Goal: Feedback & Contribution: Contribute content

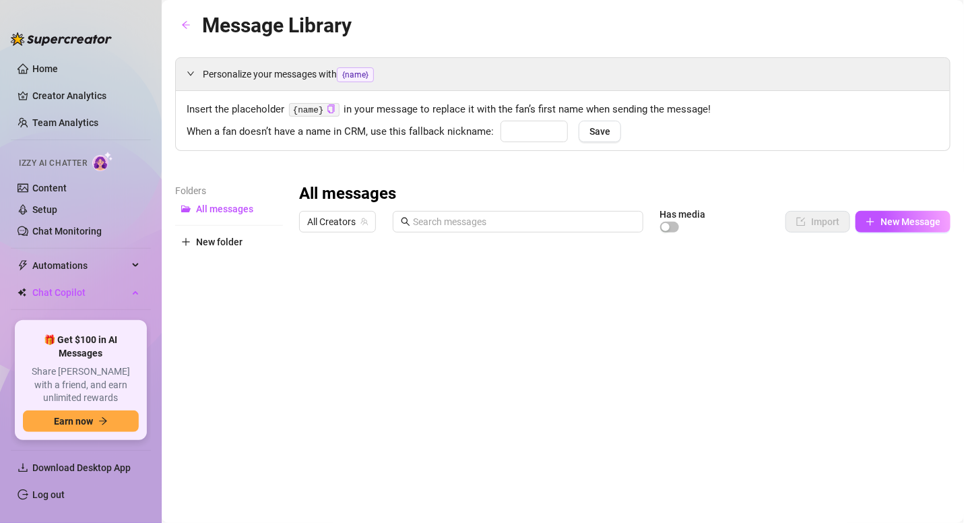
type input "baby"
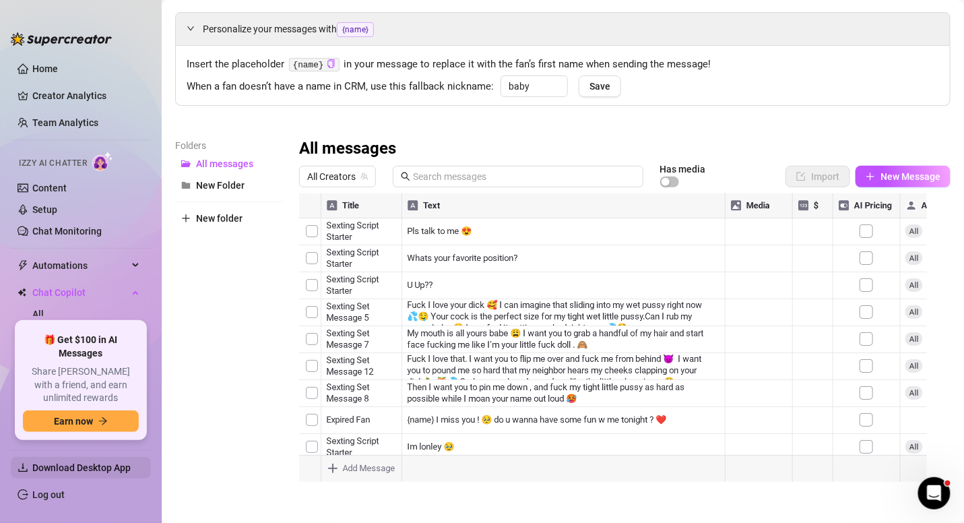
click at [81, 467] on span "Download Desktop App" at bounding box center [81, 467] width 98 height 11
click at [58, 63] on link "Home" at bounding box center [45, 68] width 26 height 11
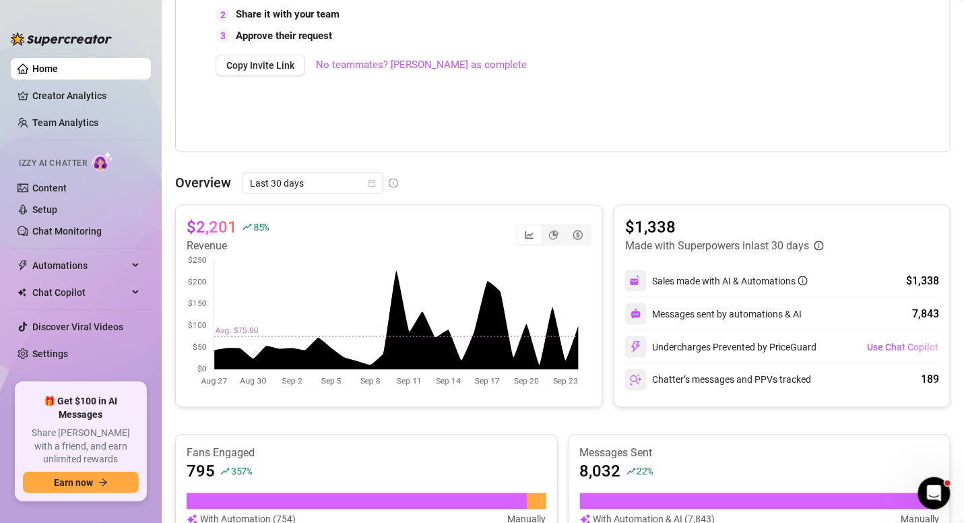
scroll to position [402, 0]
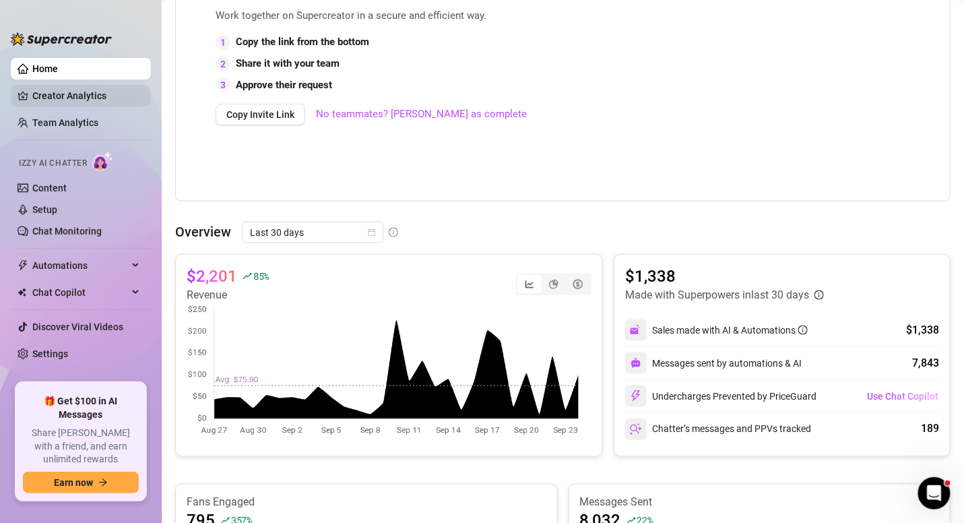
click at [78, 86] on link "Creator Analytics" at bounding box center [86, 96] width 108 height 22
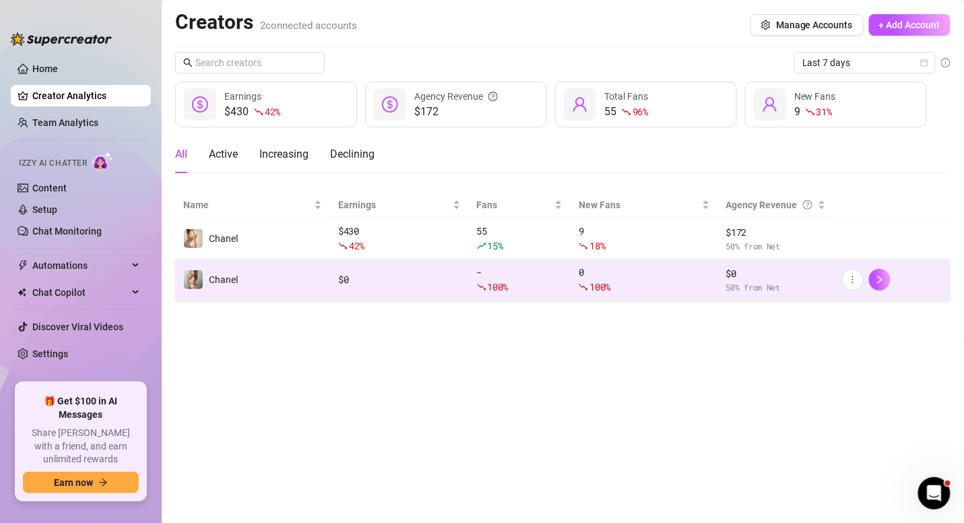
click at [284, 278] on td "Chanel" at bounding box center [252, 279] width 155 height 41
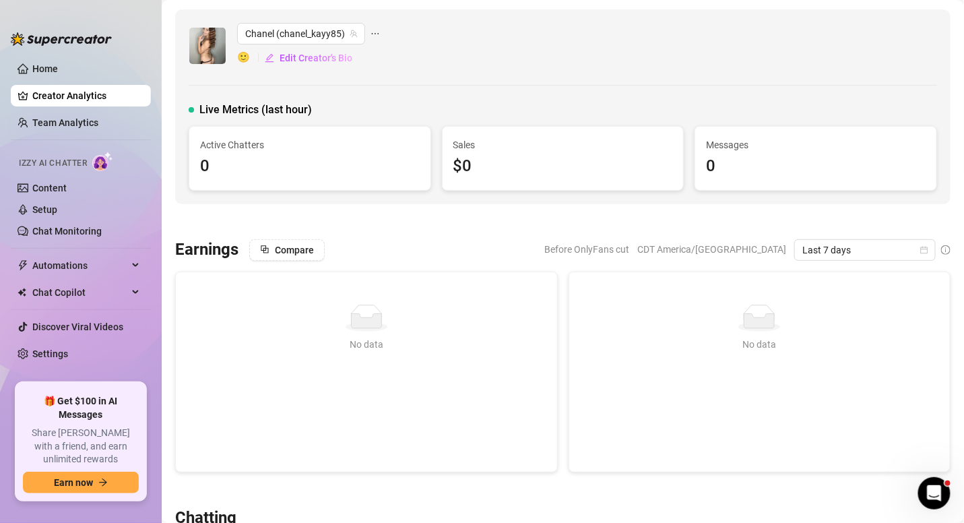
click at [597, 96] on div "Chanel (chanel_kayy85) 🙂 Edit Creator's Bio Live Metrics (last hour) Active Cha…" at bounding box center [562, 106] width 775 height 195
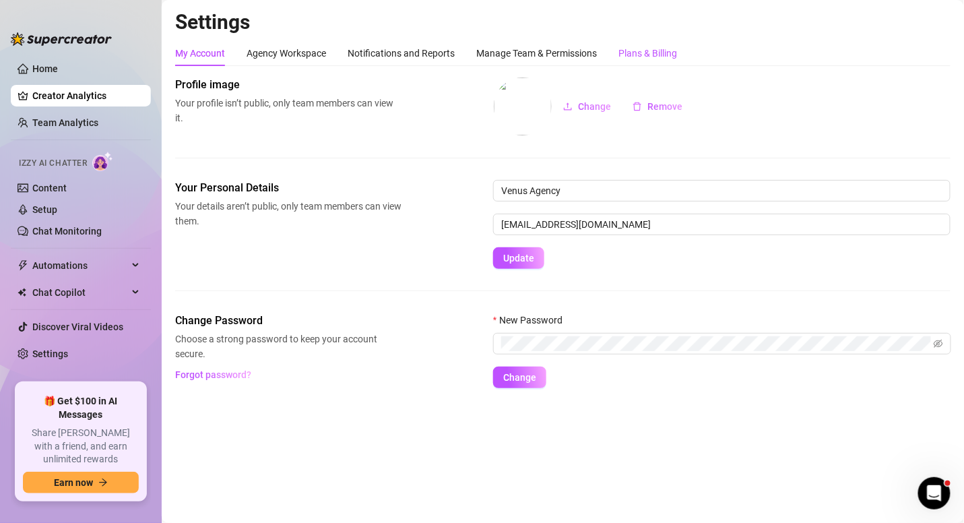
click at [666, 47] on div "Plans & Billing" at bounding box center [647, 53] width 59 height 15
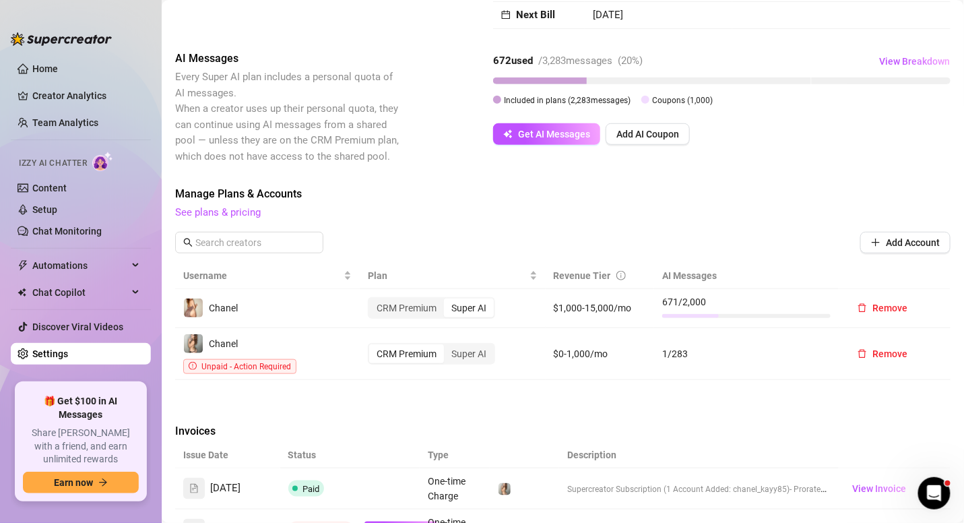
scroll to position [245, 0]
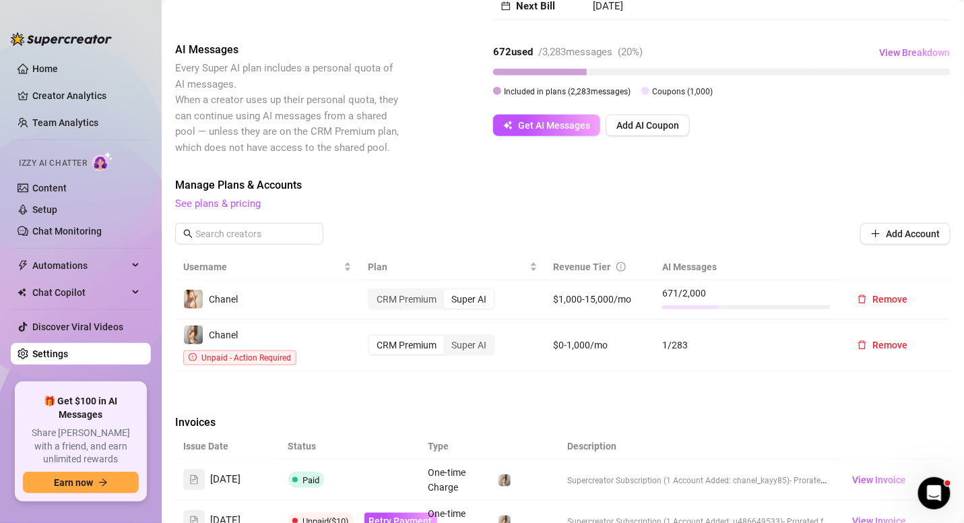
click at [434, 335] on div "CRM Premium" at bounding box center [406, 344] width 75 height 19
click at [373, 337] on input "CRM Premium" at bounding box center [373, 337] width 0 height 0
click at [459, 335] on div "Super AI" at bounding box center [469, 344] width 50 height 19
click at [447, 337] on input "Super AI" at bounding box center [447, 337] width 0 height 0
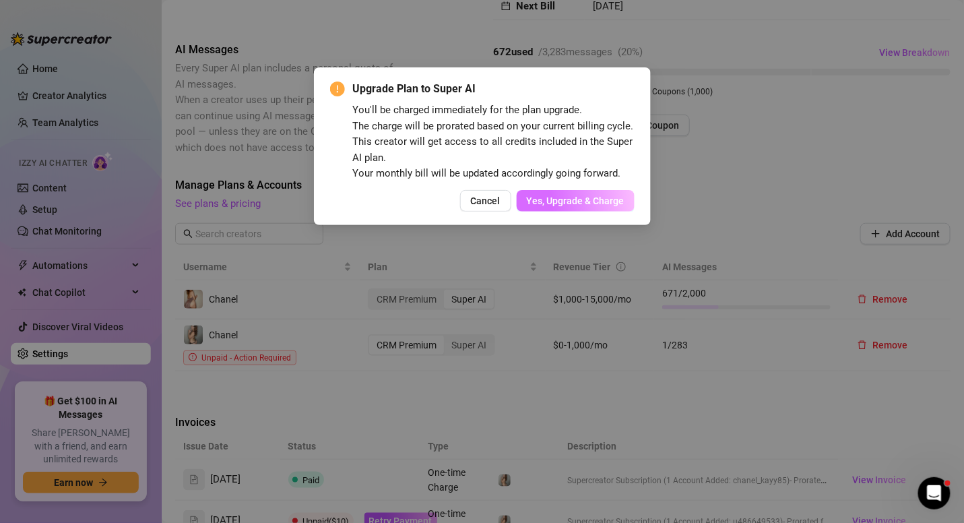
click at [558, 204] on span "Yes, Upgrade & Charge" at bounding box center [576, 200] width 98 height 11
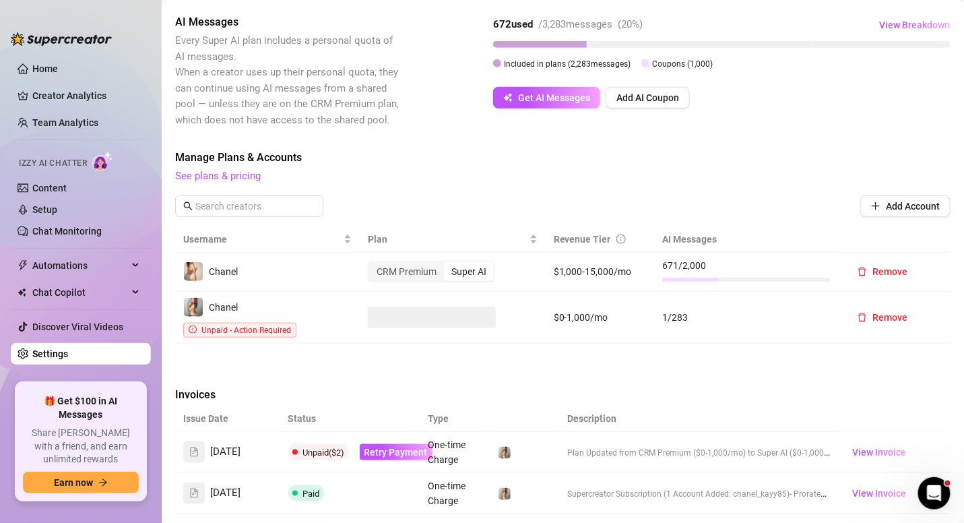
scroll to position [358, 0]
click at [366, 447] on span "Retry Payment" at bounding box center [395, 452] width 63 height 11
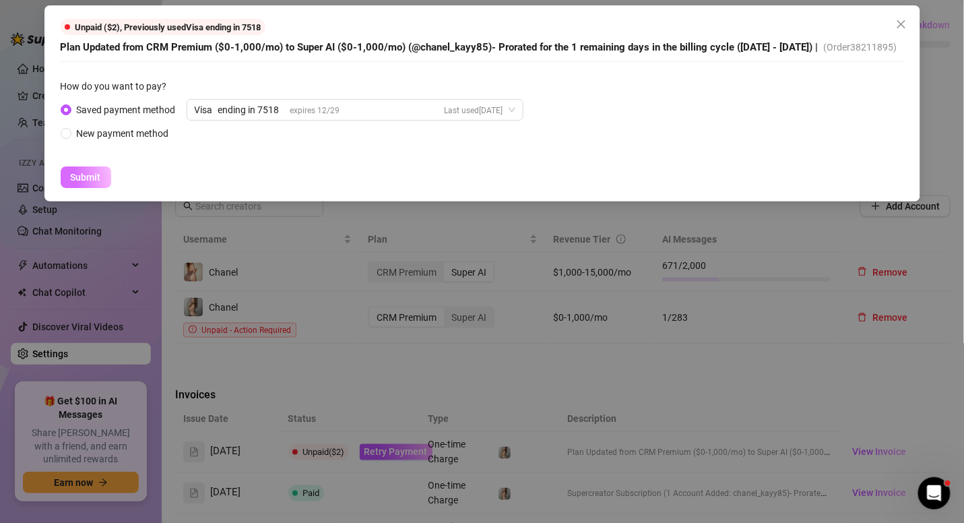
click at [83, 183] on span "Submit" at bounding box center [86, 177] width 30 height 11
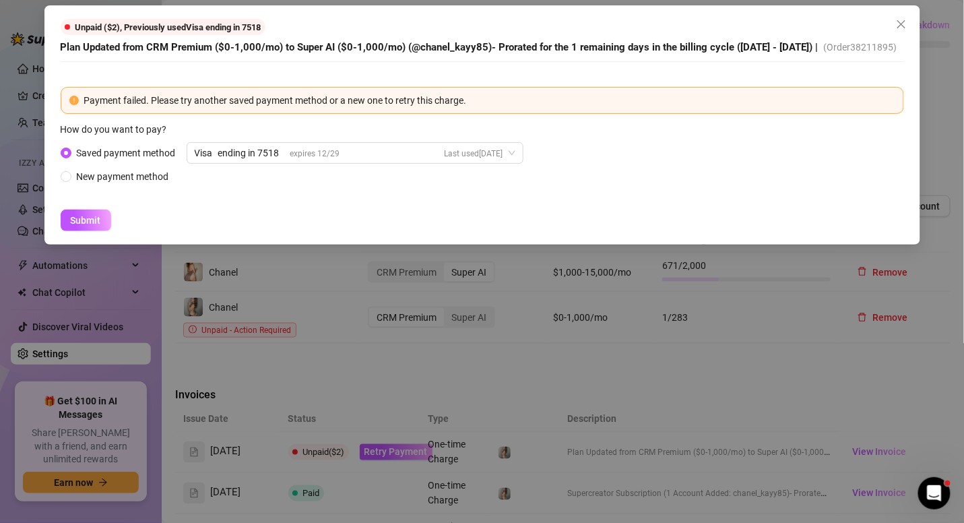
click at [141, 160] on span "Saved payment method" at bounding box center [126, 153] width 110 height 15
click at [69, 158] on input "Saved payment method" at bounding box center [66, 154] width 5 height 9
click at [95, 226] on span "Submit" at bounding box center [86, 220] width 30 height 11
click at [903, 24] on icon "close" at bounding box center [901, 24] width 11 height 11
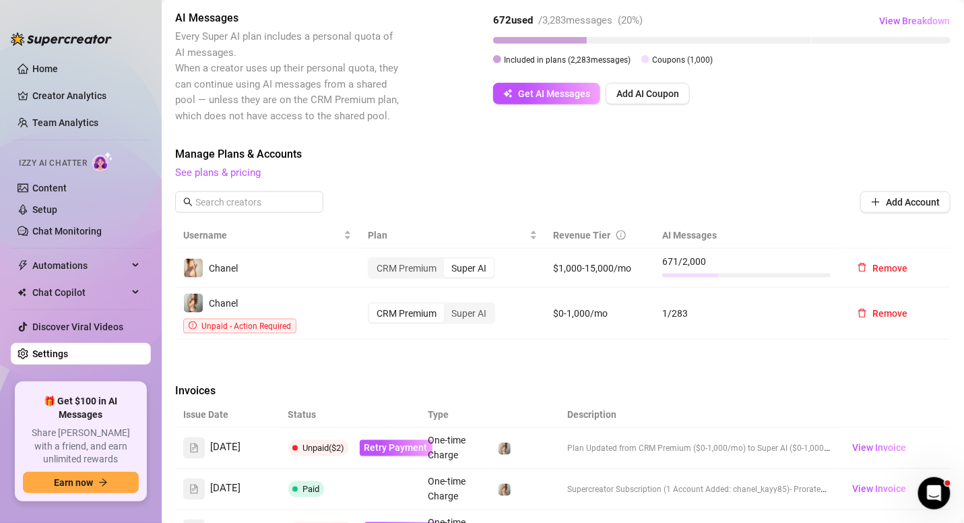
scroll to position [382, 0]
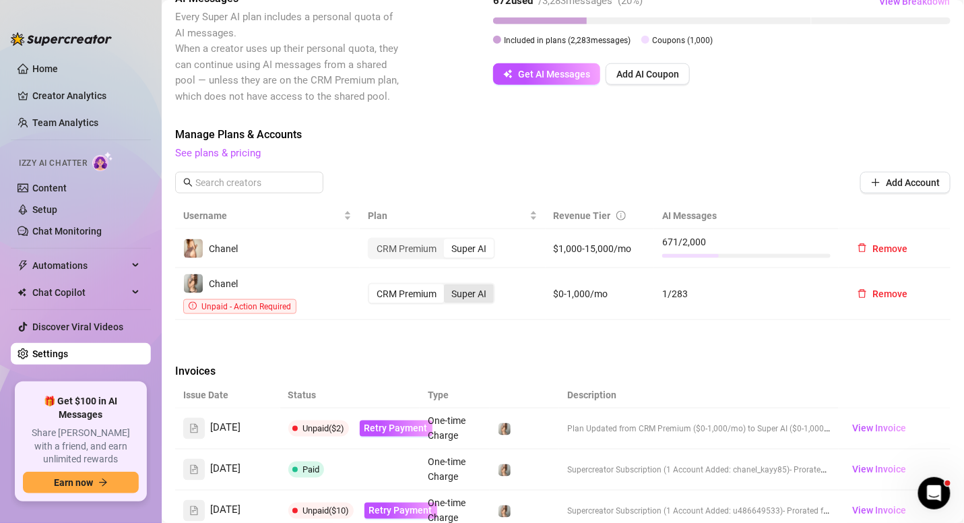
click at [467, 284] on div "Super AI" at bounding box center [469, 293] width 50 height 19
click at [447, 286] on input "Super AI" at bounding box center [447, 286] width 0 height 0
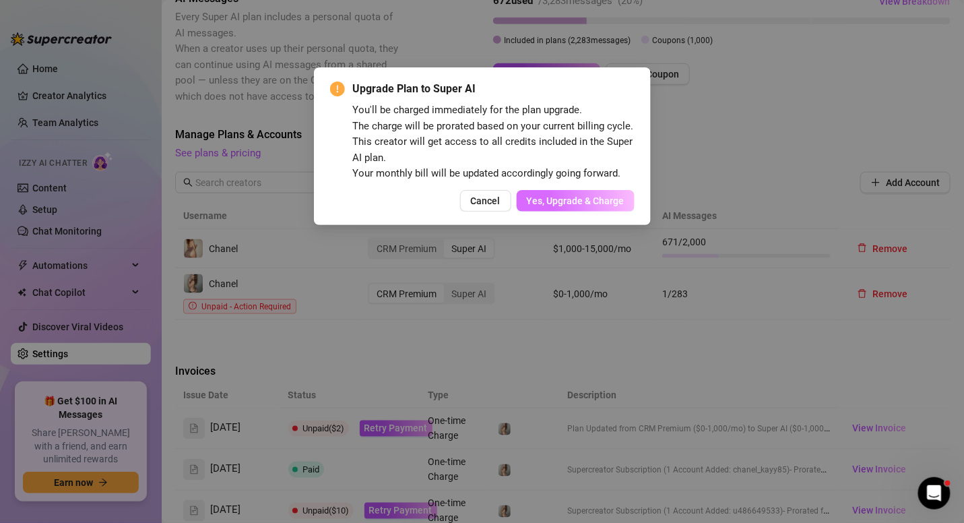
click at [577, 197] on span "Yes, Upgrade & Charge" at bounding box center [576, 200] width 98 height 11
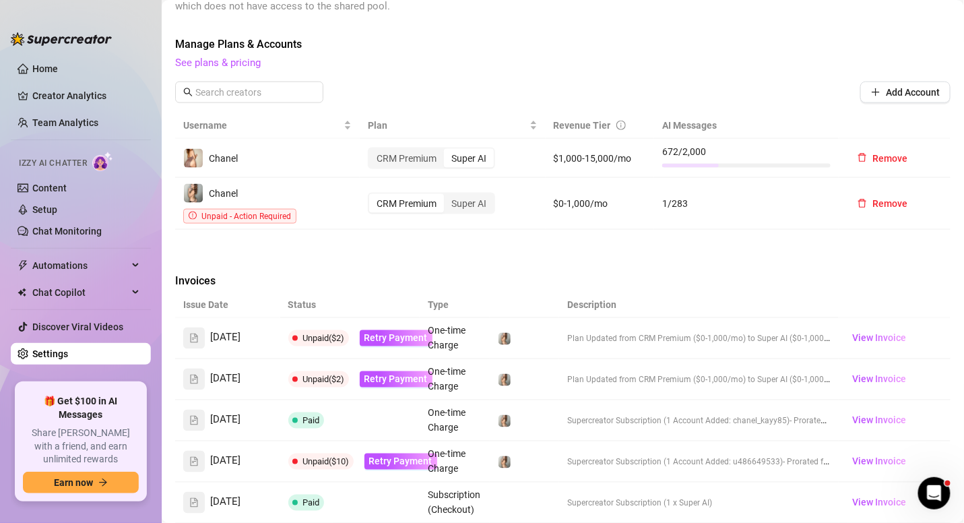
scroll to position [467, 0]
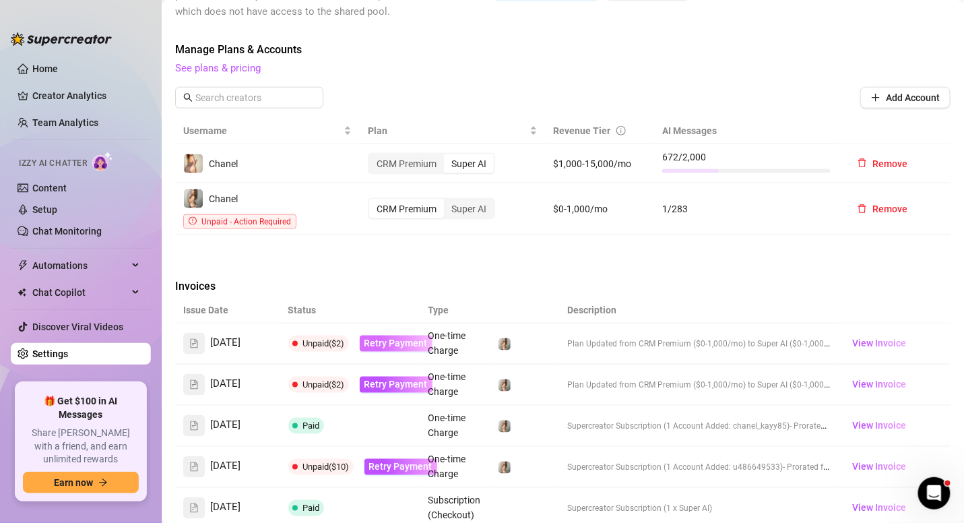
click at [408, 338] on span "Retry Payment" at bounding box center [395, 343] width 63 height 11
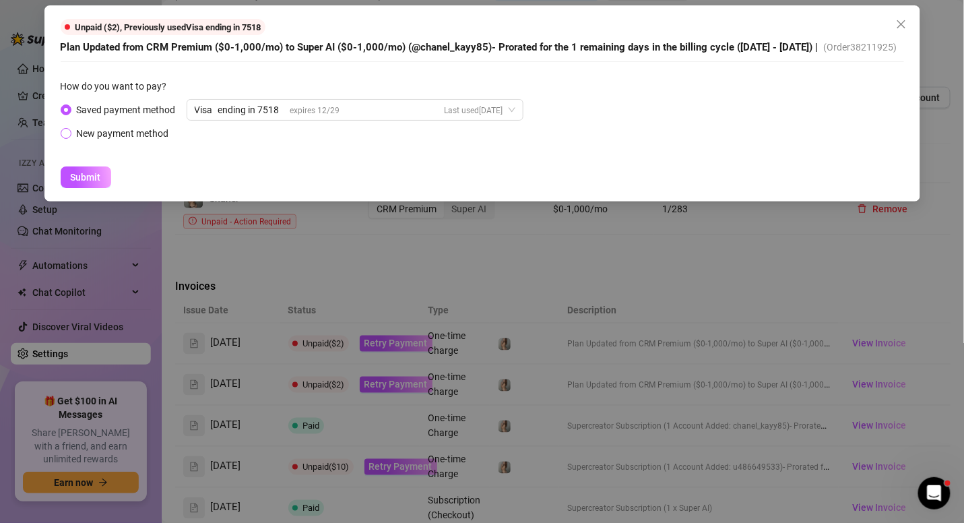
click at [96, 141] on div "New payment method" at bounding box center [123, 133] width 92 height 15
click at [69, 139] on input "New payment method" at bounding box center [66, 134] width 5 height 9
radio input "true"
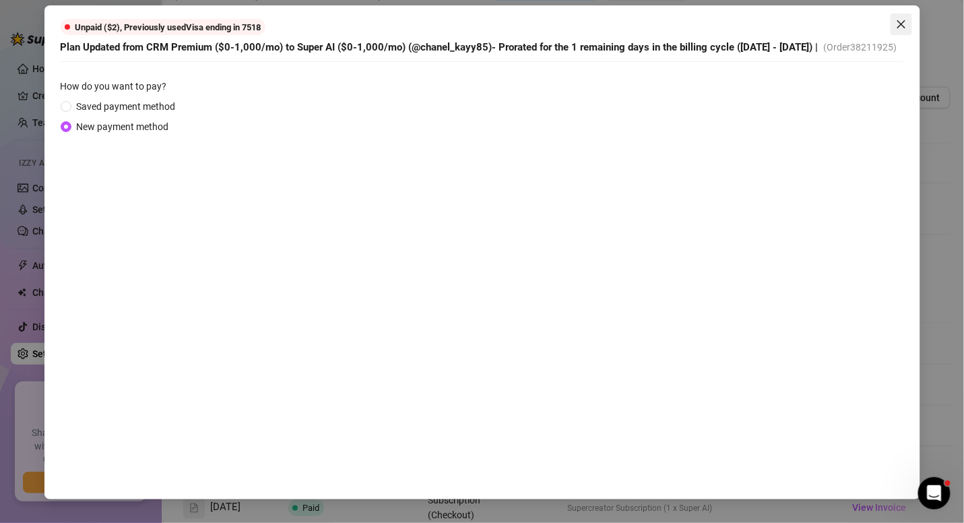
click at [903, 22] on span "Close" at bounding box center [902, 24] width 22 height 11
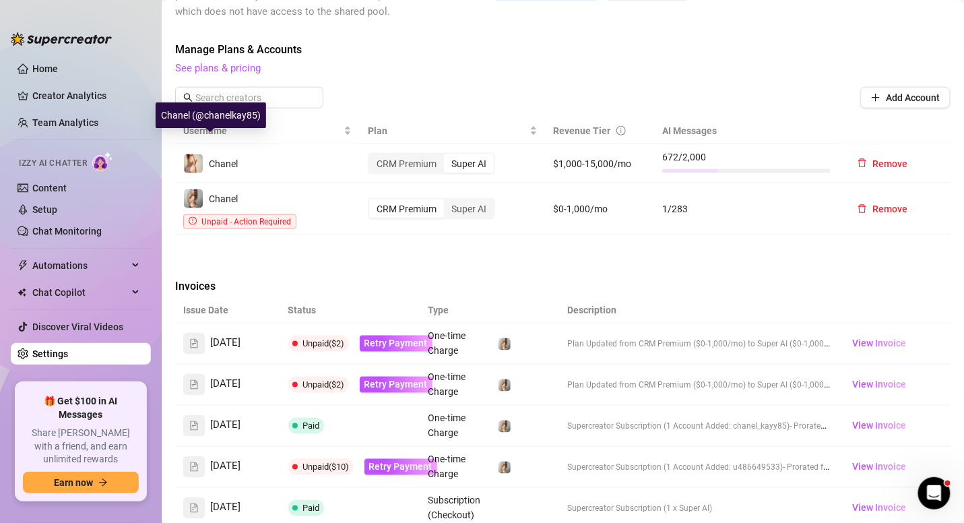
click at [190, 154] on img at bounding box center [193, 163] width 19 height 19
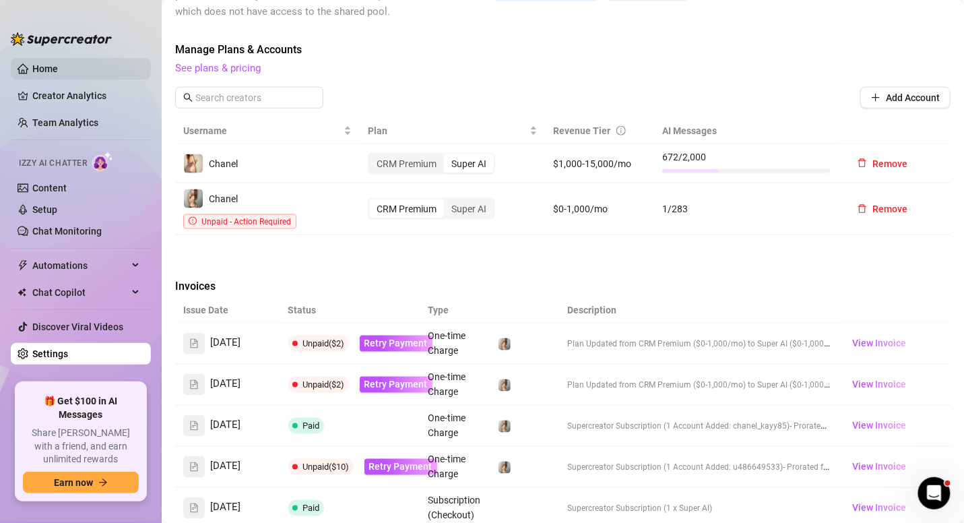
click at [42, 71] on link "Home" at bounding box center [45, 68] width 26 height 11
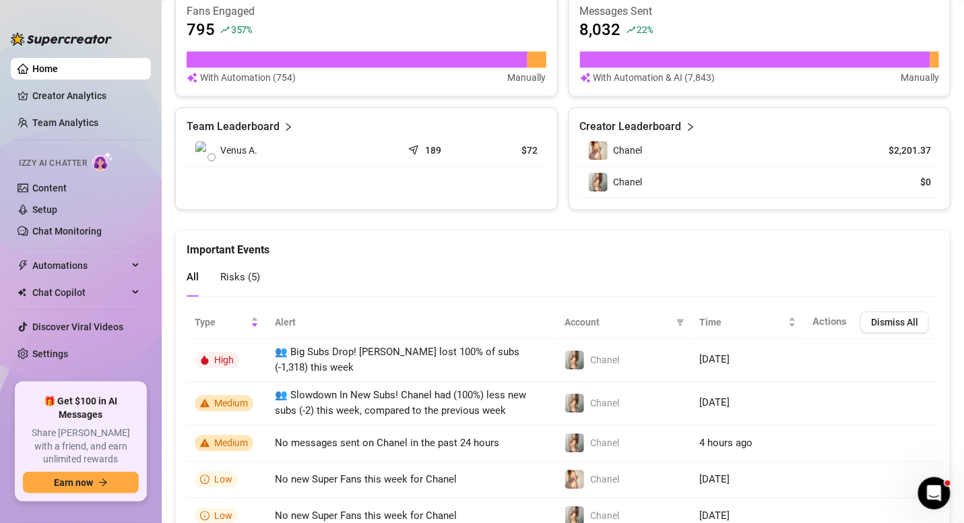
scroll to position [915, 0]
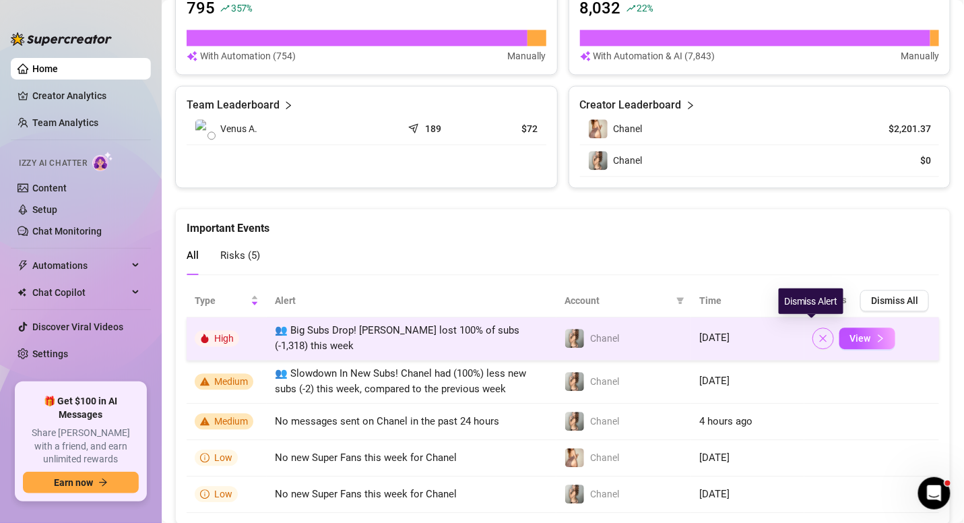
click at [820, 334] on icon "close" at bounding box center [823, 337] width 7 height 7
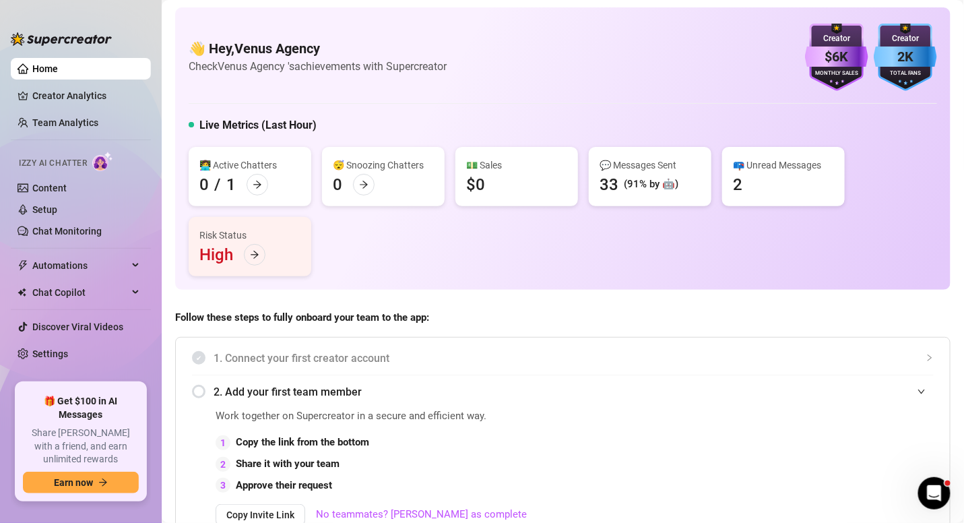
scroll to position [0, 0]
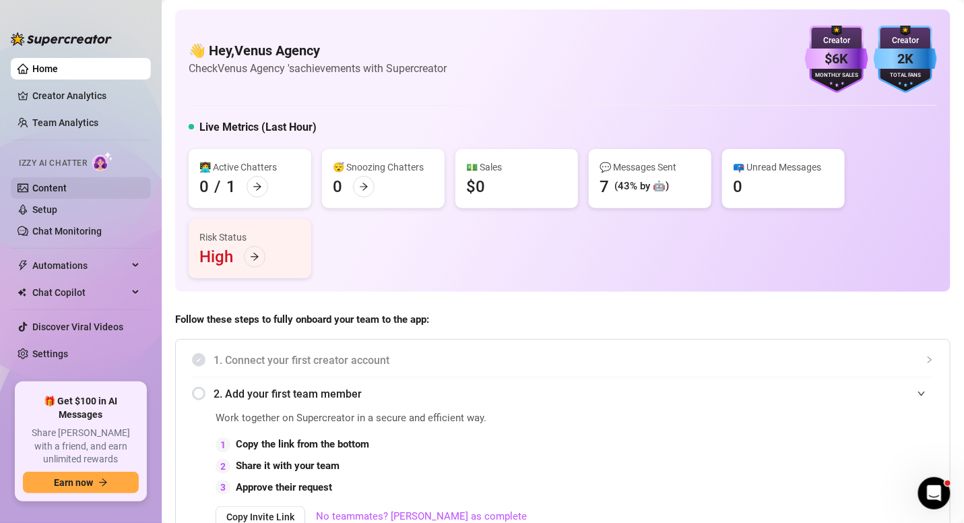
click at [67, 183] on link "Content" at bounding box center [49, 188] width 34 height 11
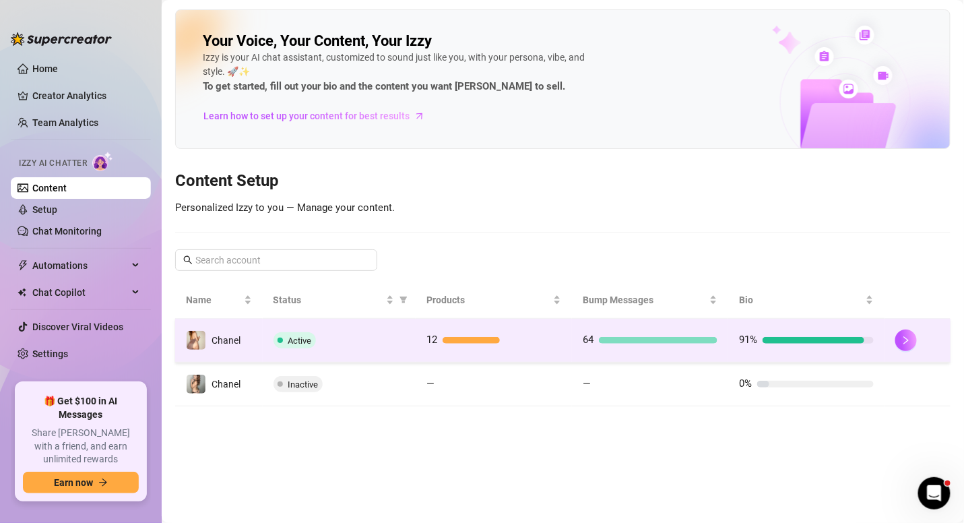
click at [244, 336] on td "Chanel" at bounding box center [219, 341] width 88 height 44
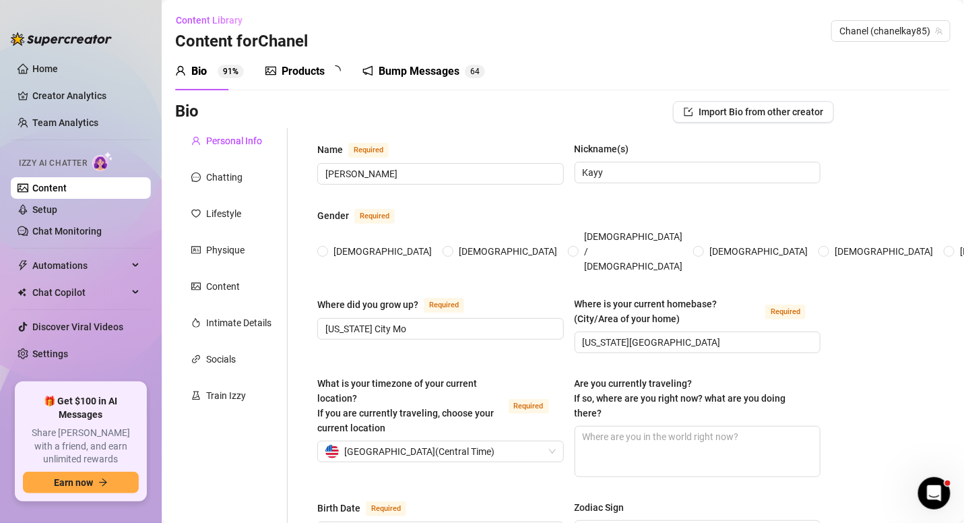
radio input "true"
type input "[DATE]"
click at [228, 173] on div "Chatting" at bounding box center [224, 177] width 36 height 15
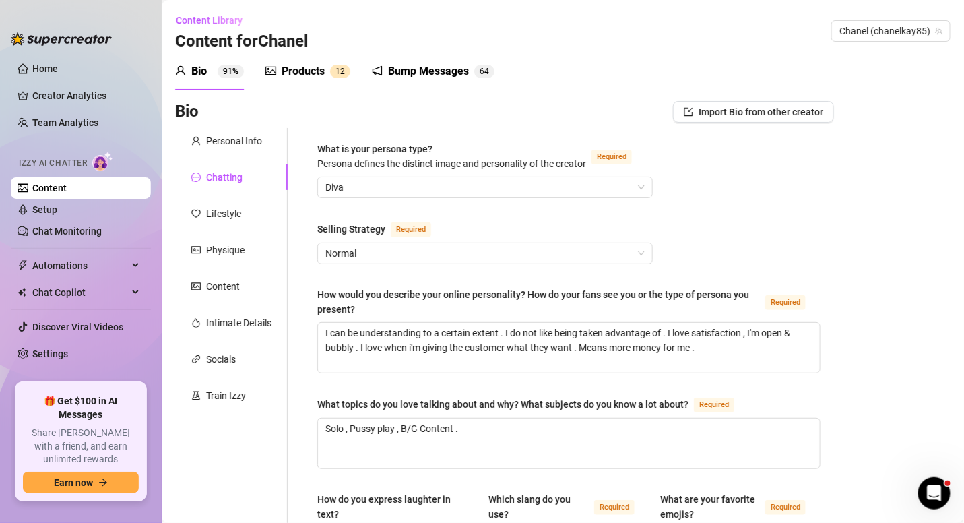
click at [418, 65] on div "Bump Messages" at bounding box center [428, 71] width 81 height 16
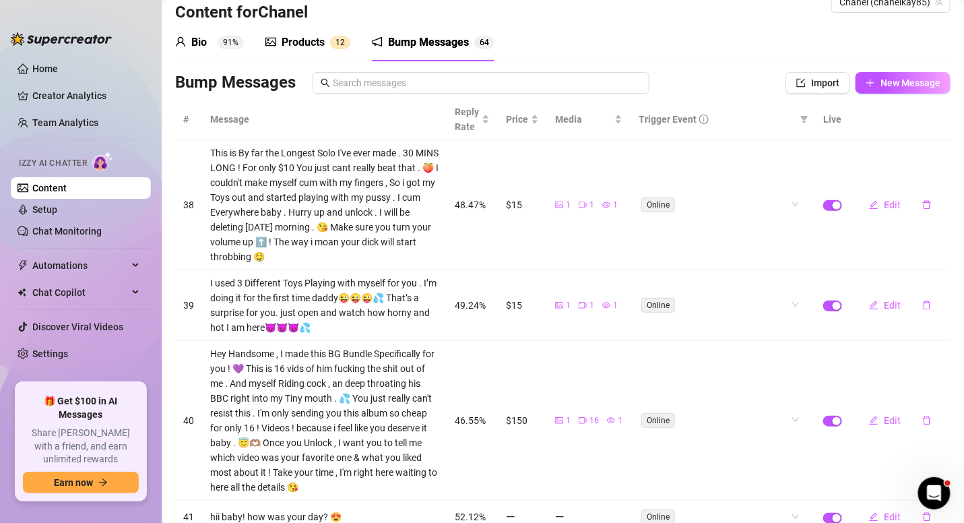
scroll to position [32, 0]
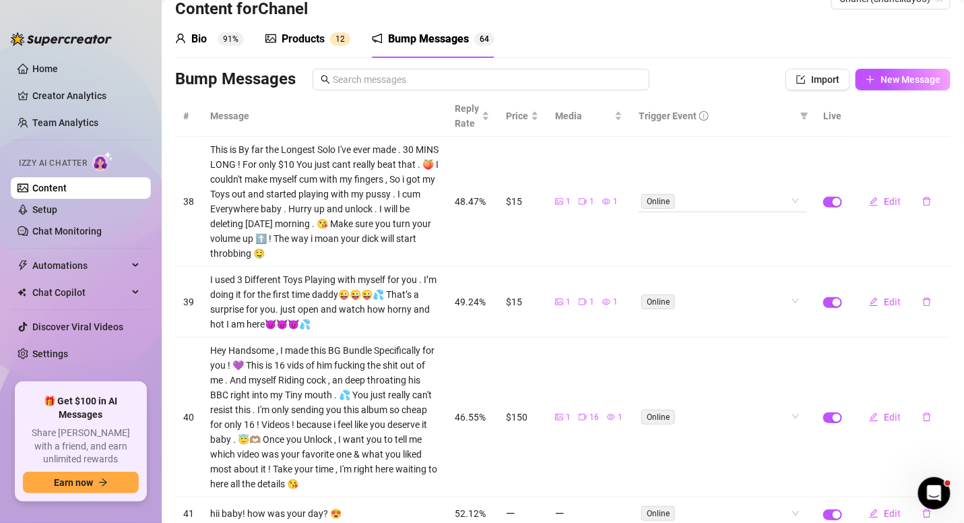
click at [657, 201] on span "Online" at bounding box center [658, 201] width 34 height 15
click at [785, 202] on div "Online" at bounding box center [723, 201] width 168 height 22
click at [729, 174] on td "Online Online" at bounding box center [723, 202] width 185 height 130
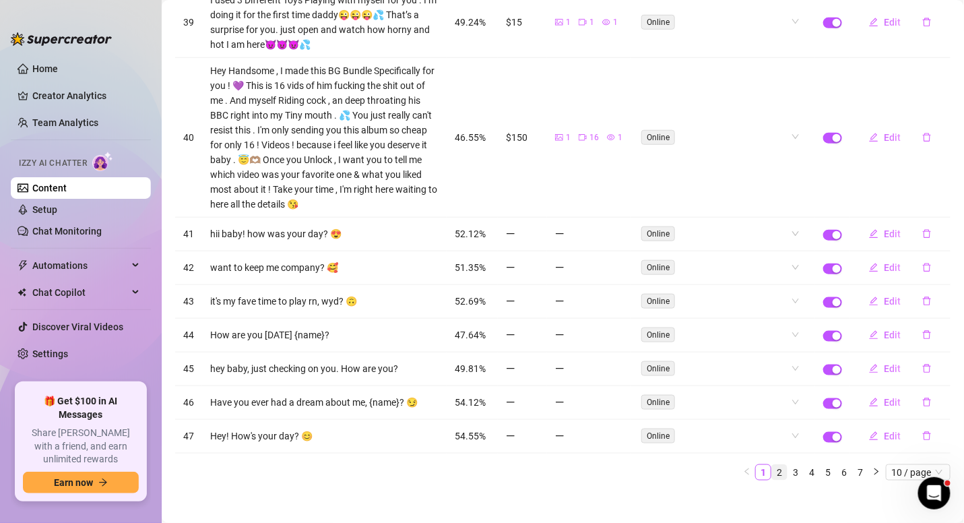
click at [772, 465] on link "2" at bounding box center [779, 472] width 15 height 15
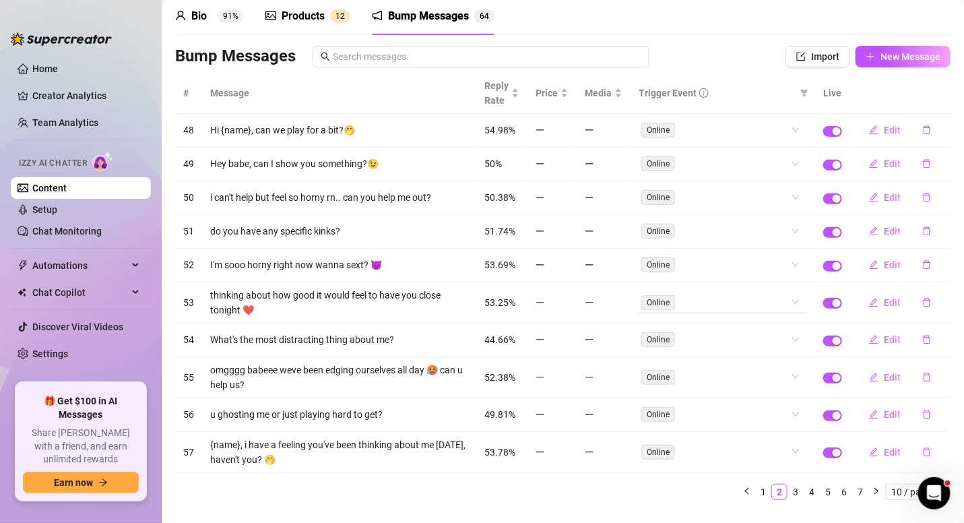
scroll to position [57, 0]
click at [788, 483] on link "3" at bounding box center [795, 490] width 15 height 15
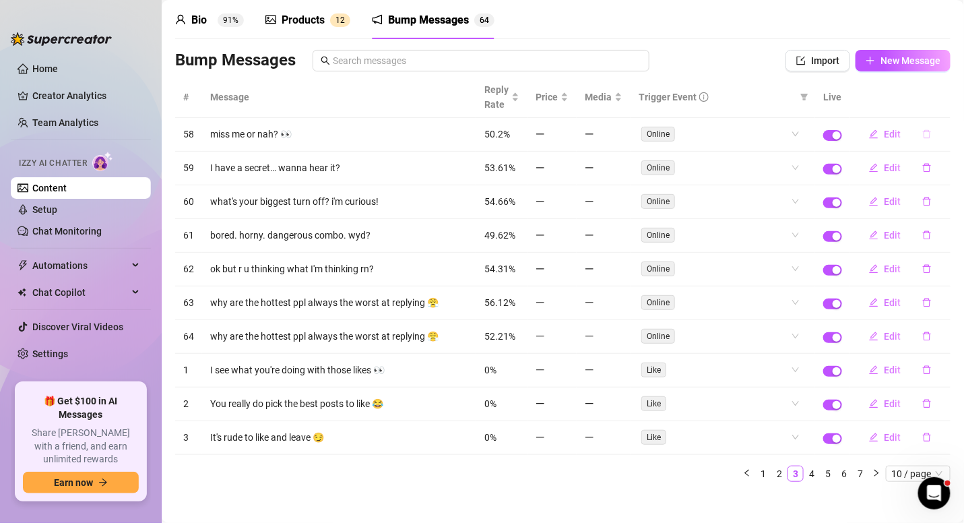
click at [922, 135] on icon "delete" at bounding box center [926, 133] width 9 height 9
click at [940, 98] on span "Yes" at bounding box center [941, 98] width 16 height 11
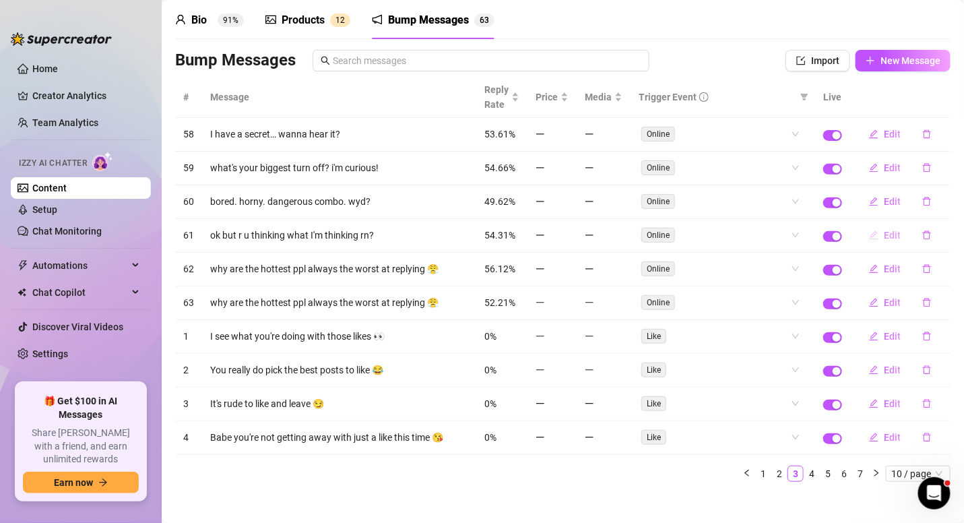
click at [889, 230] on span "Edit" at bounding box center [892, 235] width 17 height 11
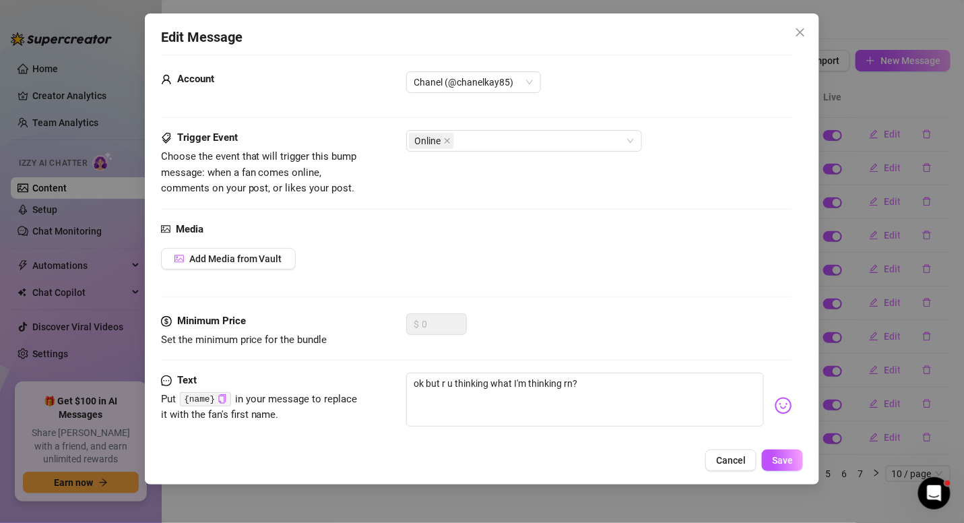
scroll to position [35, 0]
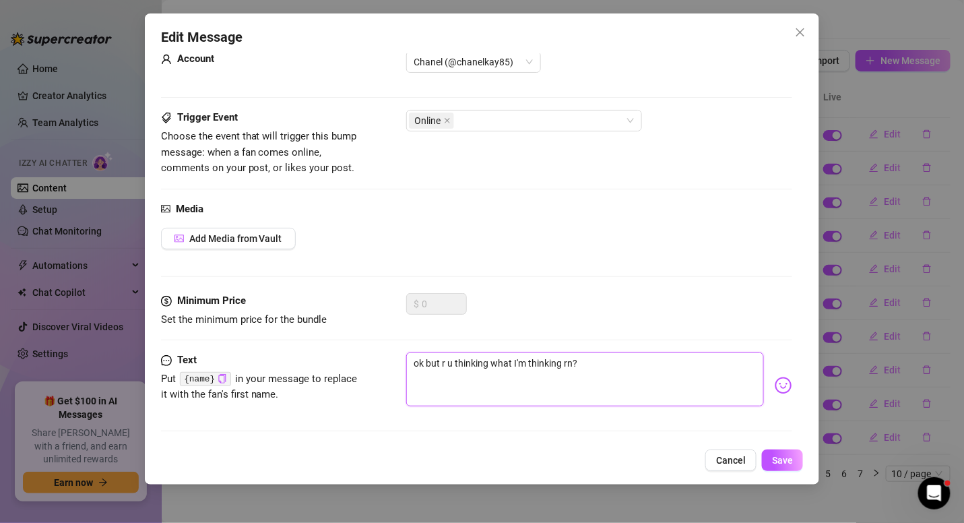
click at [447, 360] on textarea "ok but r u thinking what I'm thinking rn?" at bounding box center [585, 379] width 358 height 54
click at [452, 359] on textarea "ok but r u thinking what I'm thinking rn?" at bounding box center [585, 379] width 358 height 54
type textarea "ok but r thinking what I'm thinking rn?"
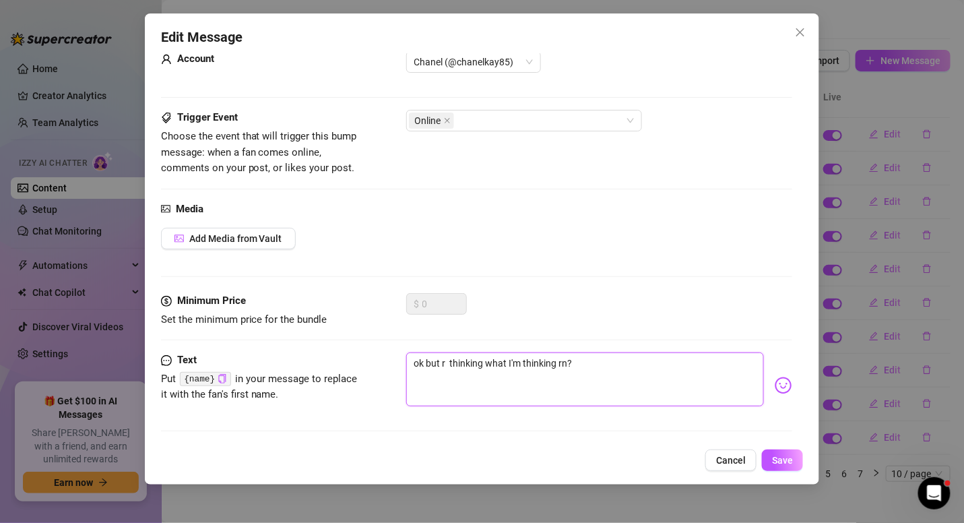
type textarea "ok but r thinking what I'm thinking rn?"
type textarea "ok but thinking what I'm thinking rn?"
type textarea "ok but a thinking what I'm thinking rn?"
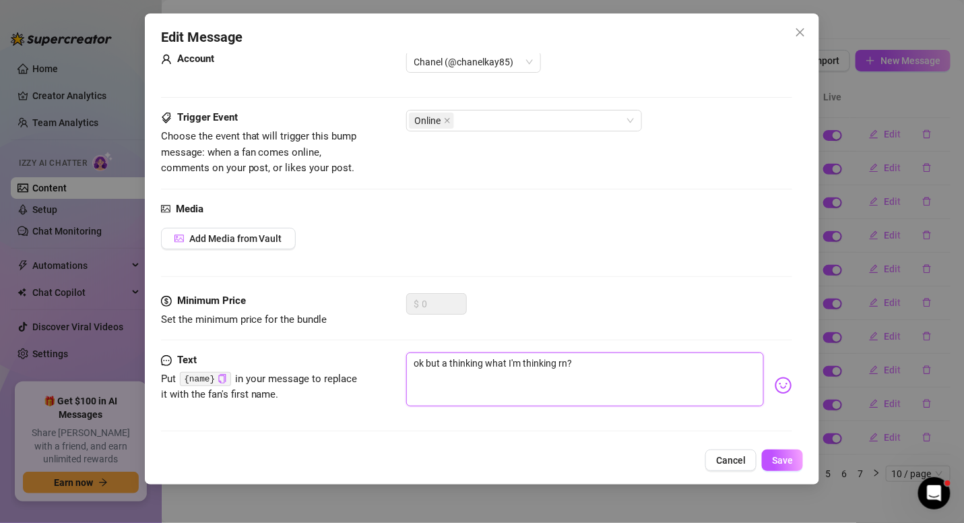
type textarea "ok but ar thinking what I'm thinking rn?"
type textarea "ok but are thinking what I'm thinking rn?"
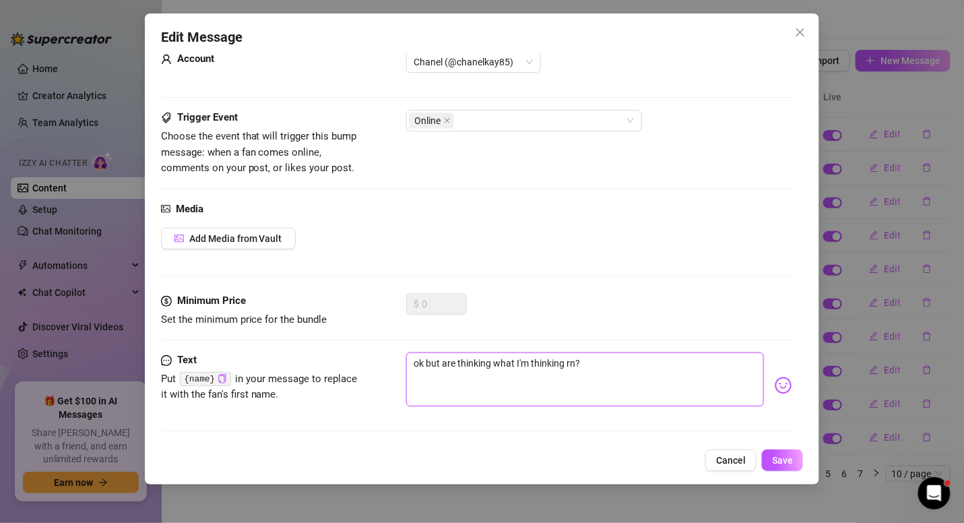
type textarea "ok but are thinking what I'm thinking rn?"
type textarea "ok but are o thinking what I'm thinking rn?"
type textarea "ok but are oy thinking what I'm thinking rn?"
type textarea "ok but are o thinking what I'm thinking rn?"
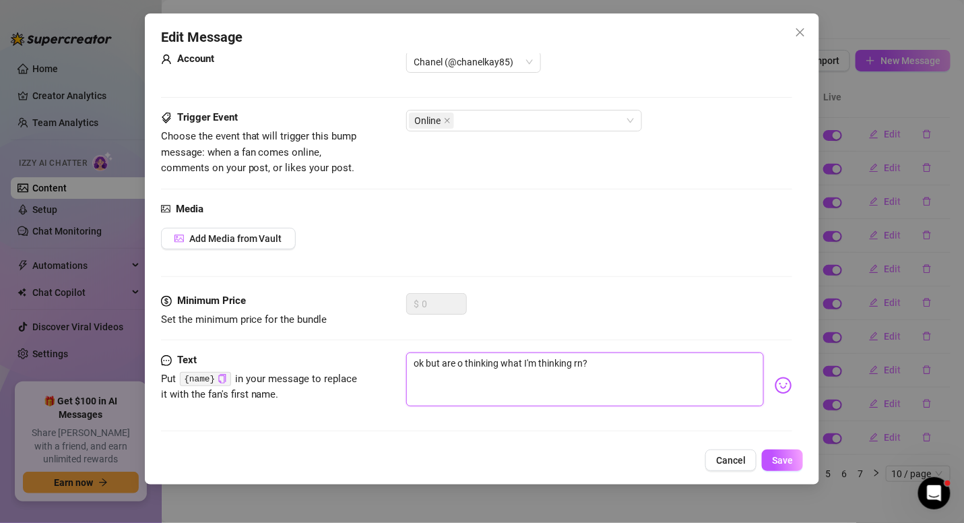
type textarea "ok but are thinking what I'm thinking rn?"
type textarea "ok but are y thinking what I'm thinking rn?"
type textarea "ok but are yo thinking what I'm thinking rn?"
type textarea "ok but are you thinking what I'm thinking rn?"
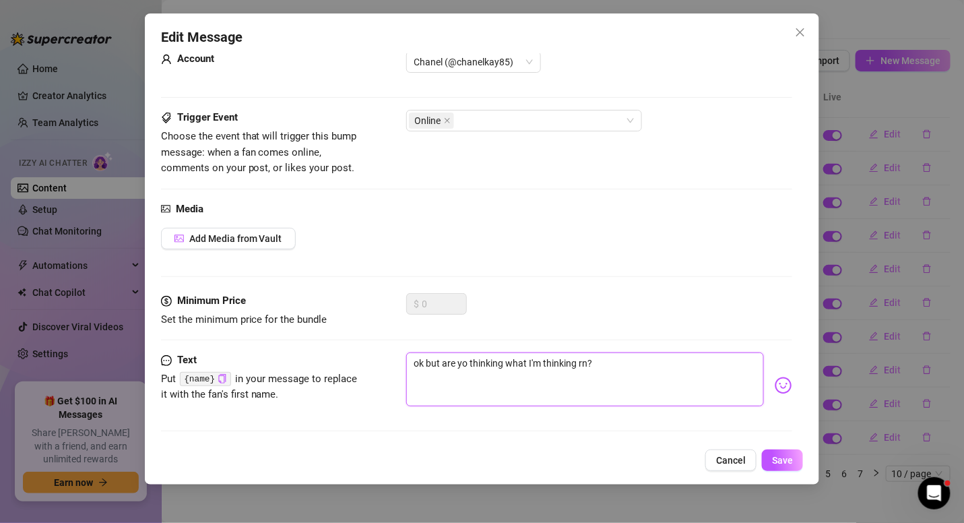
type textarea "ok but are you thinking what I'm thinking rn?"
click at [609, 361] on textarea "ok but are you thinking what I'm thinking rn?" at bounding box center [585, 379] width 358 height 54
type textarea "ok but are you thinking what I'm thinking rn"
type textarea "ok but are you thinking what I'm thinking r"
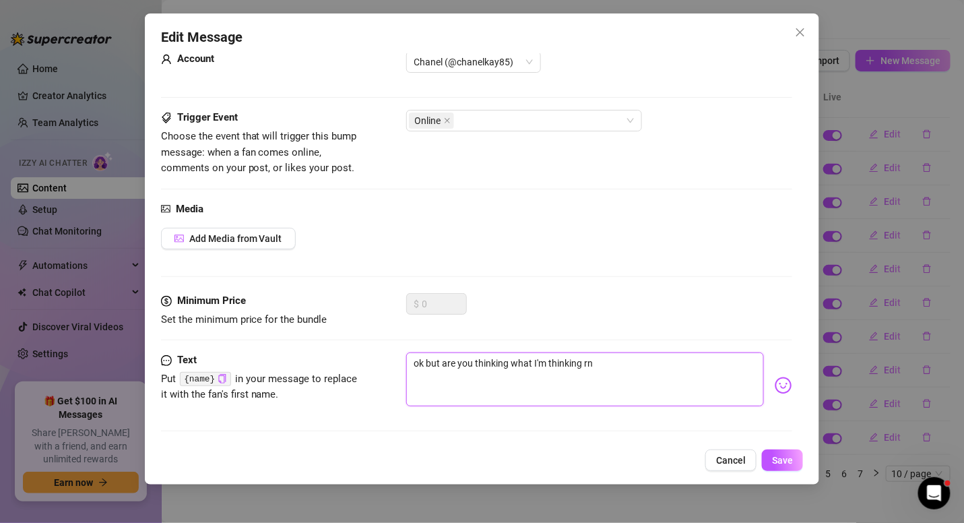
type textarea "ok but are you thinking what I'm thinking r"
type textarea "ok but are you thinking what I'm thinking ri"
type textarea "ok but are you thinking what I'm thinking rig"
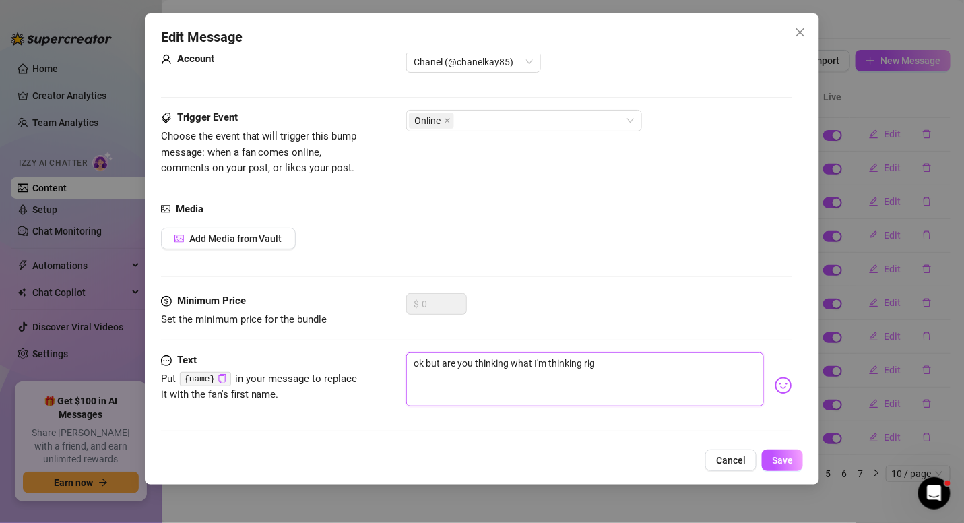
type textarea "ok but are you thinking what I'm thinking righ"
type textarea "ok but are you thinking what I'm thinking right"
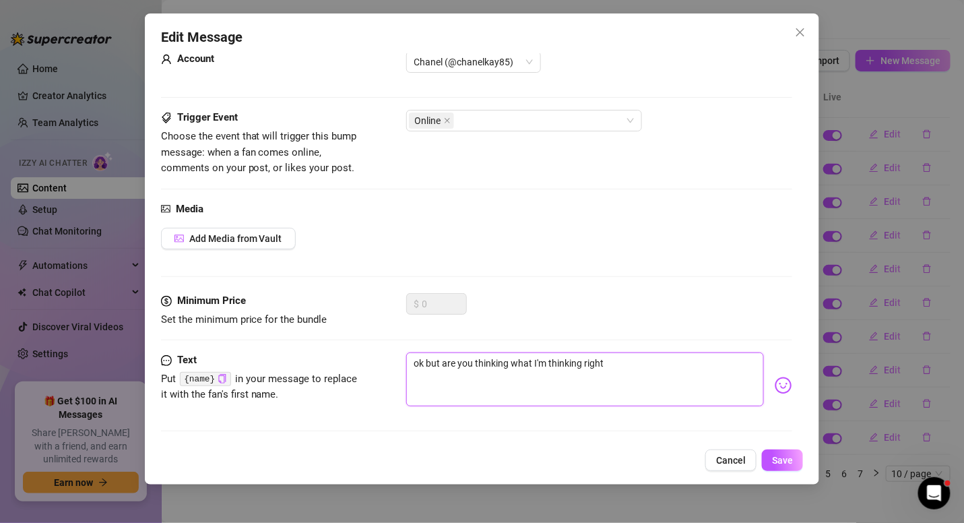
type textarea "ok but are you thinking what I'm thinking right"
type textarea "ok but are you thinking what I'm thinking right n"
type textarea "ok but are you thinking what I'm thinking right no"
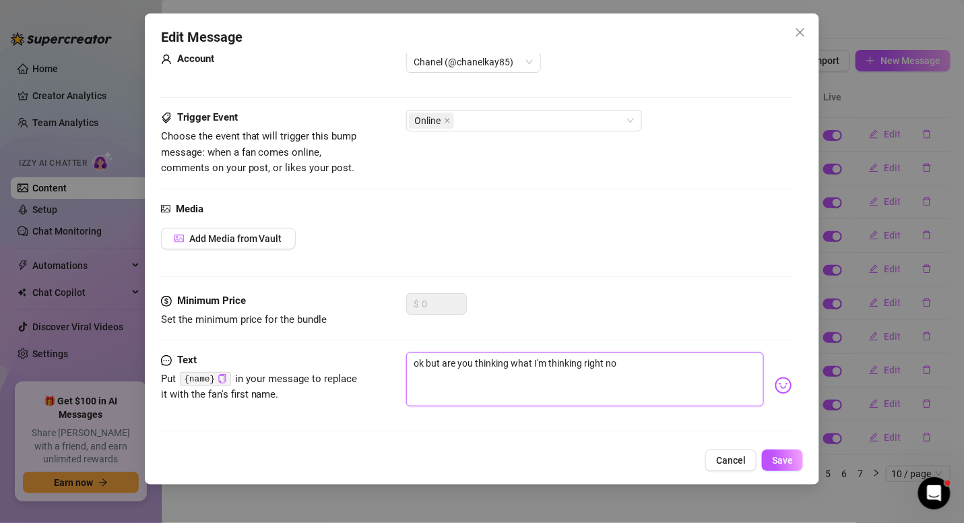
type textarea "ok but are you thinking what I'm thinking right now"
type textarea "ok but are you thinking what I'm thinking right now ?"
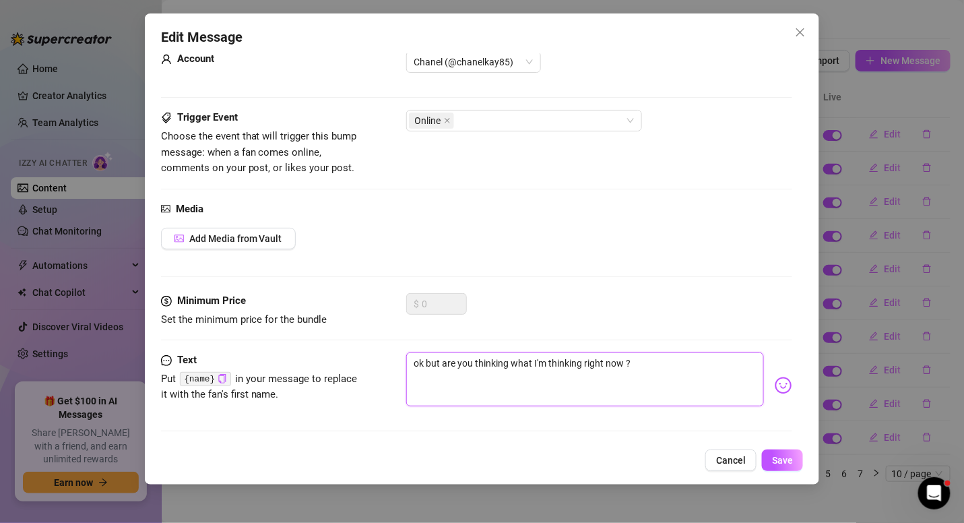
type textarea "ok but are you thinking what I'm thinking right now ?"
type textarea "ok but are you thinking what I'm thinking right now ? d"
type textarea "ok but are you thinking what I'm thinking right now ? dr"
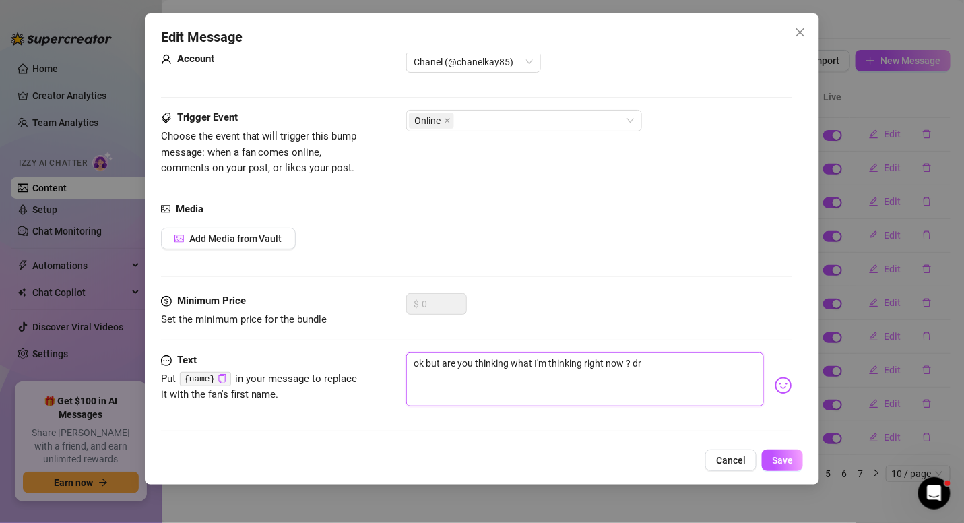
type textarea "ok but are you thinking what I'm thinking right now ? dro"
type textarea "ok but are you thinking what I'm thinking right now ? droo"
type textarea "ok but are you thinking what I'm thinking right now ? drool"
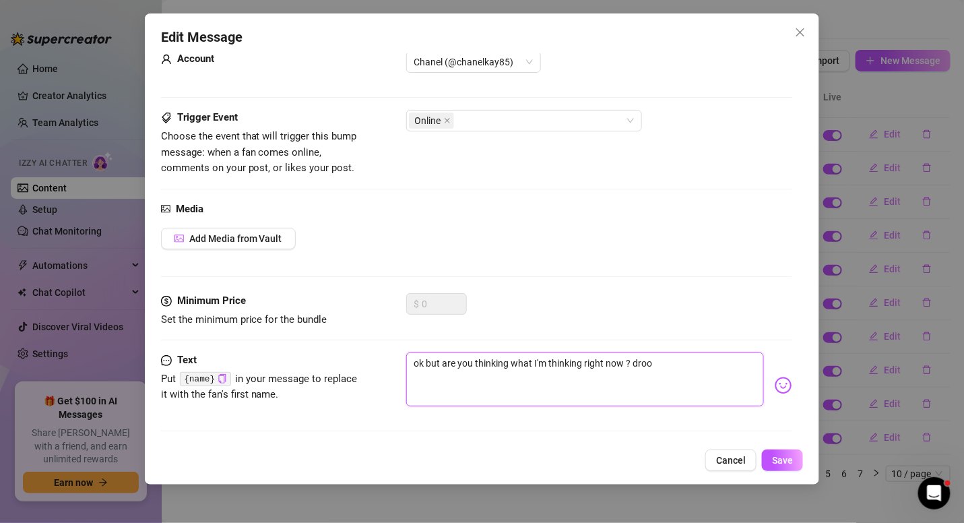
type textarea "ok but are you thinking what I'm thinking right now ? drool"
type textarea "ok but are you thinking what I'm thinking right now ? 🤤"
click at [425, 362] on textarea "ok but are you thinking what I'm thinking right now ? 🤤" at bounding box center [585, 379] width 358 height 54
type textarea "okbut are you thinking what I'm thinking right now ? 🤤"
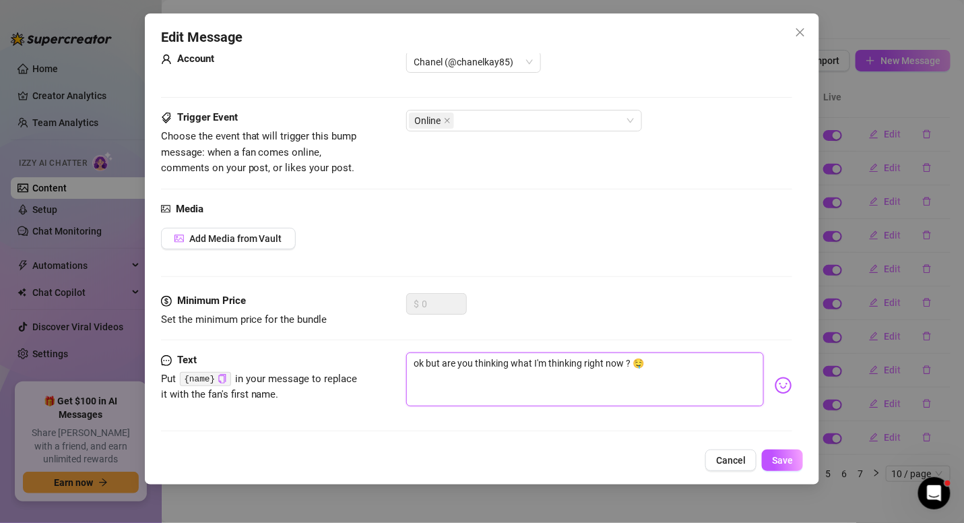
type textarea "okbut are you thinking what I'm thinking right now ? 🤤"
type textarea "obut are you thinking what I'm thinking right now ? 🤤"
type textarea "but are you thinking what I'm thinking right now ? 🤤"
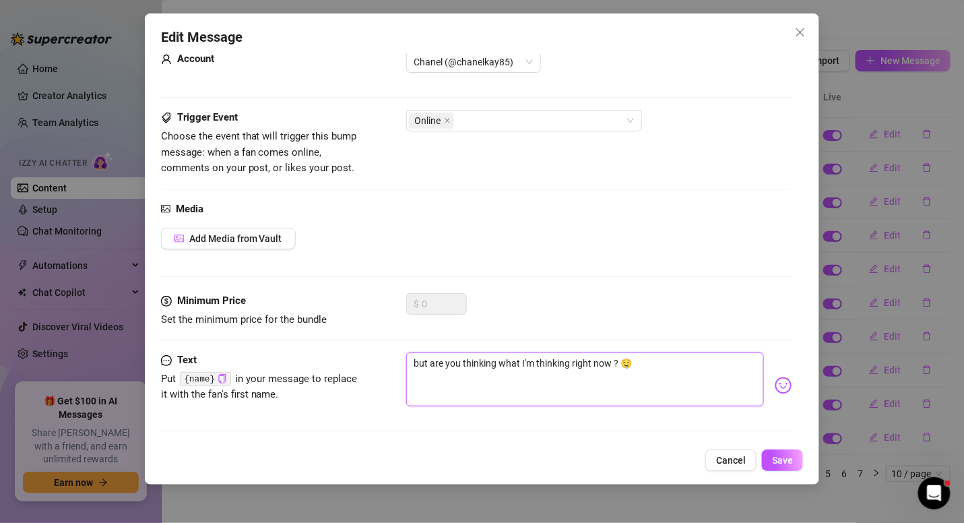
type textarea "Obut are you thinking what I'm thinking right now ? 🤤"
type textarea "Okbut are you thinking what I'm thinking right now ? 🤤"
type textarea "Okabut are you thinking what I'm thinking right now ? 🤤"
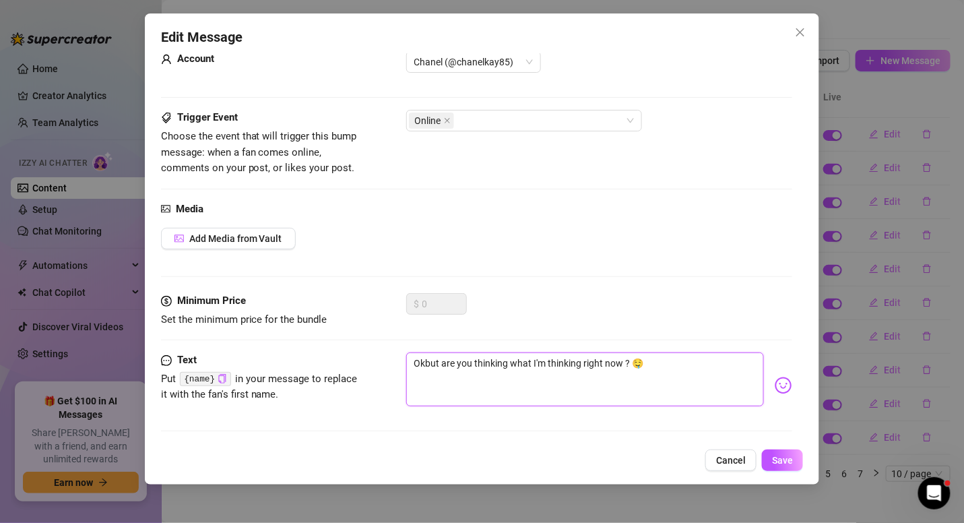
type textarea "Okabut are you thinking what I'm thinking right now ? 🤤"
type textarea "Okaybut are you thinking what I'm thinking right now ? 🤤"
type textarea "Okay but are you thinking what I'm thinking right now ? 🤤"
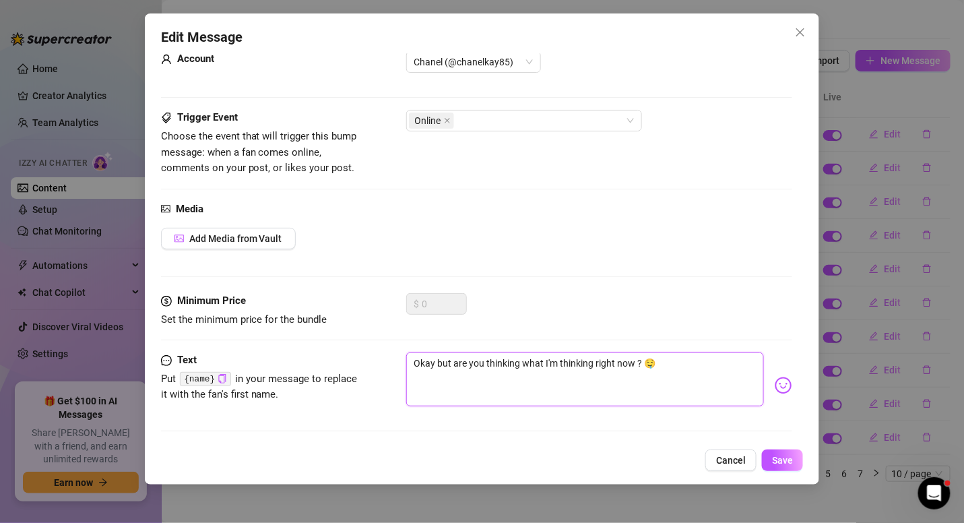
type textarea "Okay ,but are you thinking what I'm thinking right now ? 🤤"
type textarea "Okay , but are you thinking what I'm thinking right now ? 🤤"
click at [778, 453] on button "Save" at bounding box center [782, 460] width 41 height 22
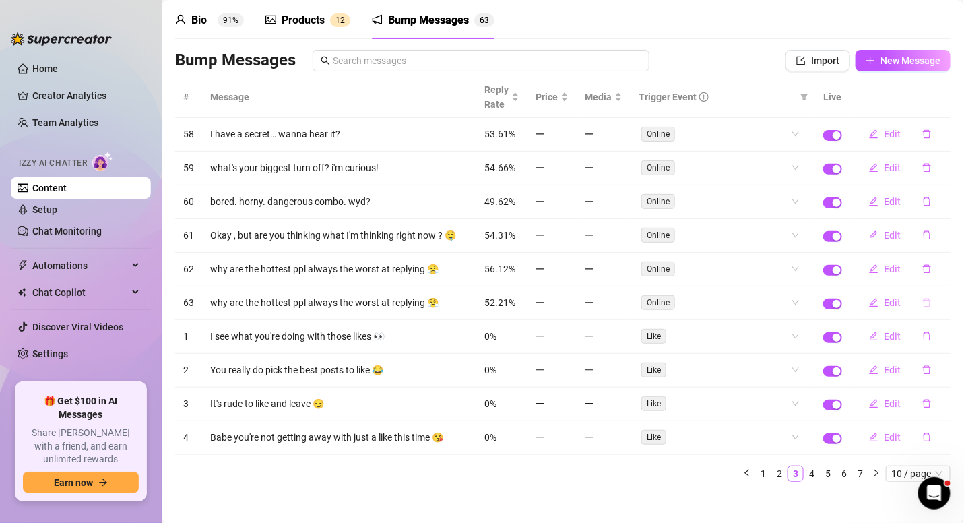
click at [922, 298] on button "button" at bounding box center [926, 303] width 31 height 22
click at [942, 264] on span "Yes" at bounding box center [941, 262] width 16 height 11
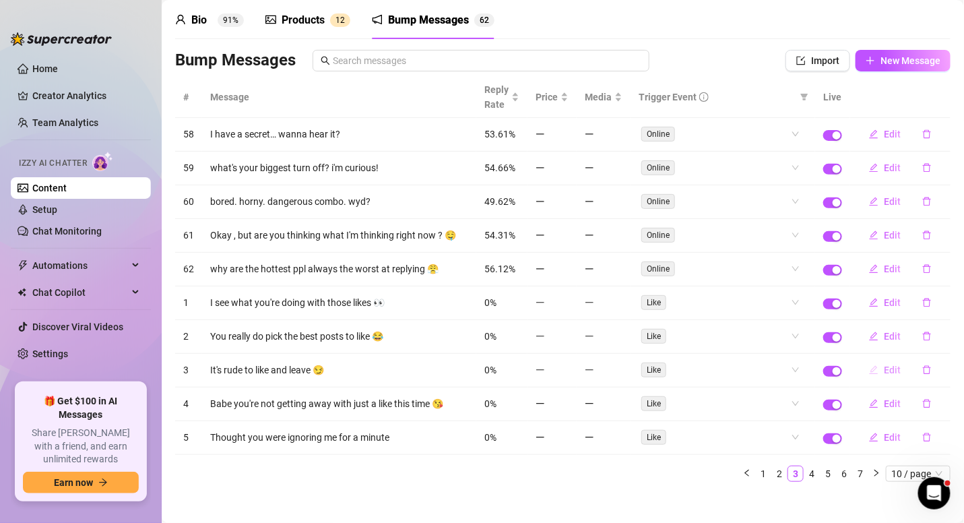
click at [884, 364] on span "Edit" at bounding box center [892, 369] width 17 height 11
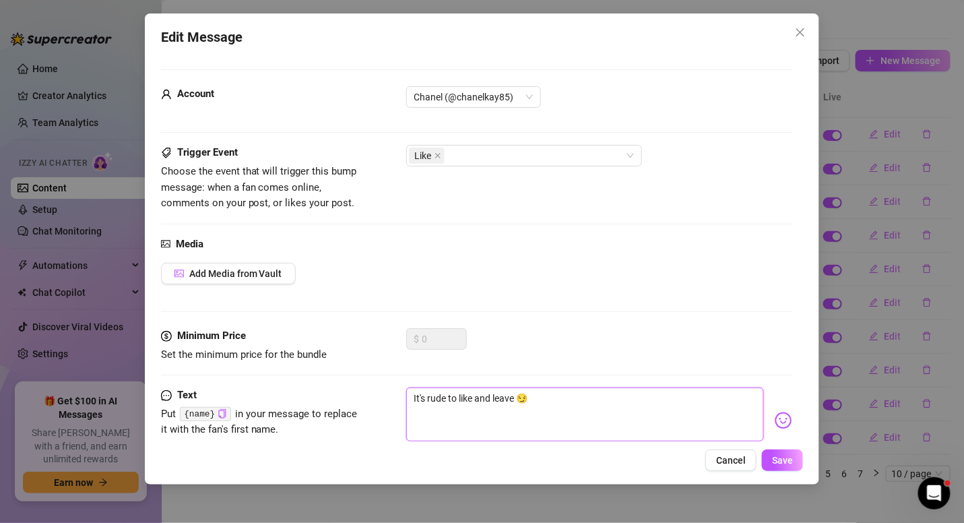
click at [521, 399] on textarea "It's rude to like and leave 😏" at bounding box center [585, 414] width 358 height 54
type textarea "It's rude to like and leave b😏"
type textarea "It's rude to like and leave ba😏"
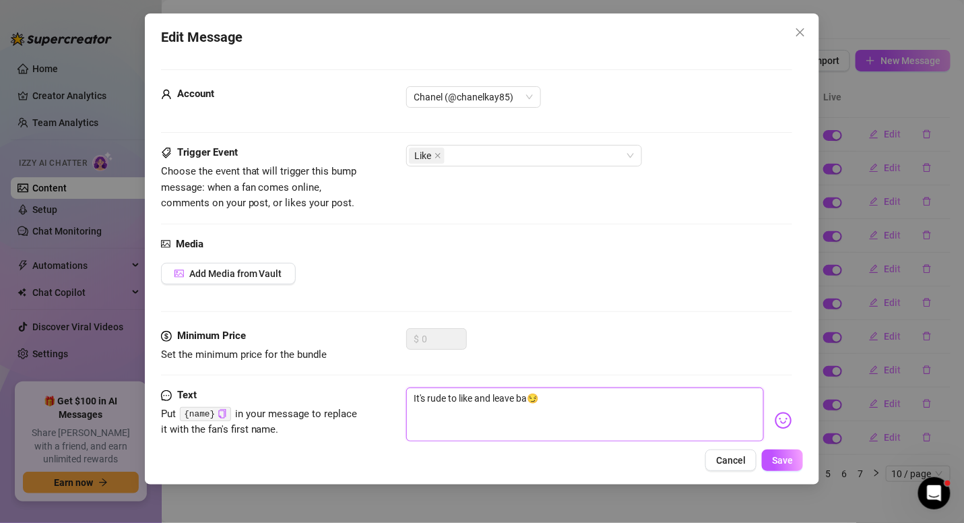
type textarea "It's rude to like and leave bab😏"
type textarea "It's rude to like and leave baby😏"
type textarea "It's rude to like and leave baby 😏"
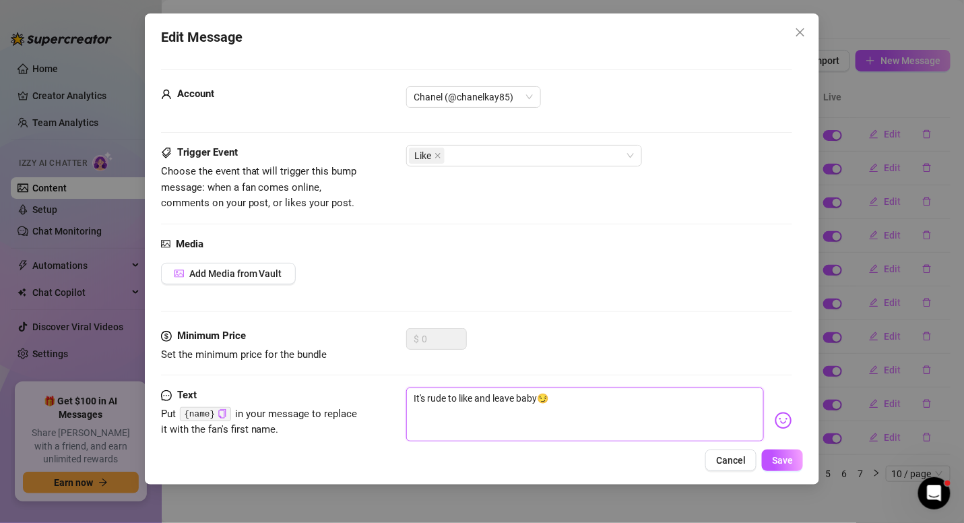
type textarea "It's rude to like and leave baby 😏"
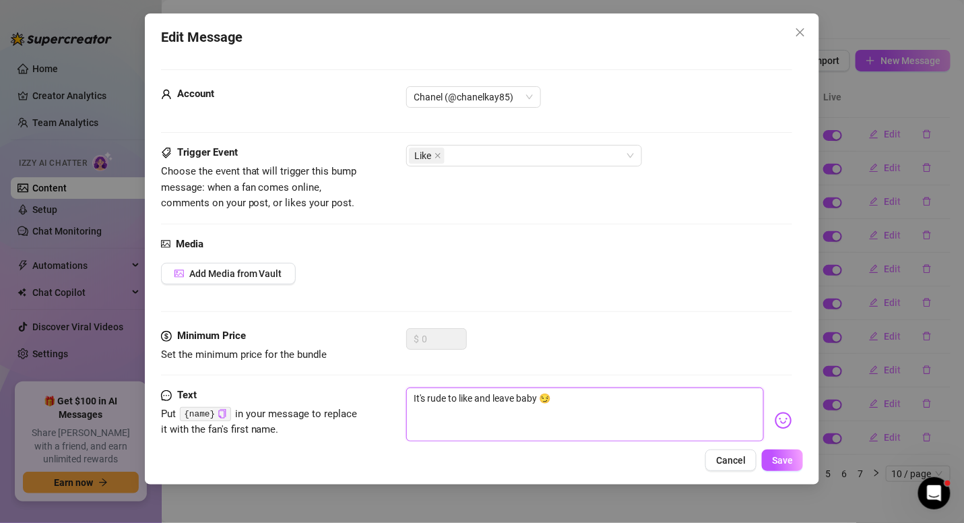
type textarea "It's rude to like and leave baby 😏 L"
type textarea "It's rude to like and leave baby 😏 Le"
type textarea "It's rude to like and leave baby 😏 Let"
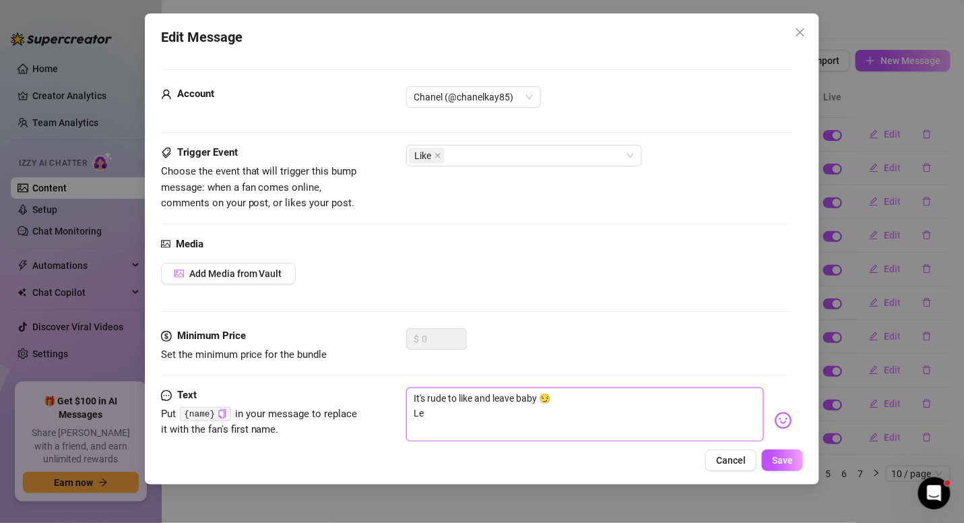
type textarea "It's rude to like and leave baby 😏 Let"
type textarea "It's rude to like and leave baby 😏 Lets"
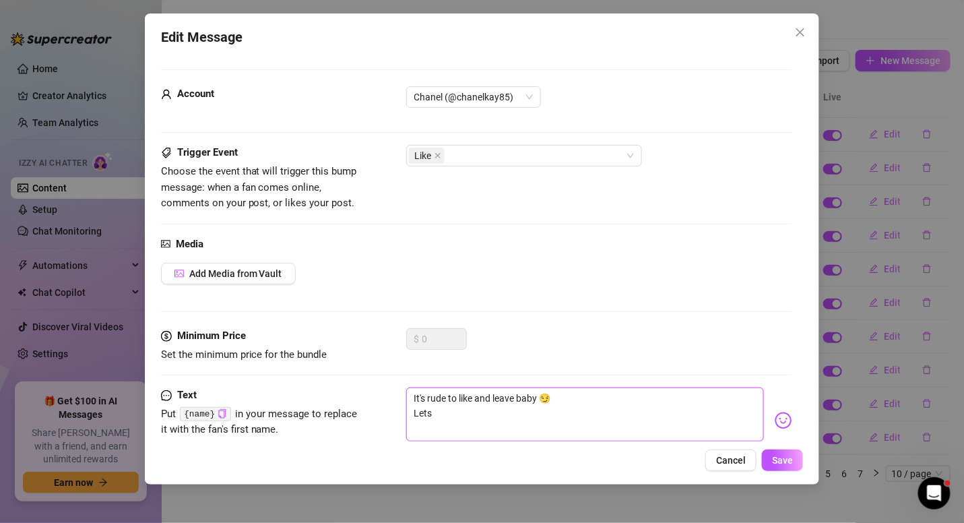
type textarea "It's rude to like and leave baby 😏 Lets p"
type textarea "It's rude to like and leave baby 😏 Lets pl"
type textarea "It's rude to like and leave baby 😏 Lets pla"
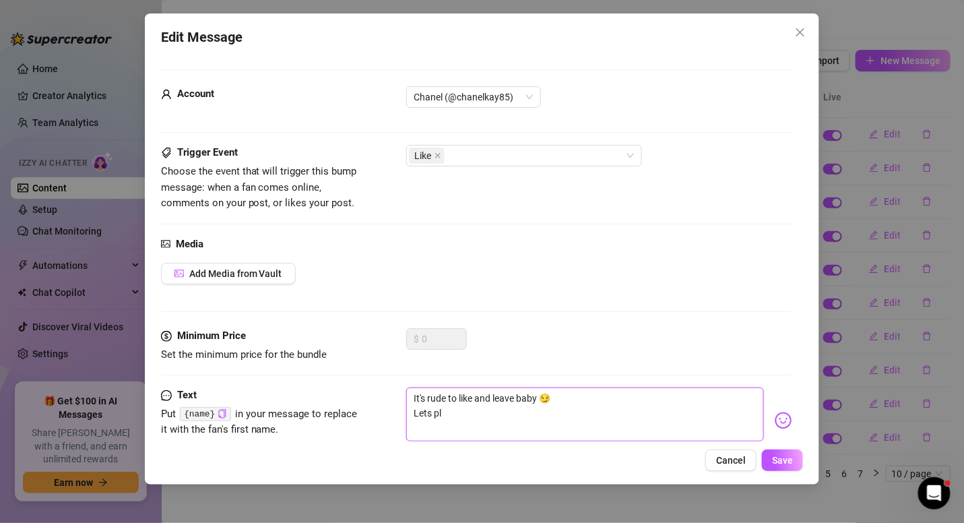
type textarea "It's rude to like and leave baby 😏 Lets pla"
type textarea "It's rude to like and leave baby 😏 Lets play"
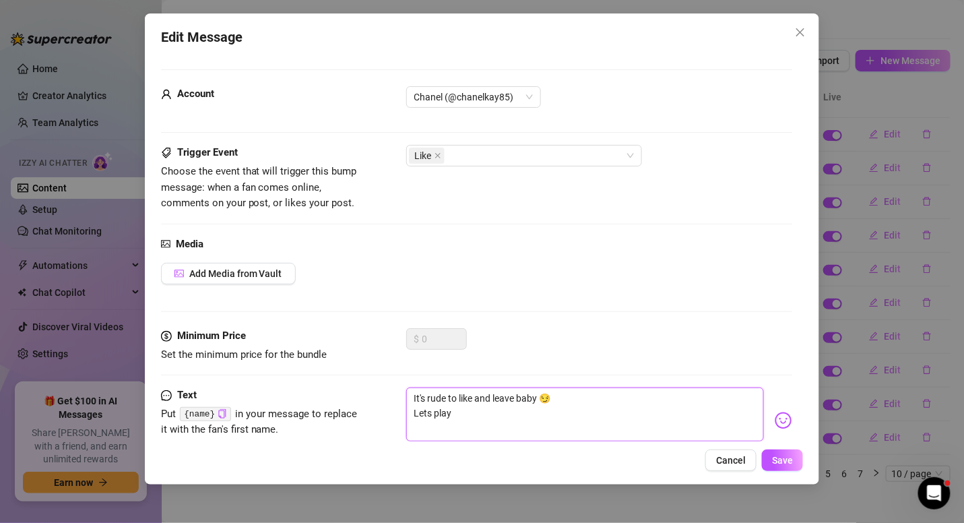
type textarea "It's rude to like and leave baby 😏 Lets play ?"
click at [787, 461] on span "Save" at bounding box center [782, 460] width 21 height 11
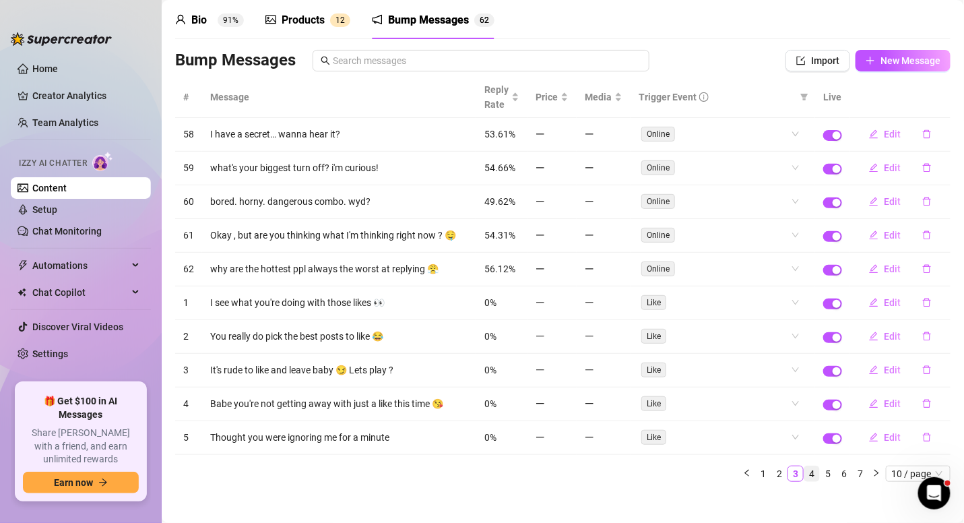
click at [804, 466] on link "4" at bounding box center [811, 473] width 15 height 15
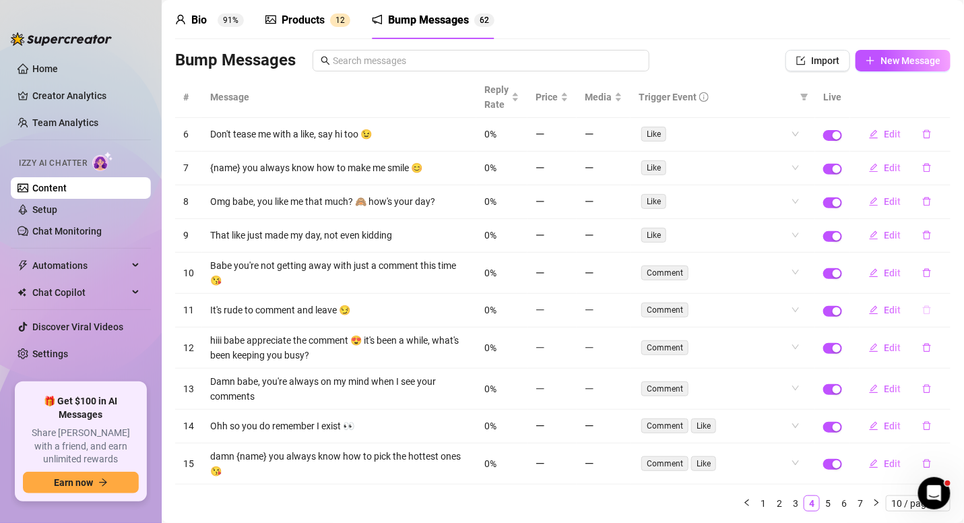
click at [911, 305] on button "button" at bounding box center [926, 310] width 31 height 22
click at [935, 267] on span "Yes" at bounding box center [941, 270] width 16 height 11
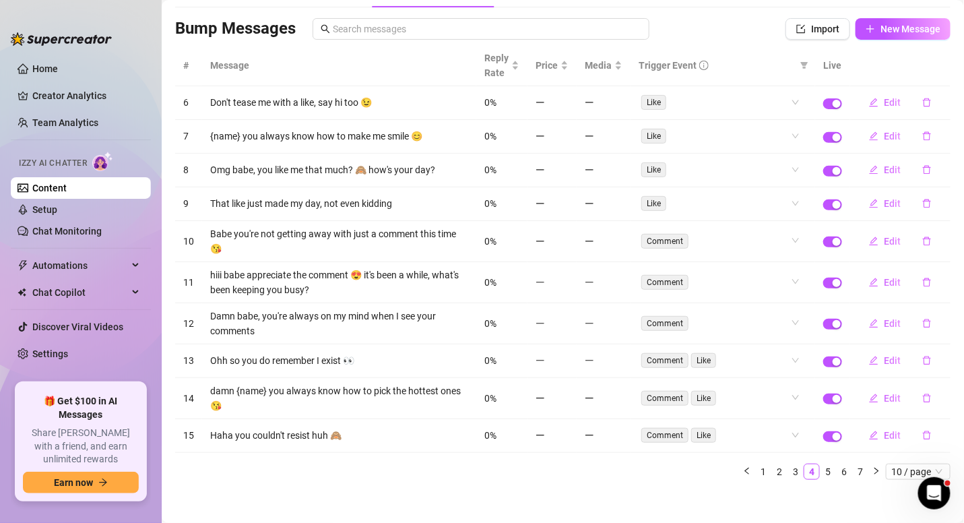
scroll to position [84, 0]
click at [821, 463] on link "5" at bounding box center [828, 470] width 15 height 15
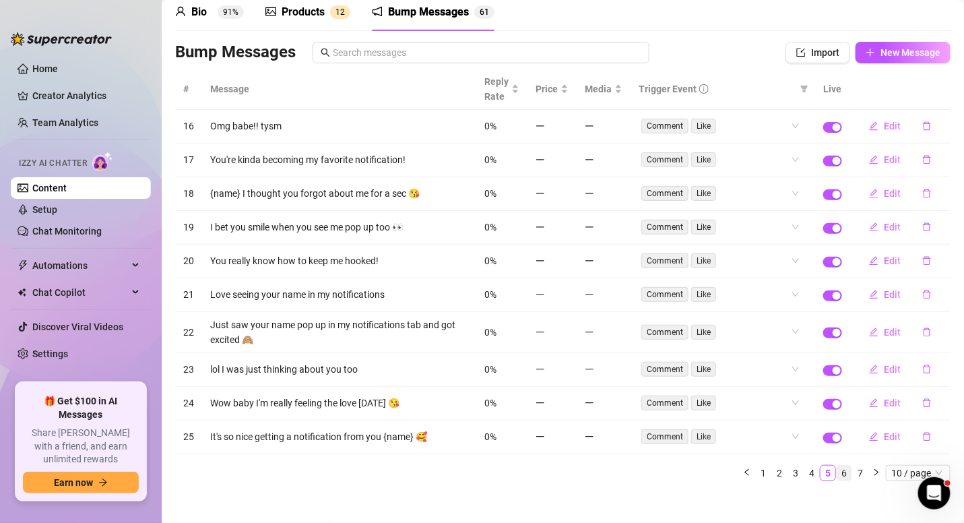
click at [837, 465] on link "6" at bounding box center [844, 472] width 15 height 15
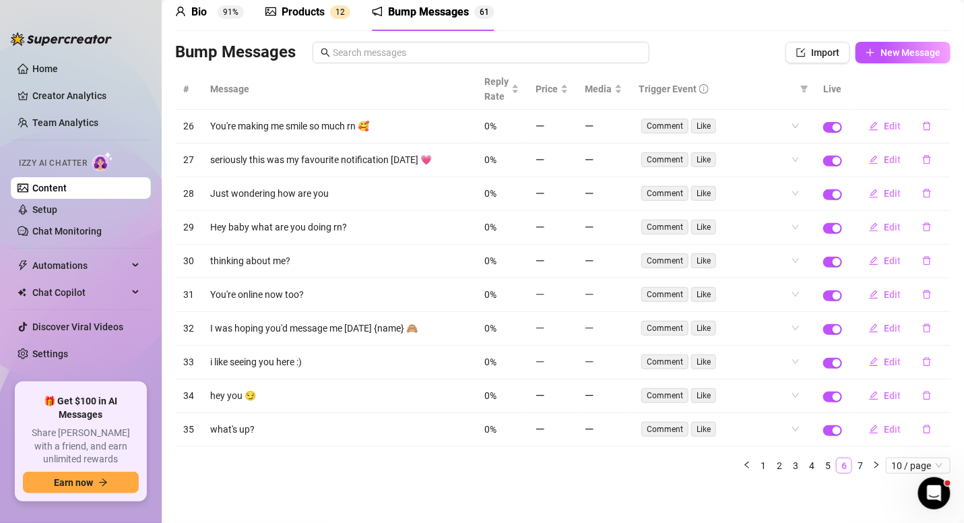
scroll to position [51, 0]
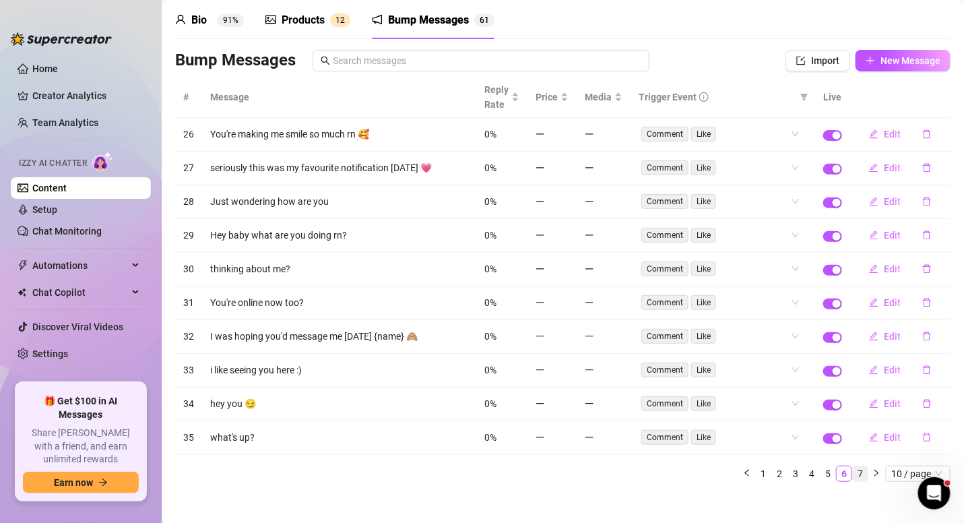
click at [853, 466] on link "7" at bounding box center [860, 473] width 15 height 15
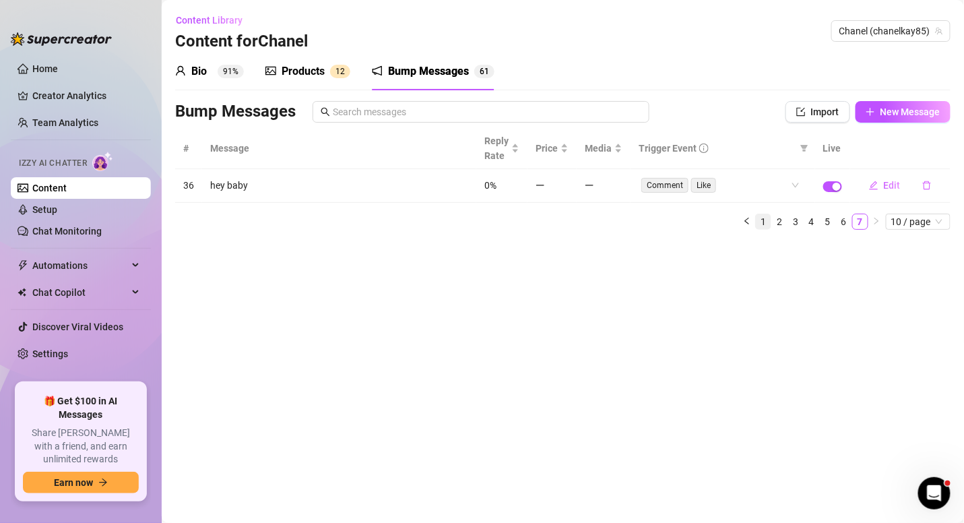
click at [765, 218] on link "1" at bounding box center [763, 221] width 15 height 15
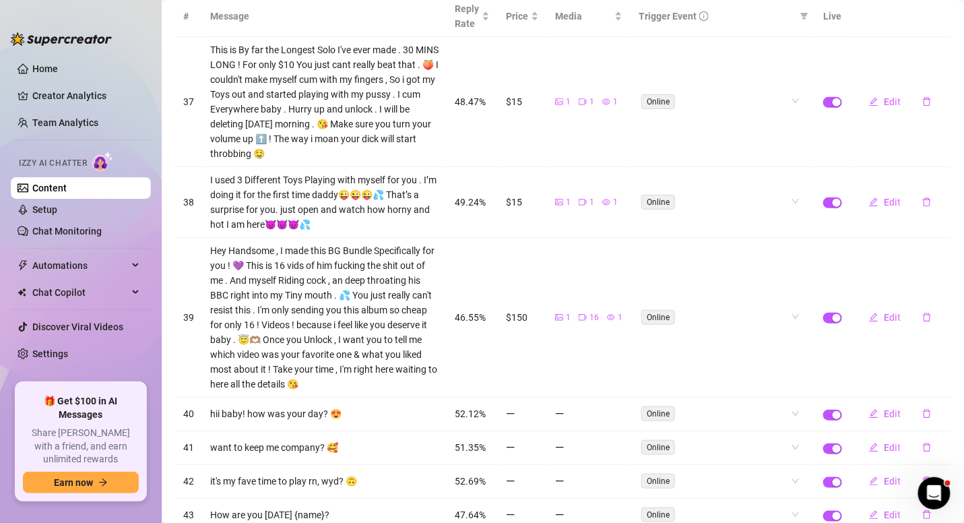
scroll to position [133, 0]
click at [885, 311] on span "Edit" at bounding box center [892, 316] width 17 height 11
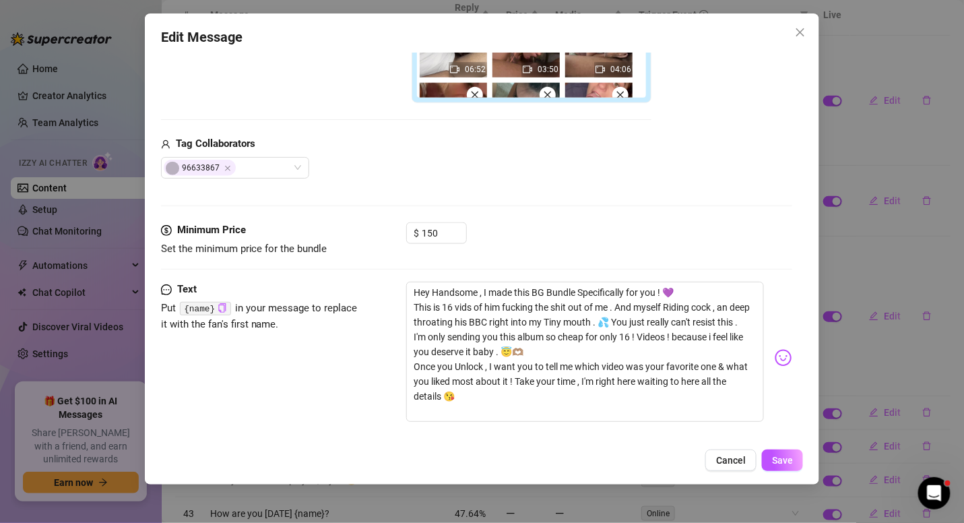
scroll to position [473, 0]
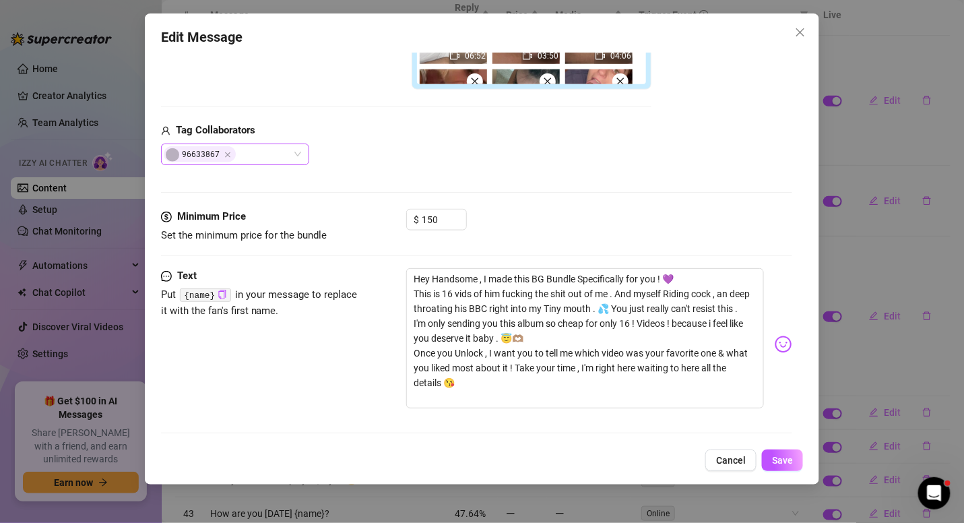
click at [288, 156] on div "96633867" at bounding box center [228, 154] width 129 height 19
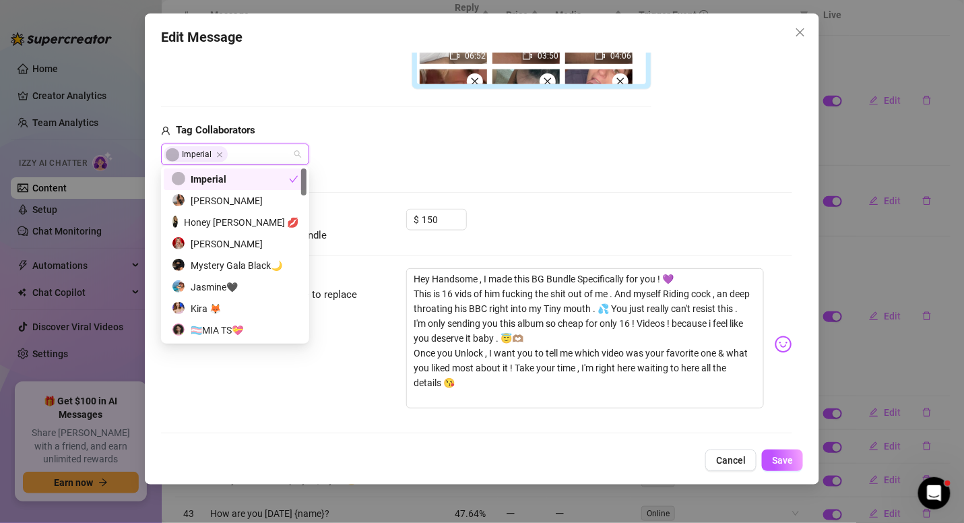
click at [248, 176] on div "Imperial" at bounding box center [230, 179] width 117 height 15
click at [248, 176] on div "Imperial" at bounding box center [235, 179] width 127 height 15
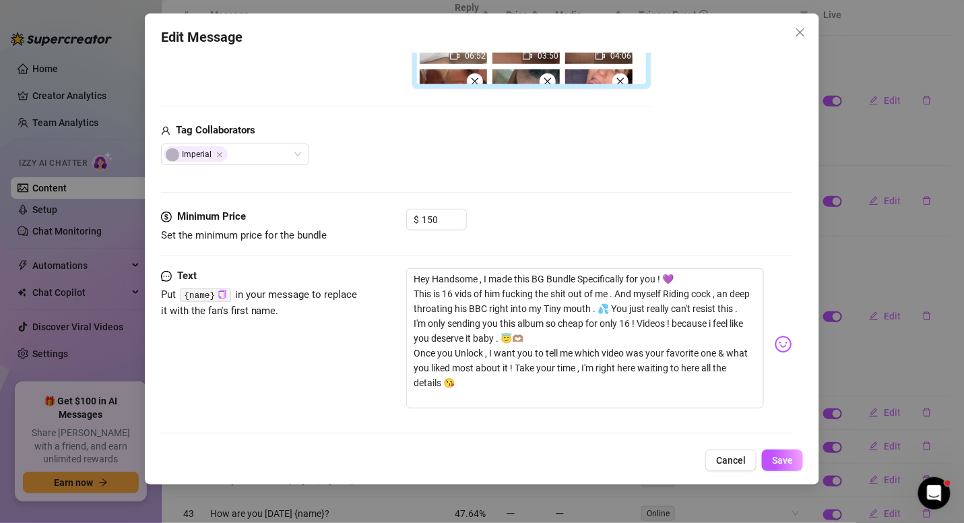
click at [375, 162] on div "Imperial" at bounding box center [406, 154] width 490 height 22
click at [781, 457] on span "Save" at bounding box center [782, 460] width 21 height 11
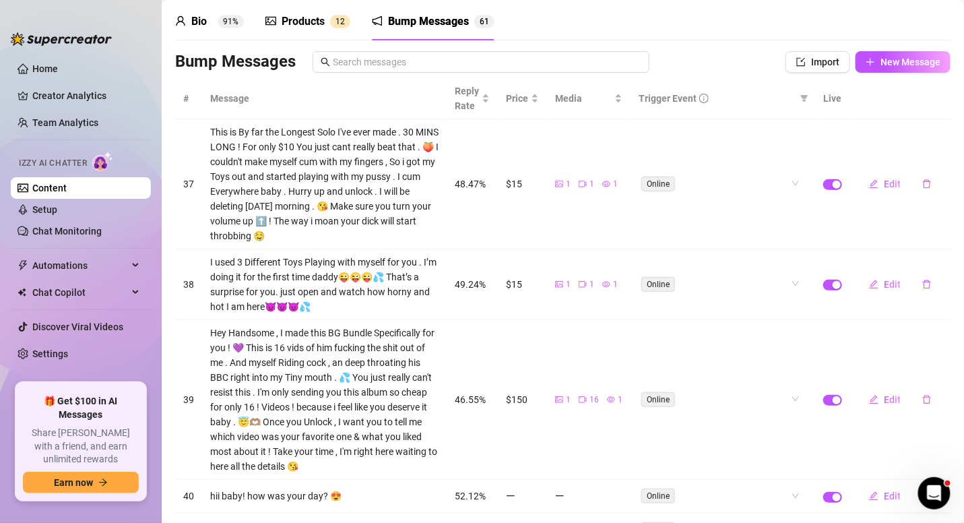
scroll to position [0, 0]
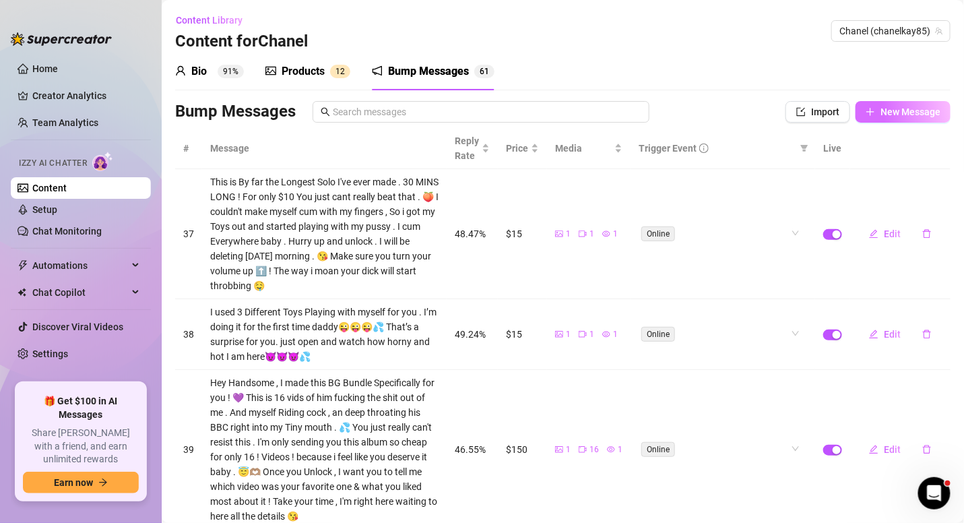
click at [866, 112] on icon "plus" at bounding box center [870, 111] width 9 height 9
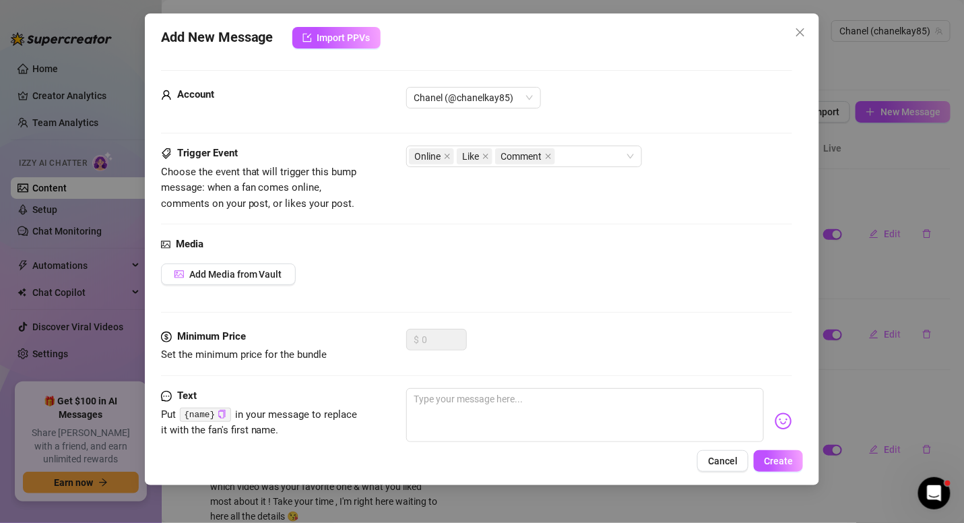
click at [796, 34] on icon "close" at bounding box center [800, 32] width 11 height 11
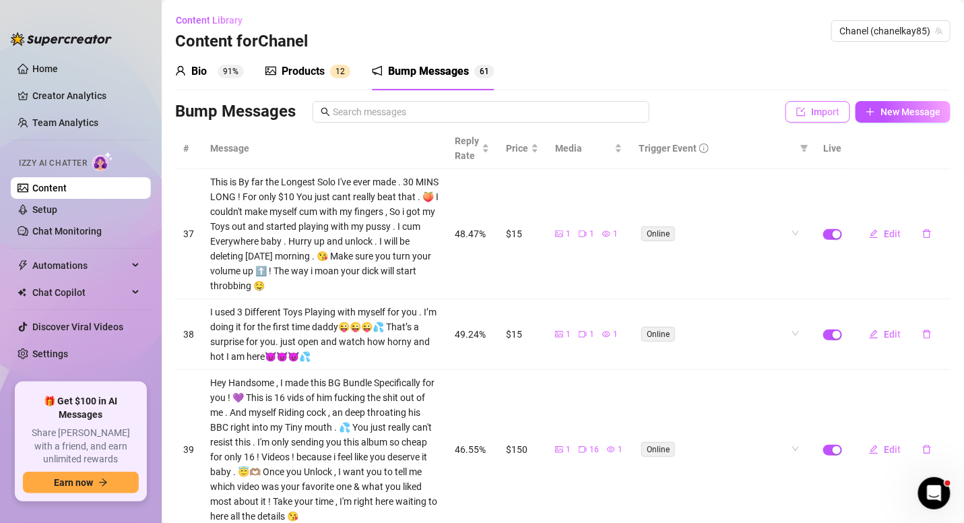
click at [819, 104] on button "Import" at bounding box center [817, 112] width 65 height 22
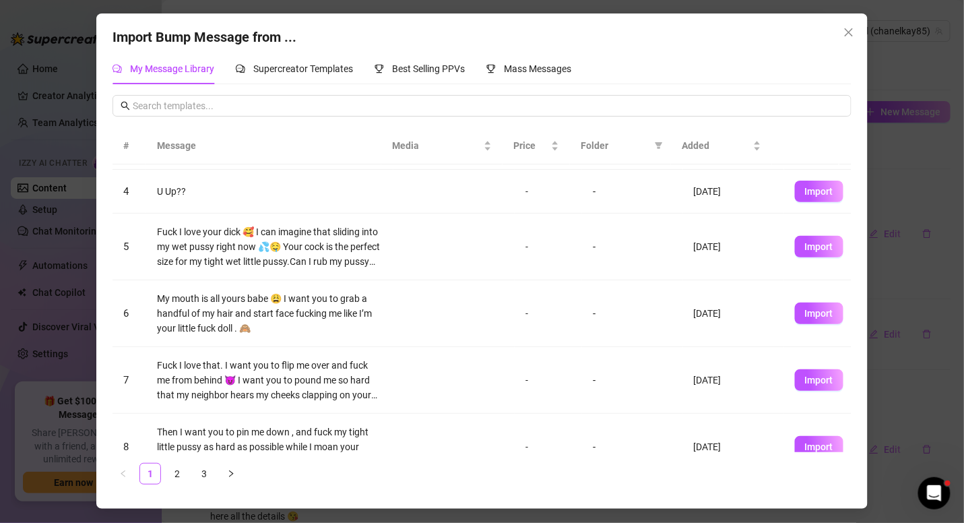
scroll to position [269, 0]
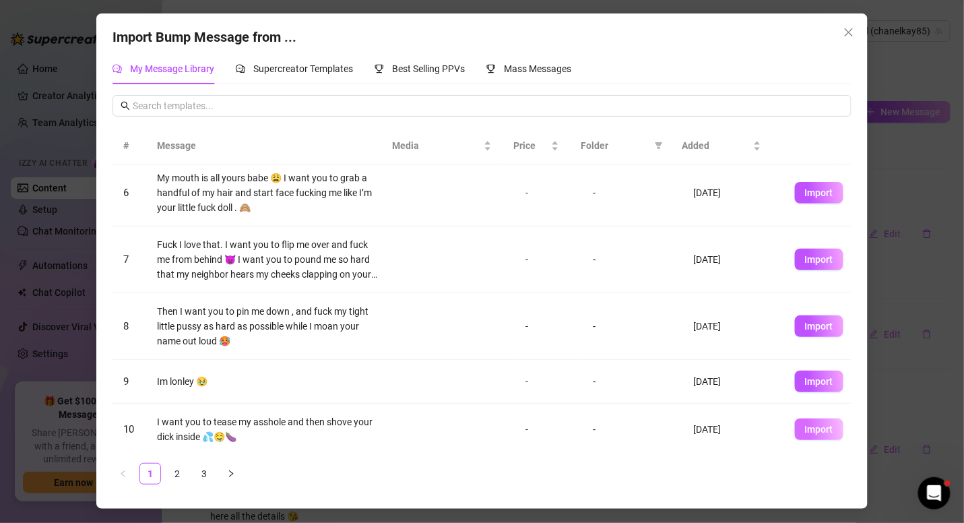
click at [805, 426] on span "Import" at bounding box center [819, 429] width 28 height 11
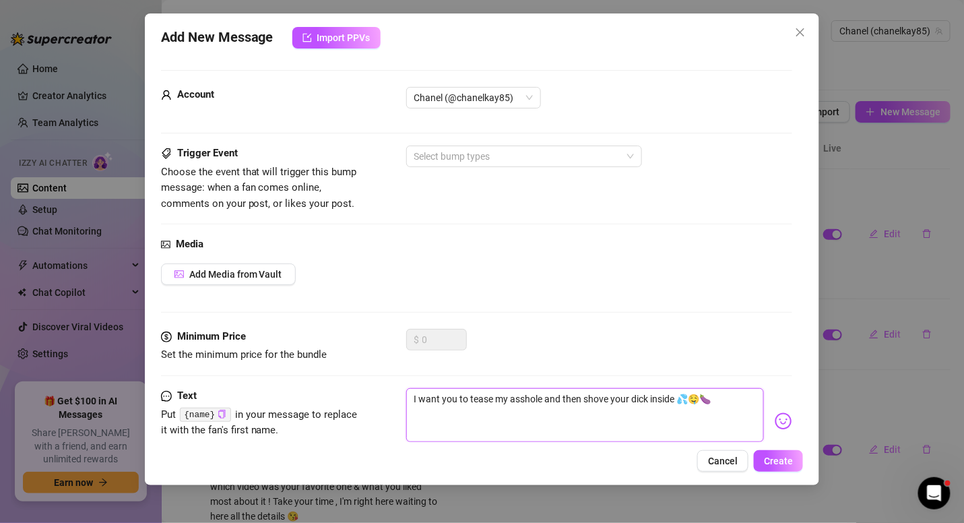
click at [542, 397] on textarea "I want you to tease my asshole and then shove your dick inside 💦🤤🍆" at bounding box center [585, 415] width 358 height 54
type textarea "I want you to tease my asshol and then shove your dick inside 💦🤤🍆"
type textarea "I want you to tease my assho and then shove your dick inside 💦🤤🍆"
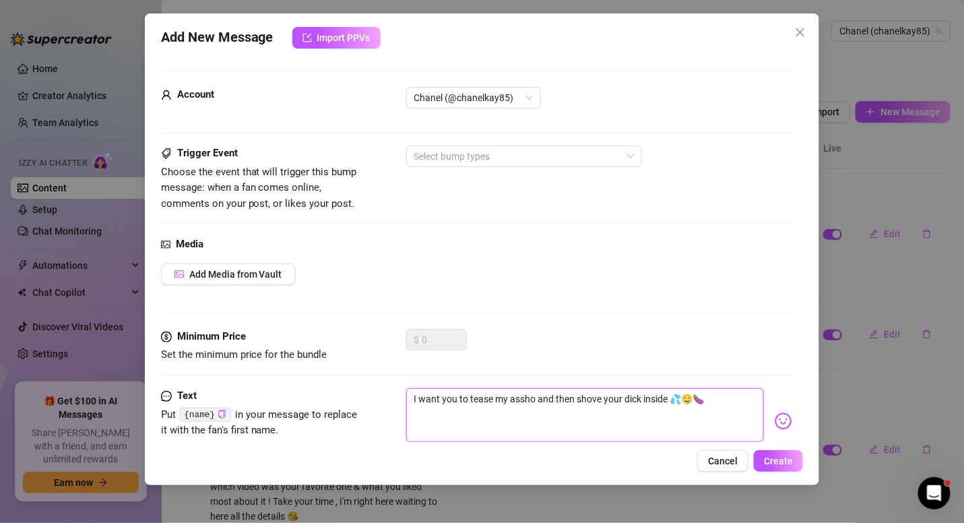
type textarea "I want you to tease my assh and then shove your dick inside 💦🤤🍆"
type textarea "I want you to tease my ass and then shove your dick inside 💦🤤🍆"
type textarea "I want you to tease my as and then shove your dick inside 💦🤤🍆"
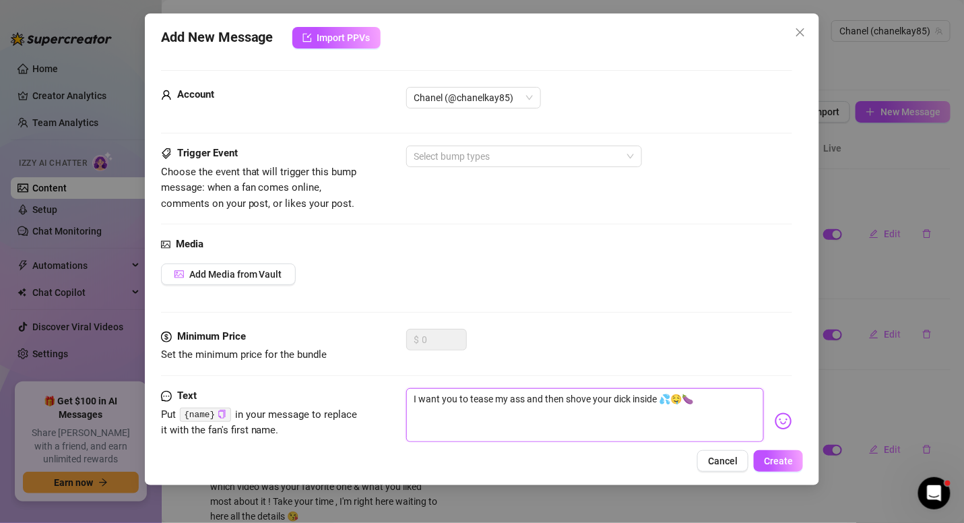
type textarea "I want you to tease my as and then shove your dick inside 💦🤤🍆"
type textarea "I want you to tease my a and then shove your dick inside 💦🤤🍆"
type textarea "I want you to tease my and then shove your dick inside 💦🤤🍆"
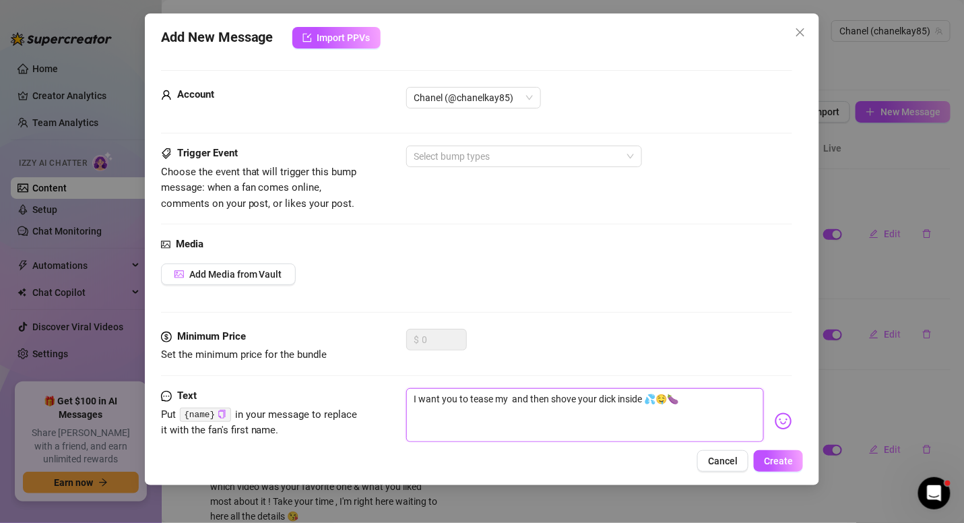
type textarea "I want you to tease my p and then shove your dick inside 💦🤤🍆"
type textarea "I want you to tease my pu and then shove your dick inside 💦🤤🍆"
type textarea "I want you to tease my pus and then shove your dick inside 💦🤤🍆"
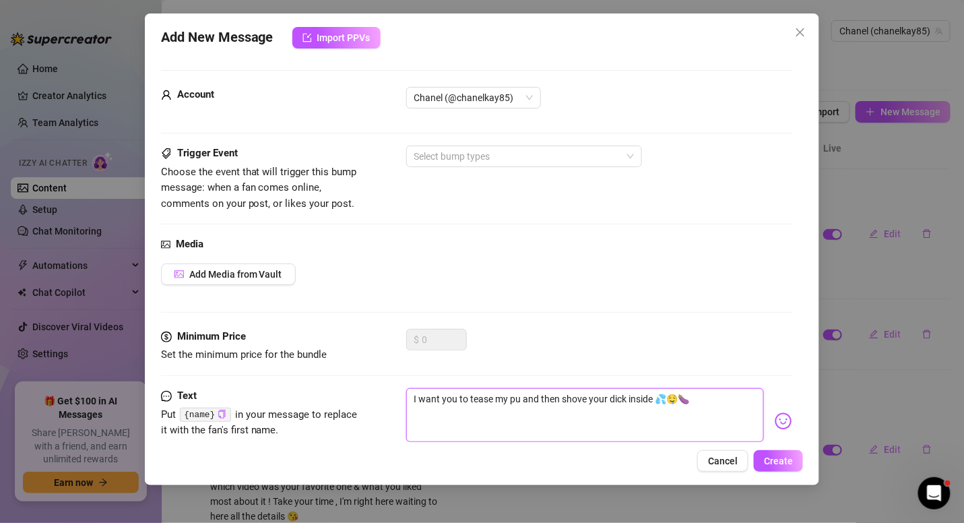
type textarea "I want you to tease my pus and then shove your dick inside 💦🤤🍆"
type textarea "I want you to tease my puss and then shove your dick inside 💦🤤🍆"
type textarea "I want you to tease my pussy and then shove your dick inside 💦🤤🍆"
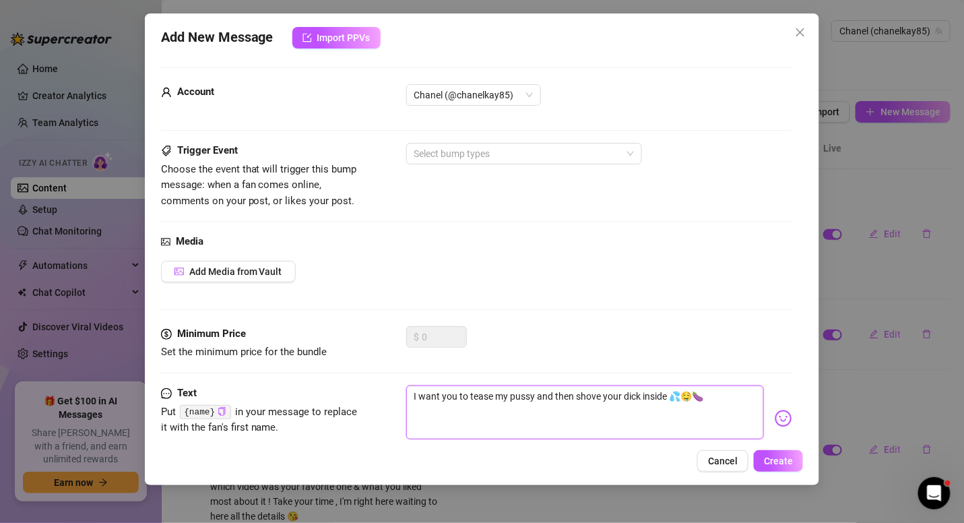
scroll to position [3, 0]
click at [470, 159] on div at bounding box center [517, 153] width 216 height 19
type textarea "I want you to tease my pussy and then shove your dick inside 💦🤤🍆"
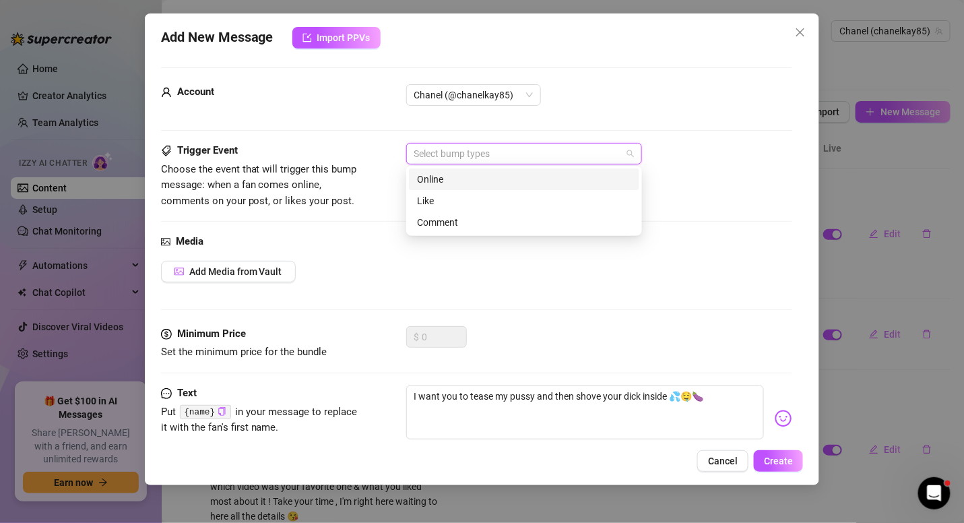
click at [454, 179] on div "Online" at bounding box center [524, 179] width 214 height 15
click at [565, 275] on div "Add Media from Vault" at bounding box center [477, 272] width 632 height 22
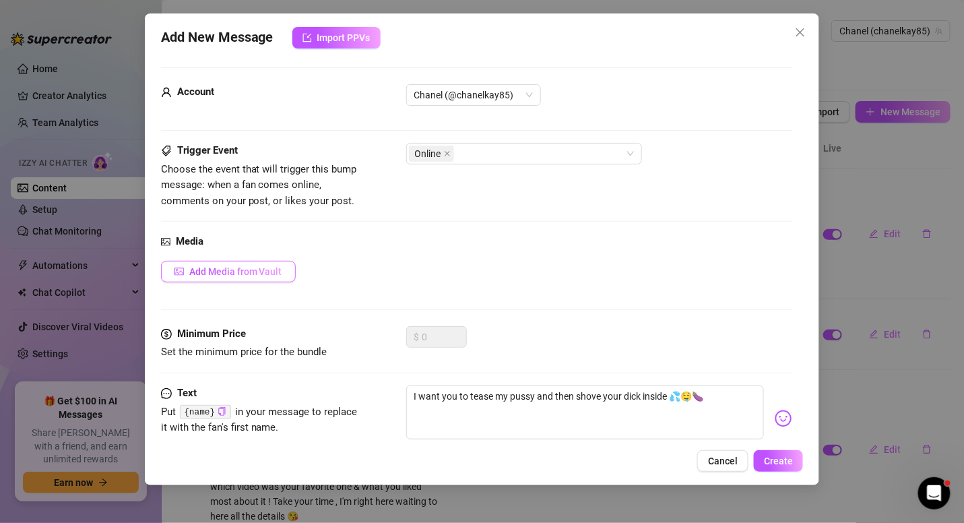
click at [240, 274] on span "Add Media from Vault" at bounding box center [235, 271] width 93 height 11
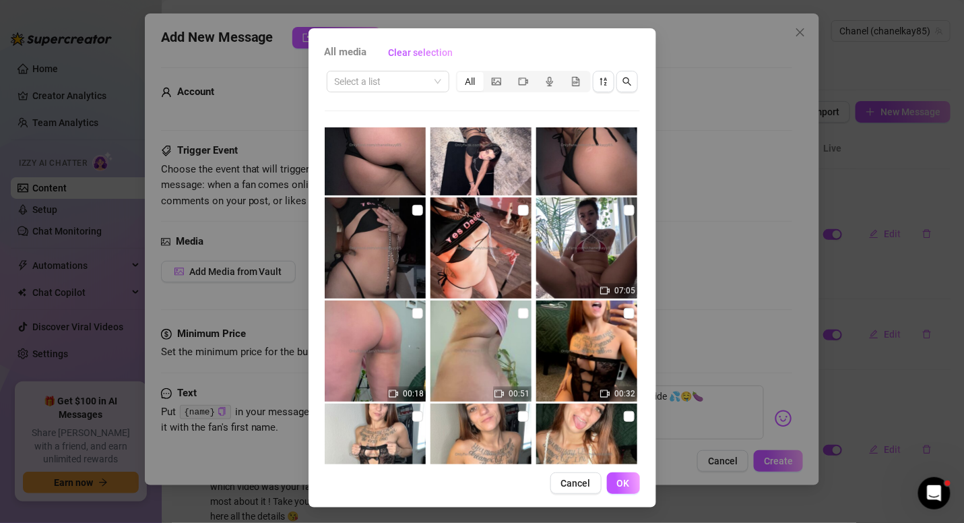
scroll to position [1332, 0]
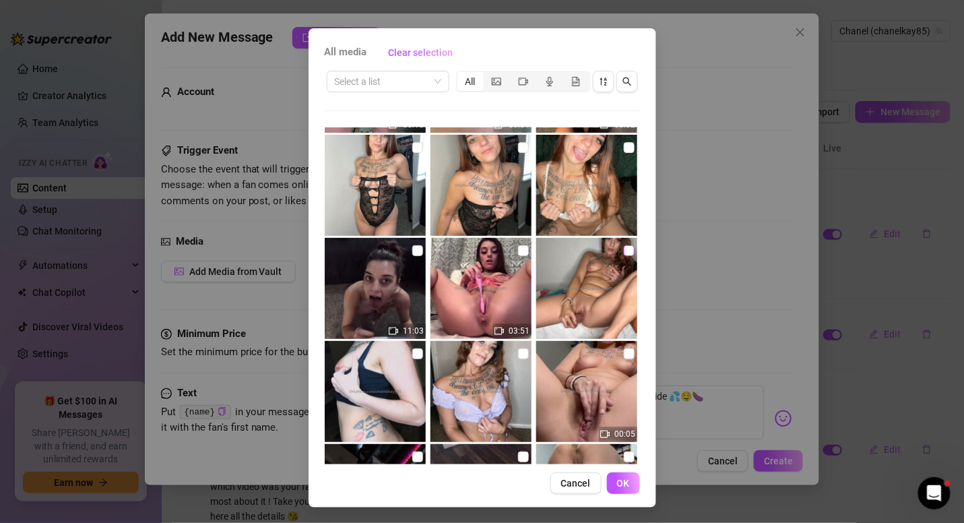
click at [624, 251] on input "checkbox" at bounding box center [629, 250] width 11 height 11
checkbox input "true"
click at [624, 486] on button "OK" at bounding box center [623, 483] width 33 height 22
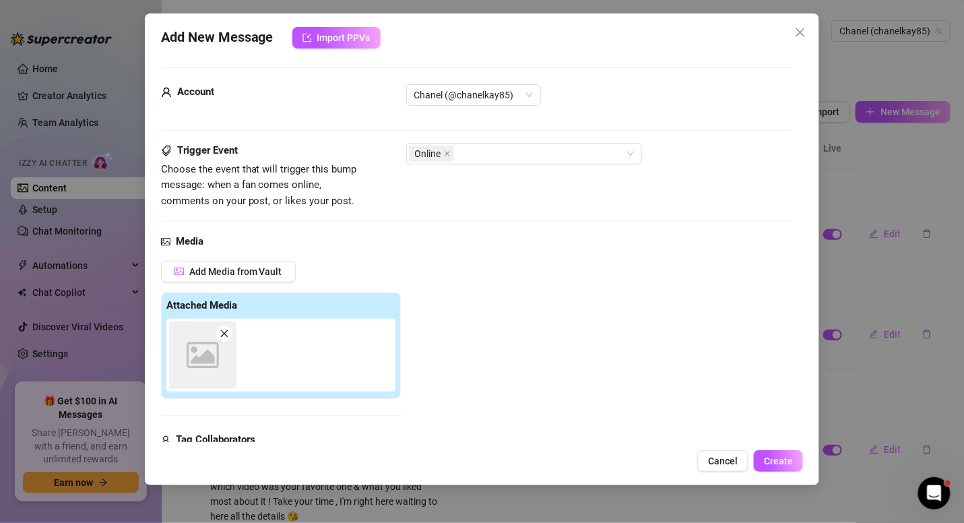
scroll to position [207, 0]
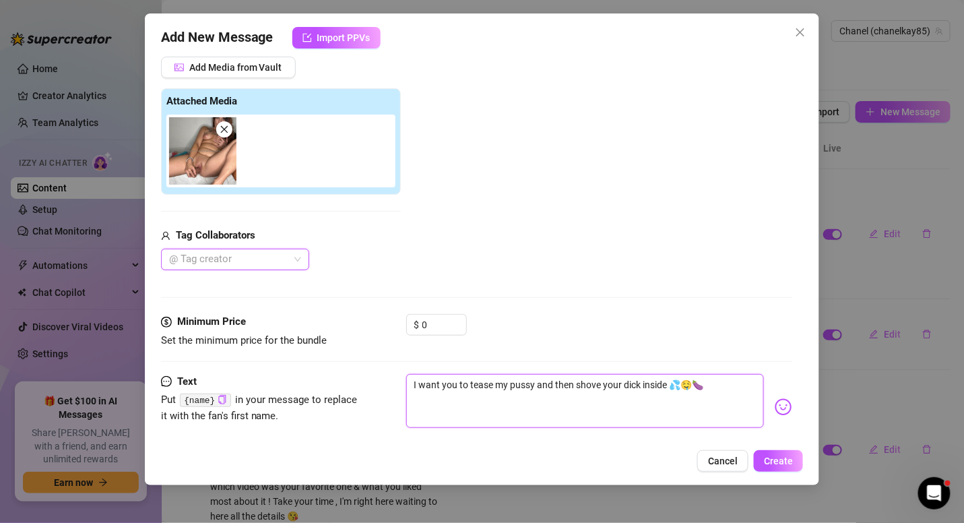
click at [670, 379] on textarea "I want you to tease my pussy and then shove your dick inside 💦🤤🍆" at bounding box center [585, 401] width 358 height 54
type textarea "I want you to tease my pussy and then shove your dick inside l💦🤤🍆"
type textarea "I want you to tease my pussy and then shove your dick inside li💦🤤🍆"
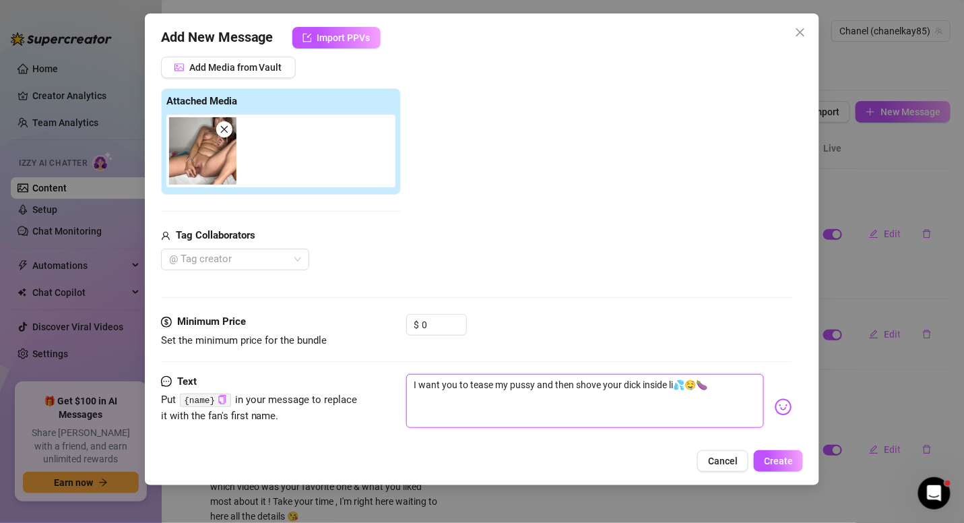
type textarea "I want you to tease my pussy and then shove your dick inside lik💦🤤🍆"
type textarea "I want you to tease my pussy and then shove your dick inside like💦🤤🍆"
type textarea "I want you to tease my pussy and then shove your dick inside like 💦🤤🍆"
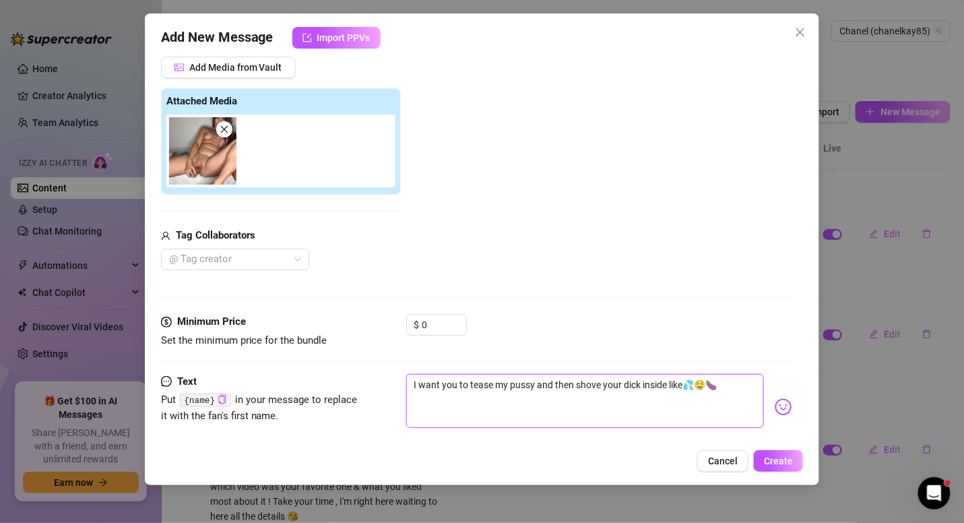
type textarea "I want you to tease my pussy and then shove your dick inside like 💦🤤🍆"
type textarea "I want you to tease my pussy and then shove your dick inside like m💦🤤🍆"
type textarea "I want you to tease my pussy and then shove your dick inside like my💦🤤🍆"
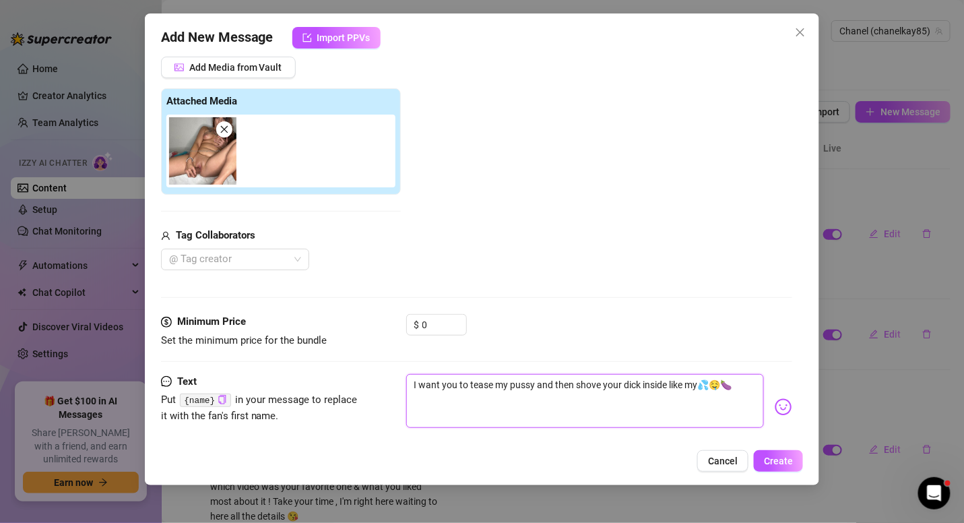
type textarea "I want you to tease my pussy and then shove your dick inside like my 💦🤤🍆"
type textarea "I want you to tease my pussy and then shove your dick inside like my T💦🤤🍆"
type textarea "I want you to tease my pussy and then shove your dick inside like my To💦🤤🍆"
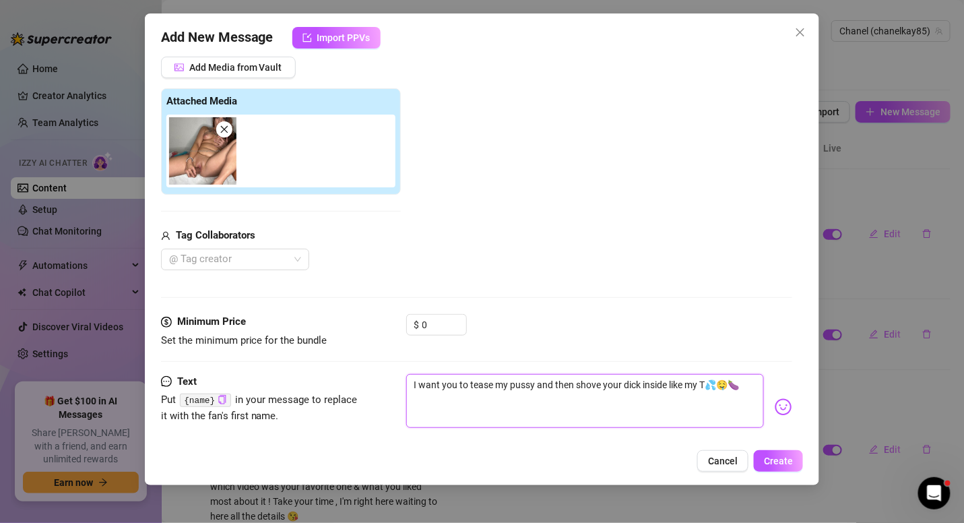
type textarea "I want you to tease my pussy and then shove your dick inside like my To💦🤤🍆"
type textarea "I want you to tease my pussy and then shove your dick inside like my Toy💦🤤🍆"
type textarea "I want you to tease my pussy and then shove your dick inside like my Toy 💦🤤🍆"
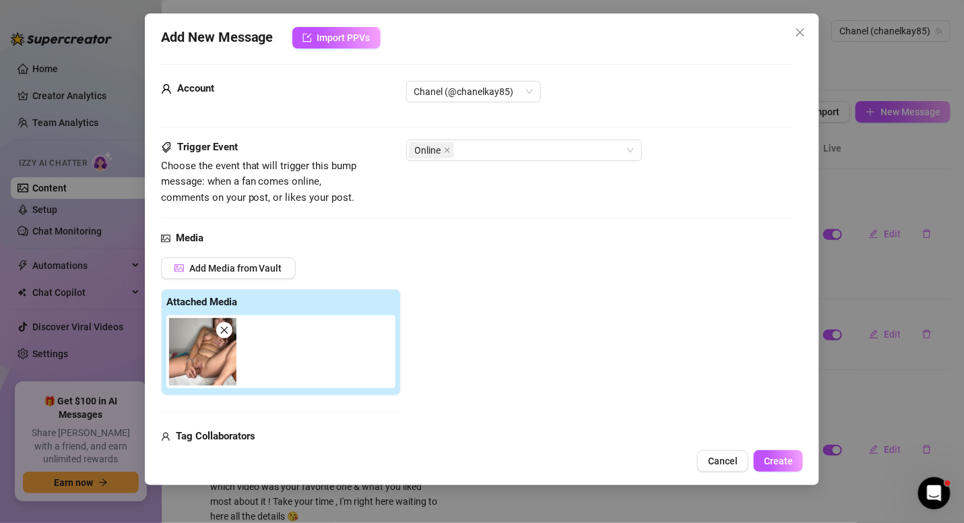
scroll to position [0, 0]
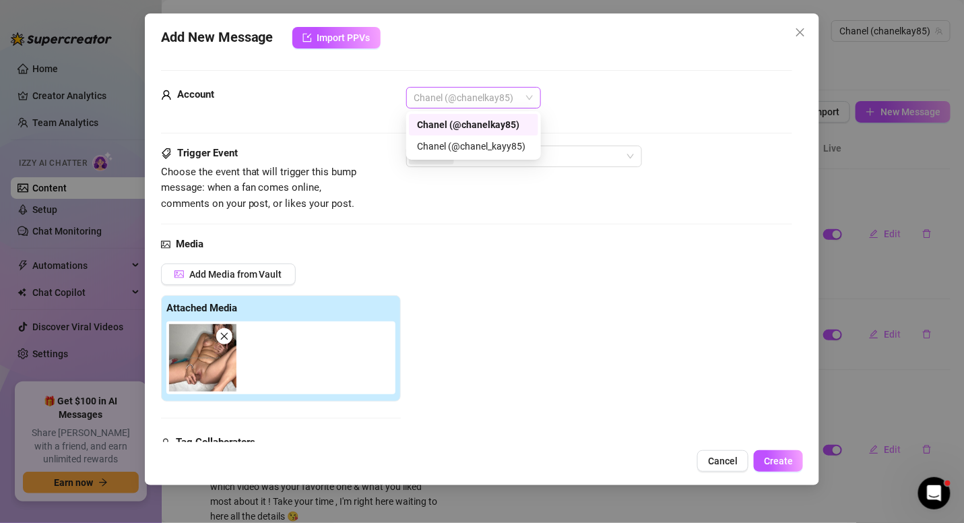
click at [518, 98] on span "Chanel (@chanelkay85)" at bounding box center [473, 98] width 119 height 20
type textarea "I want you to tease my pussy and then shove your dick inside like my Toy 💦🤤🍆"
click at [511, 120] on div "Chanel (@chanelkay85)" at bounding box center [473, 124] width 113 height 15
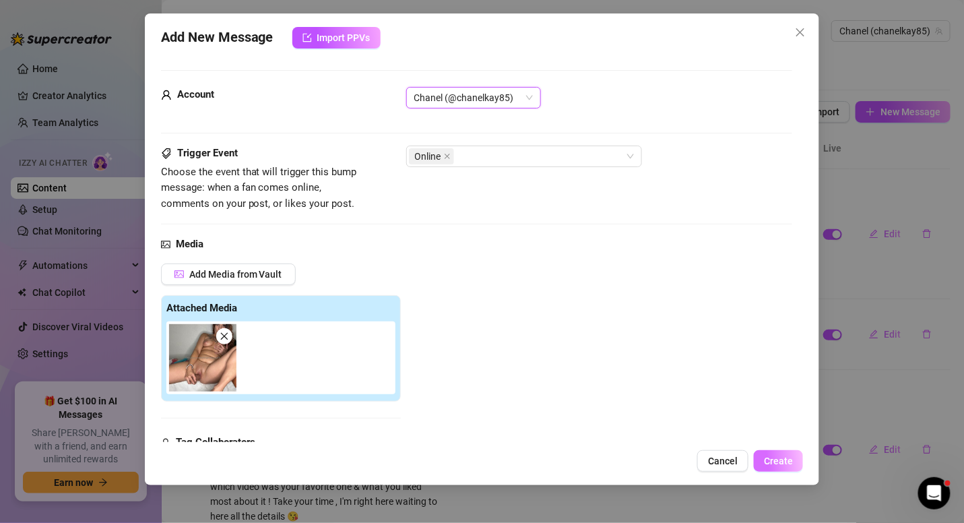
click at [777, 454] on button "Create" at bounding box center [778, 461] width 49 height 22
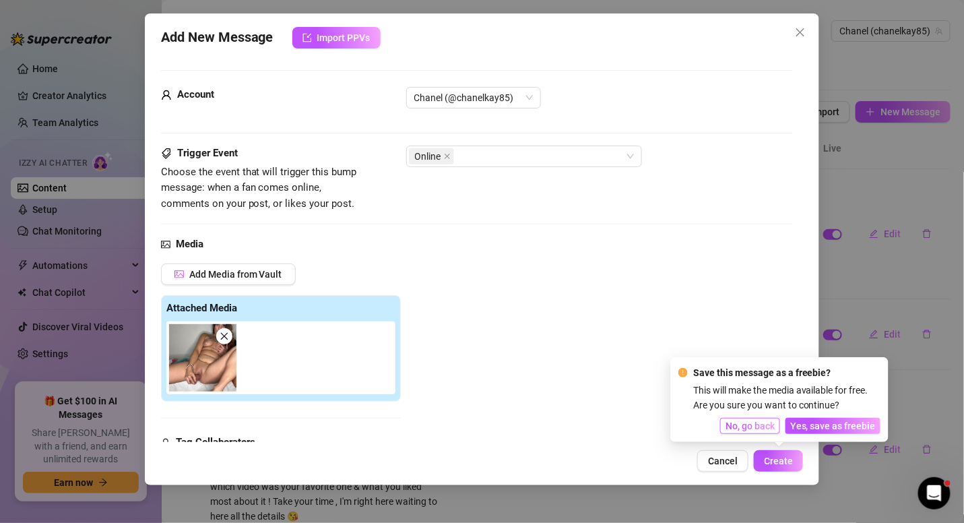
click at [768, 428] on span "No, go back" at bounding box center [750, 425] width 49 height 11
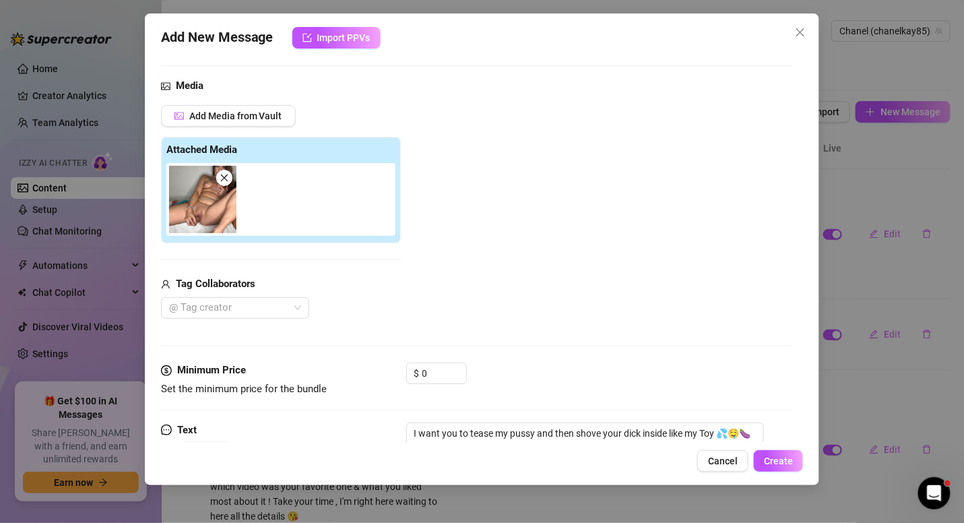
scroll to position [226, 0]
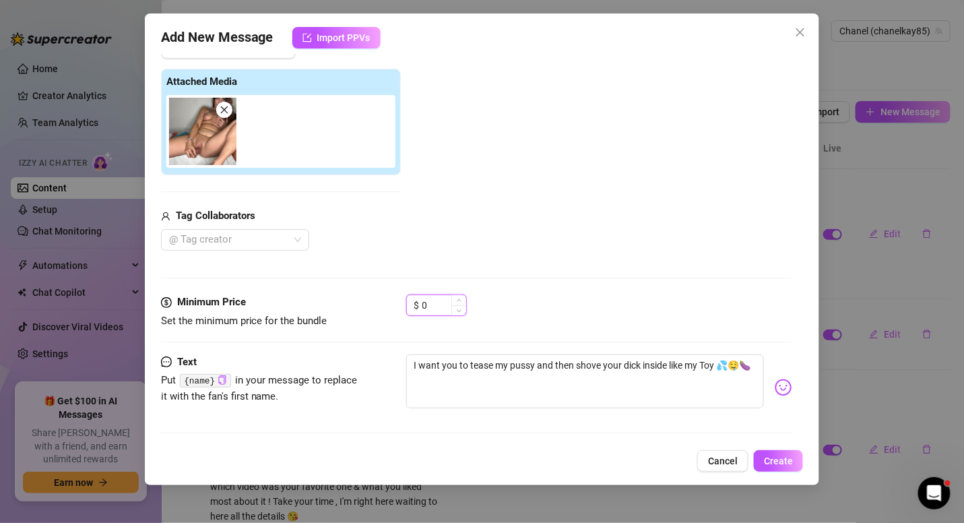
click at [430, 301] on input "0" at bounding box center [444, 305] width 44 height 20
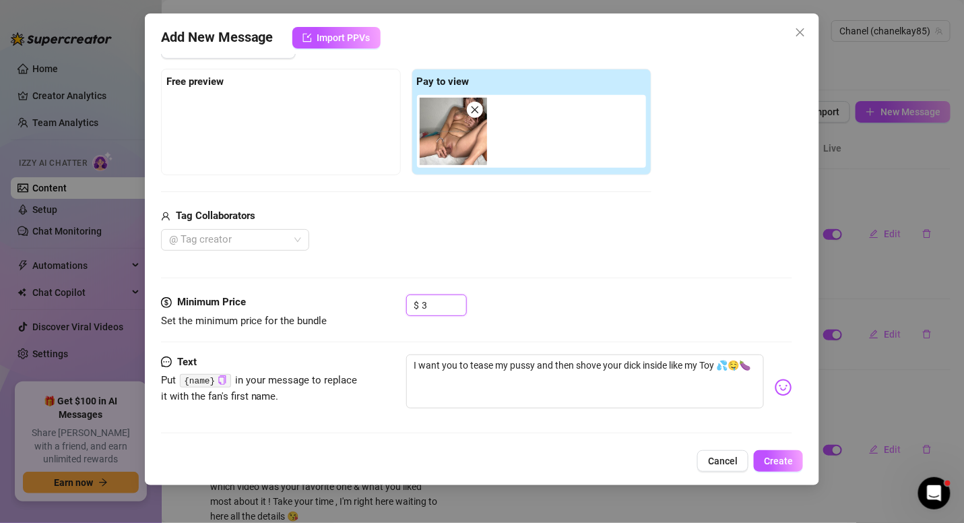
type input "3"
click at [470, 247] on div "@ Tag creator" at bounding box center [406, 240] width 490 height 22
click at [772, 461] on span "Create" at bounding box center [778, 460] width 29 height 11
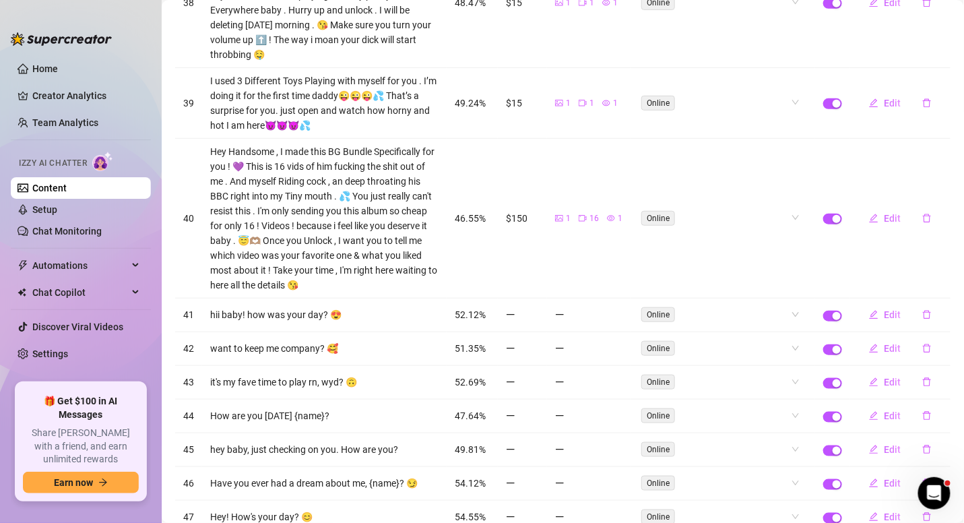
scroll to position [312, 0]
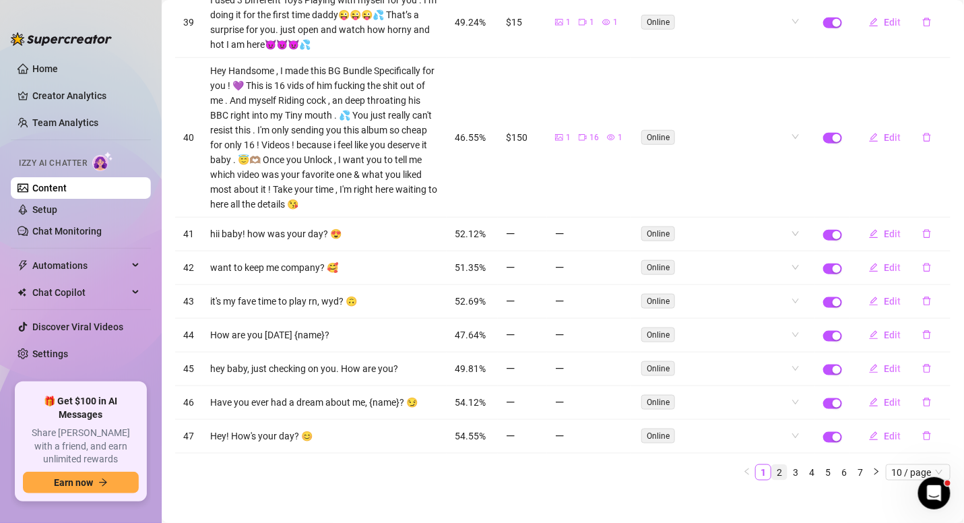
click at [772, 465] on link "2" at bounding box center [779, 472] width 15 height 15
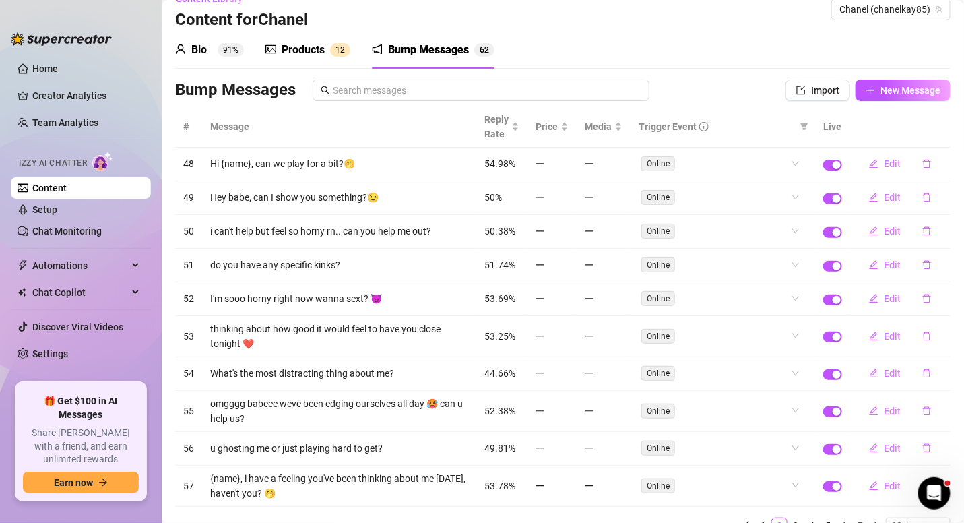
scroll to position [75, 0]
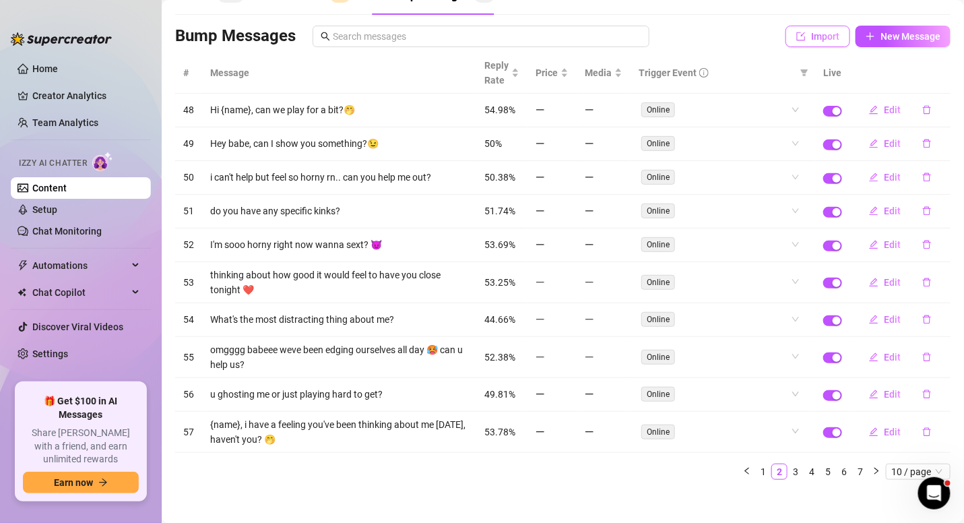
click at [817, 38] on span "Import" at bounding box center [825, 36] width 28 height 11
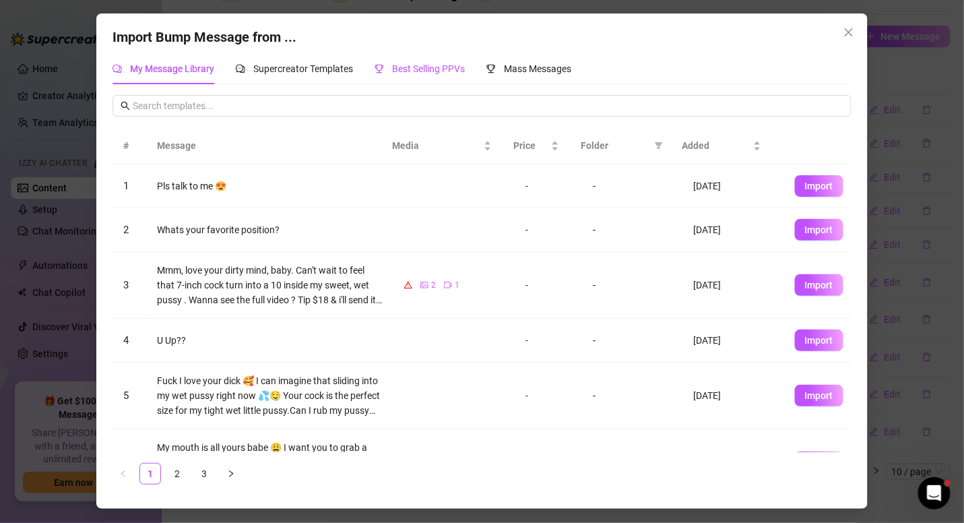
click at [445, 65] on span "Best Selling PPVs" at bounding box center [428, 68] width 73 height 11
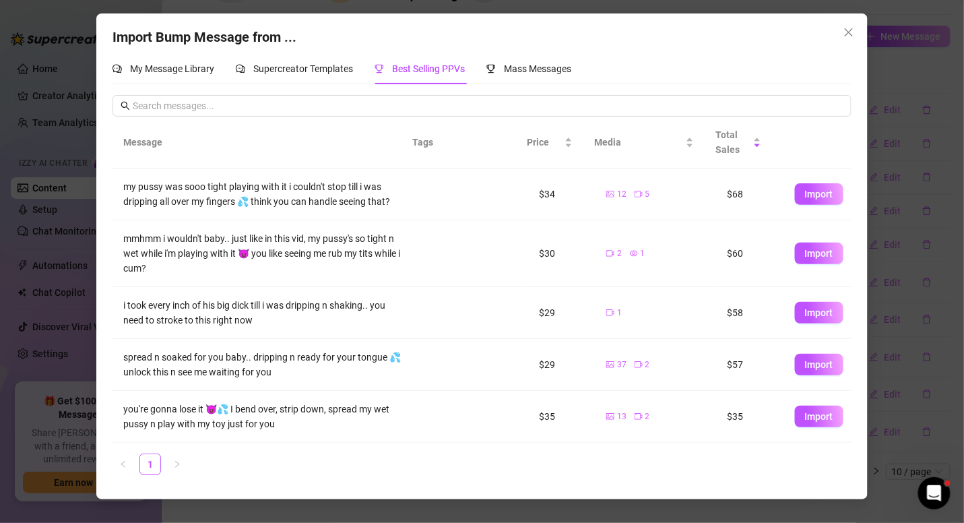
click at [414, 248] on td at bounding box center [454, 253] width 81 height 67
click at [807, 307] on span "Import" at bounding box center [819, 312] width 28 height 11
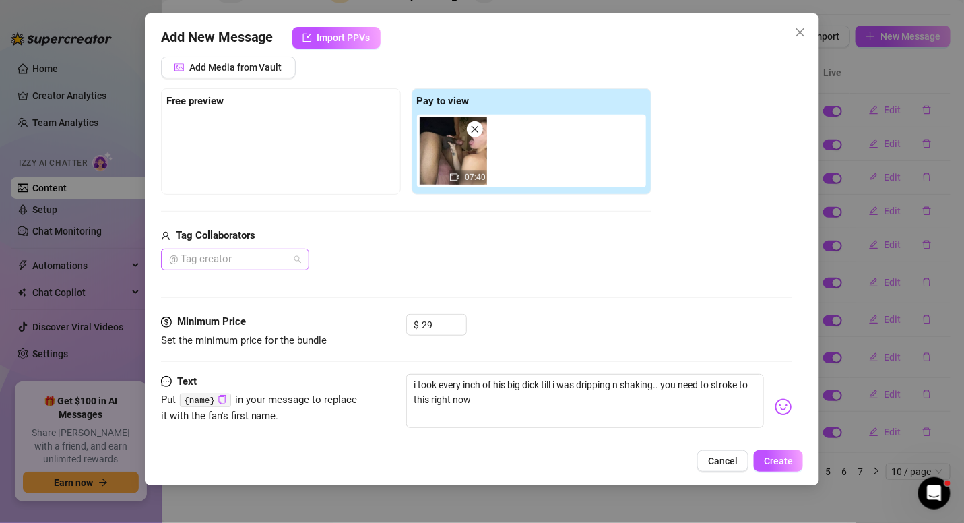
click at [249, 254] on div at bounding box center [228, 259] width 129 height 19
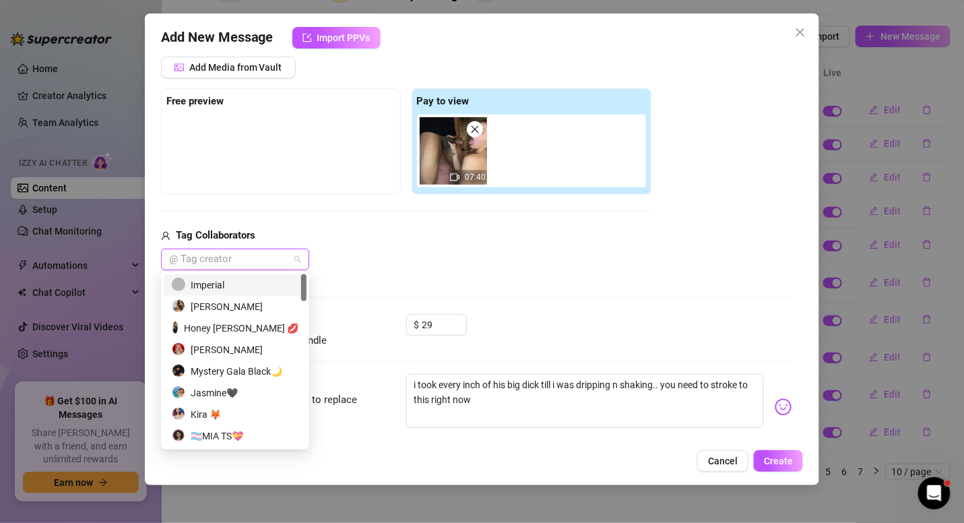
click at [243, 283] on div "Imperial" at bounding box center [235, 285] width 127 height 15
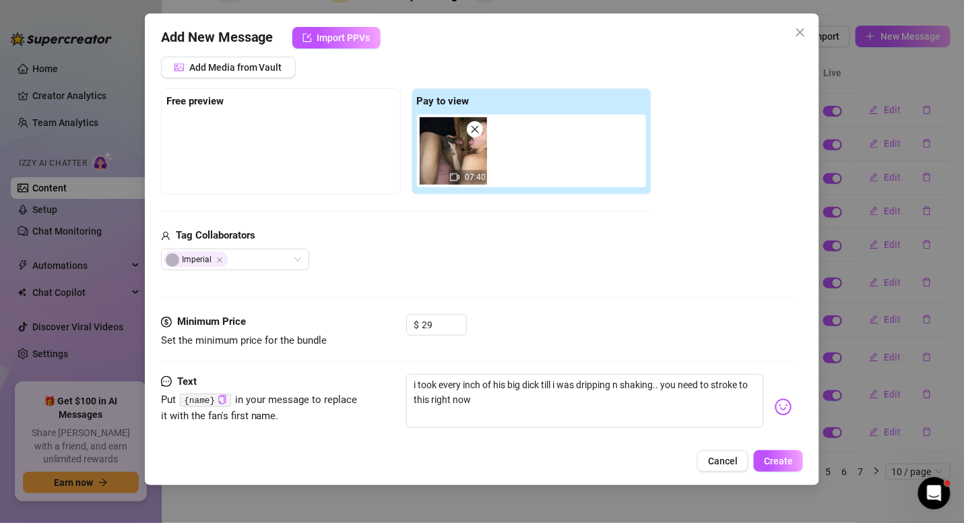
click at [460, 278] on div "Media Add Media from Vault Free preview Pay to view 07:40 Tag Collaborators Imp…" at bounding box center [477, 172] width 632 height 284
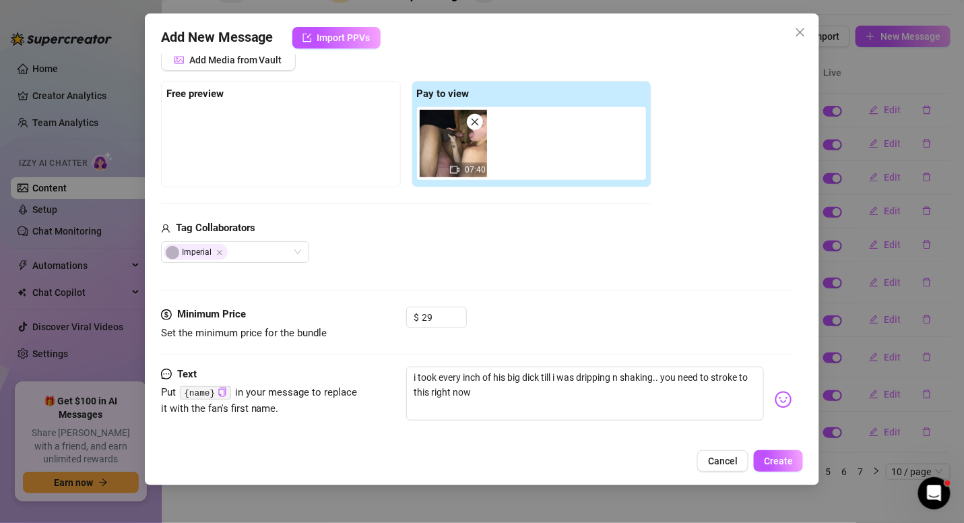
scroll to position [226, 0]
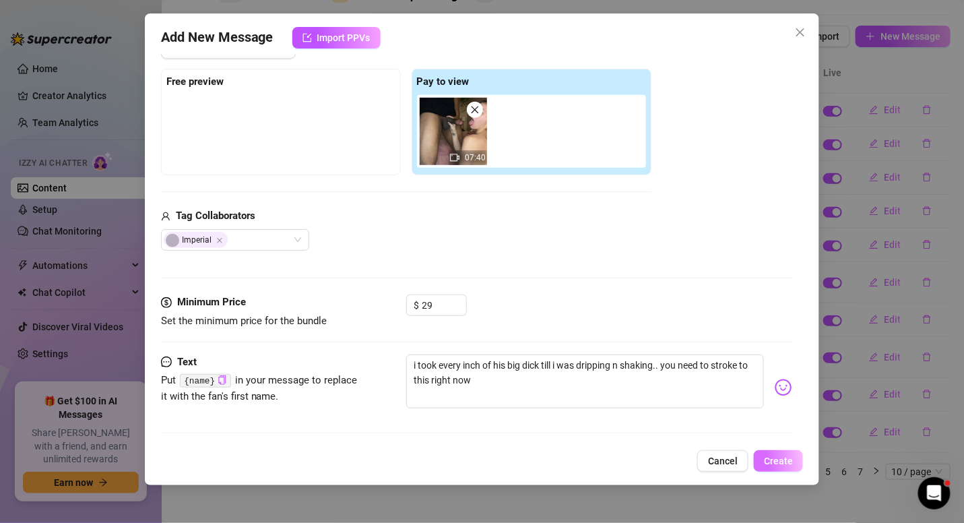
click at [762, 466] on button "Create" at bounding box center [778, 461] width 49 height 22
click at [773, 461] on span "Create" at bounding box center [778, 460] width 29 height 11
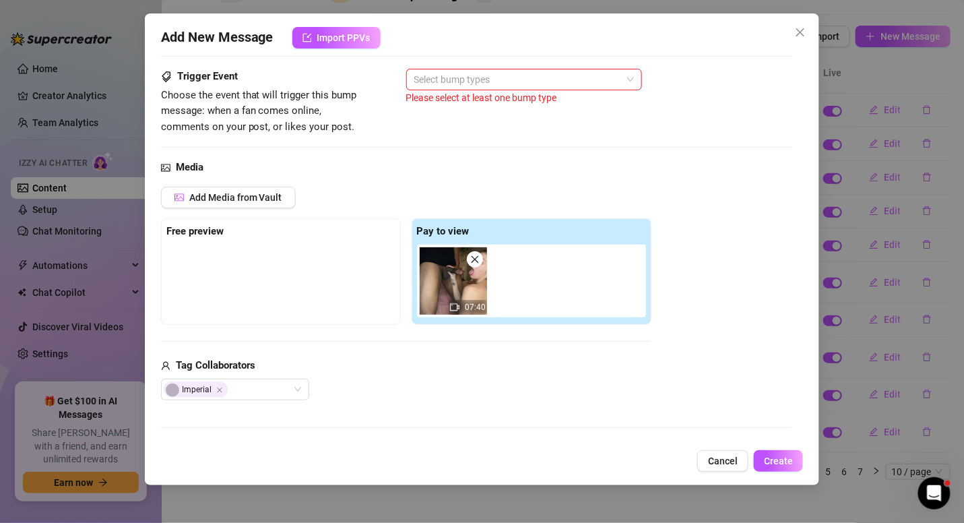
scroll to position [0, 0]
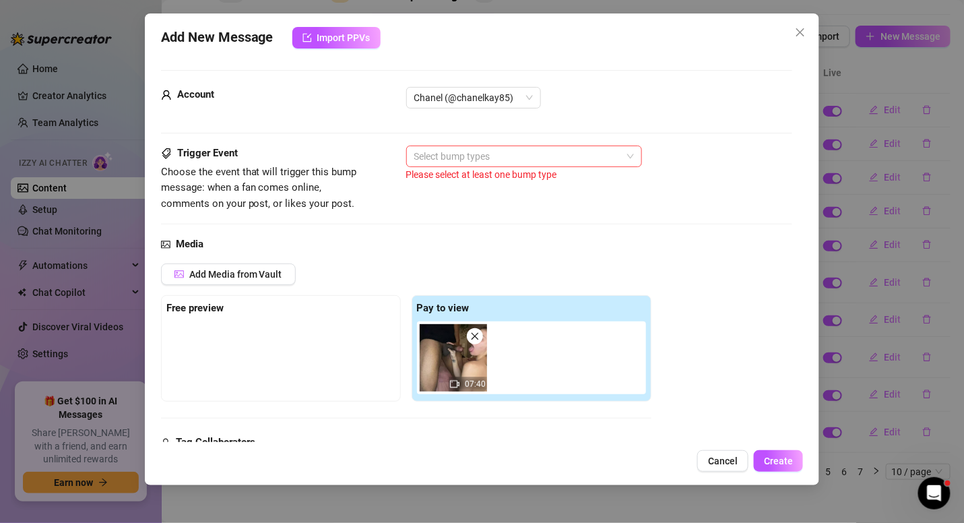
click at [442, 149] on div at bounding box center [517, 156] width 216 height 19
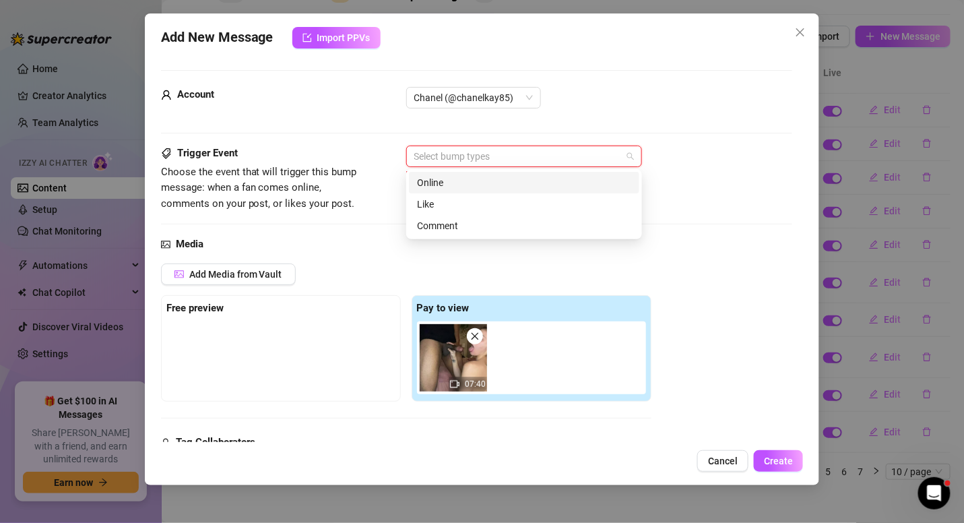
click at [459, 180] on div "Online" at bounding box center [524, 182] width 214 height 15
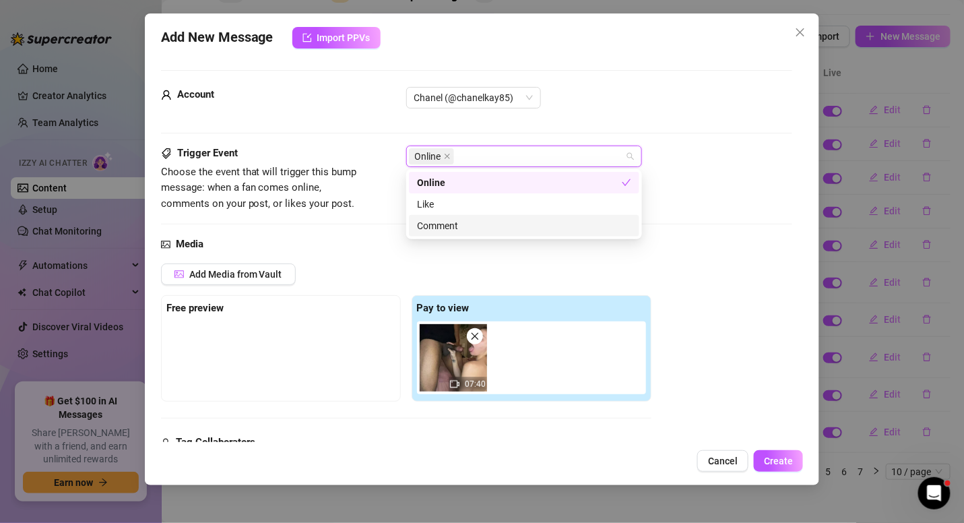
click at [736, 247] on div "Media" at bounding box center [477, 244] width 632 height 16
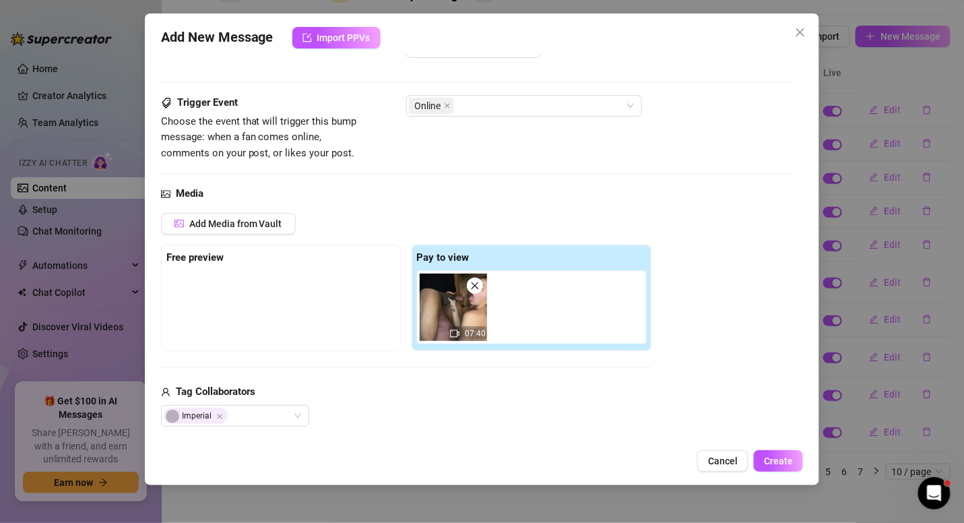
scroll to position [226, 0]
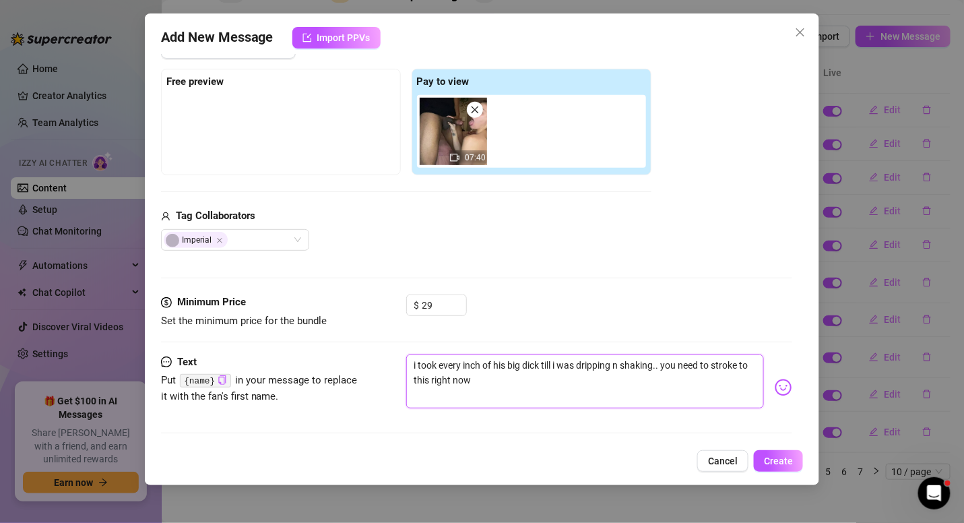
click at [544, 376] on textarea "i took every inch of his big dick till i was dripping n shaking.. you need to s…" at bounding box center [585, 381] width 358 height 54
type textarea "i took every inch of his big dick till i was dripping n shaking.. you need to s…"
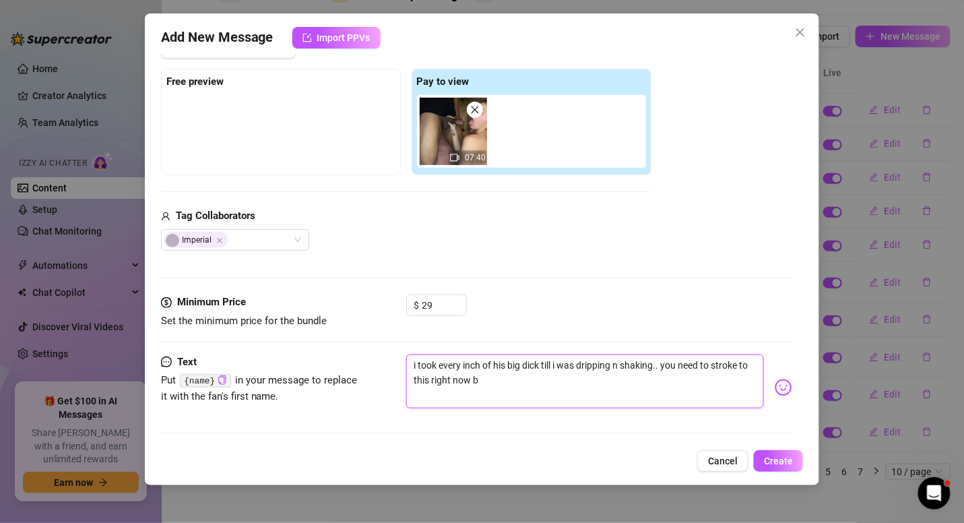
type textarea "i took every inch of his big dick till i was dripping n shaking.. you need to s…"
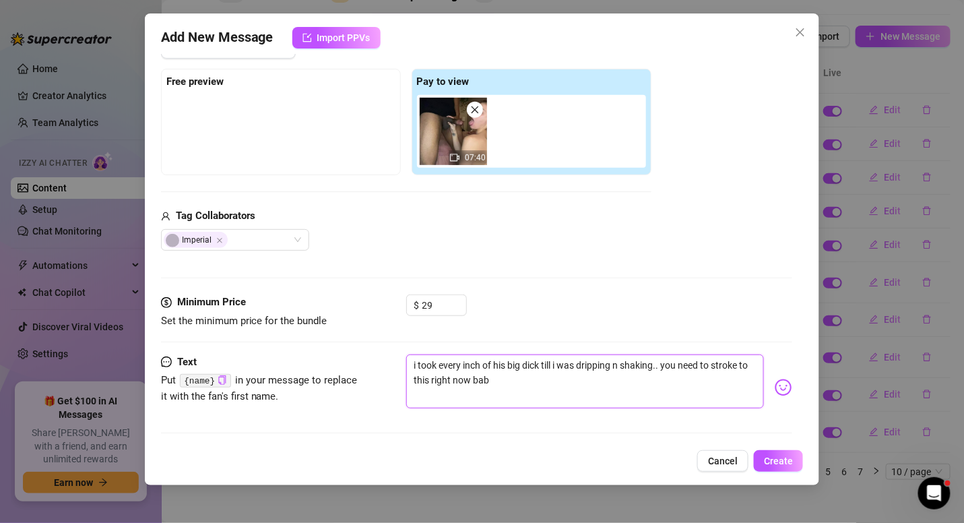
type textarea "i took every inch of his big dick till i was dripping n shaking.. you need to s…"
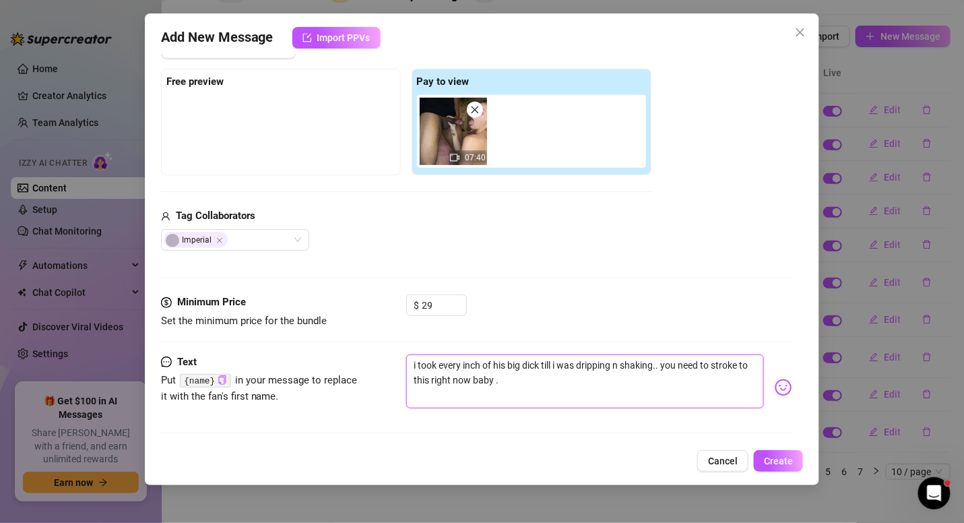
type textarea "i took every inch of his big dick till i was dripping n shaking.. you need to s…"
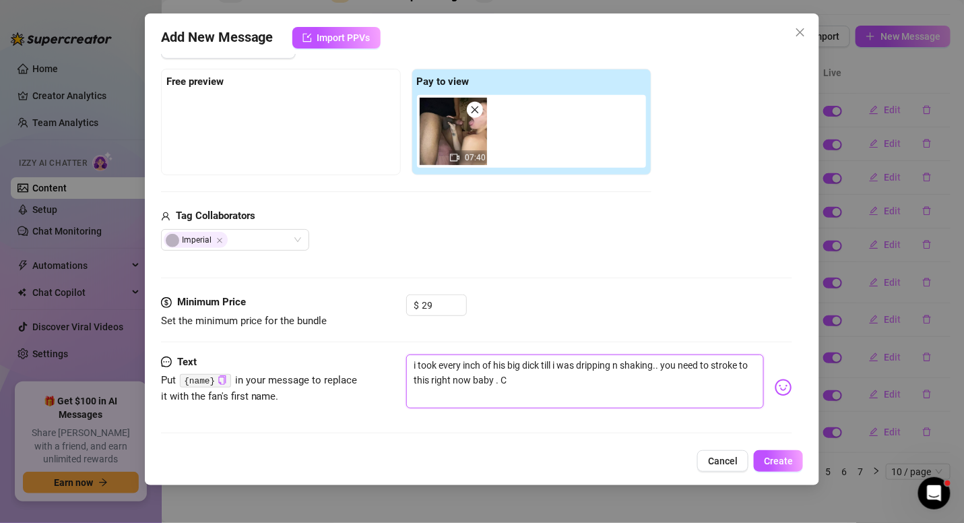
type textarea "i took every inch of his big dick till i was dripping n shaking.. you need to s…"
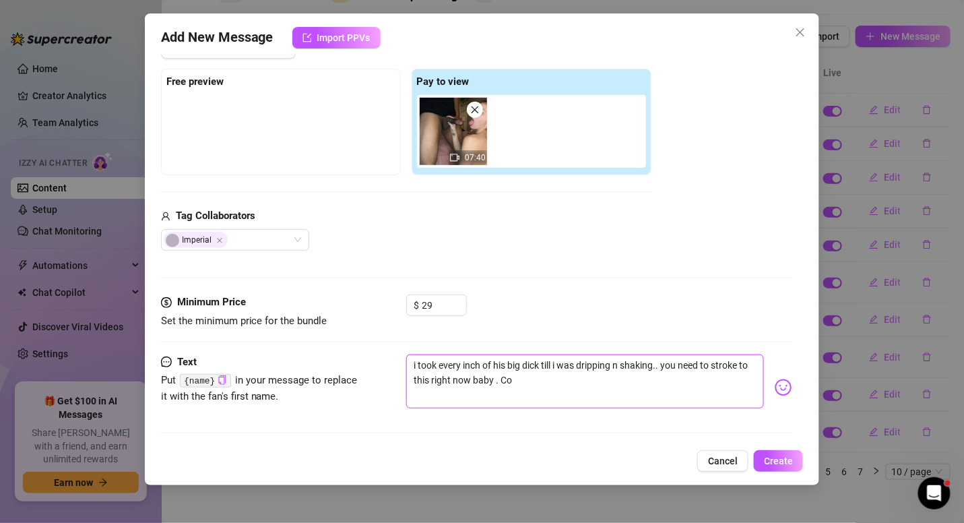
type textarea "i took every inch of his big dick till i was dripping n shaking.. you need to s…"
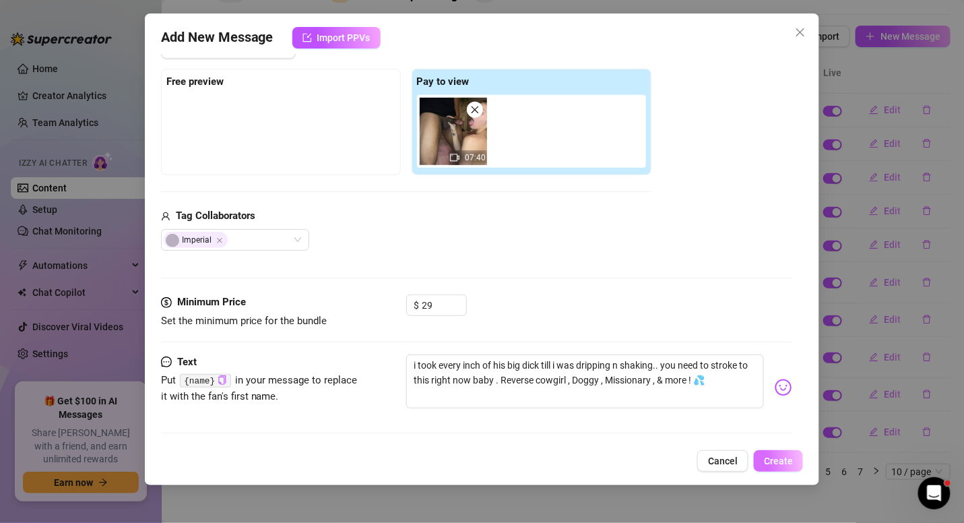
click at [796, 455] on button "Create" at bounding box center [778, 461] width 49 height 22
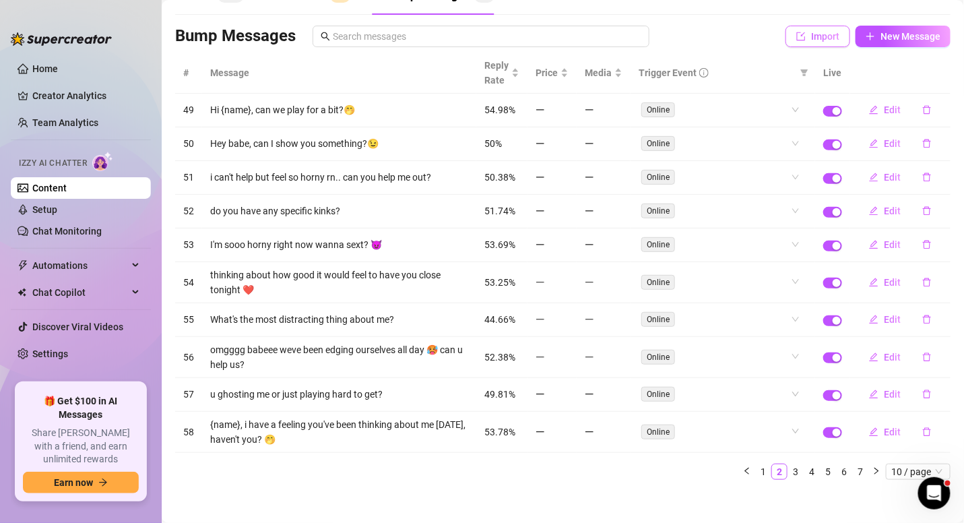
click at [793, 28] on button "Import" at bounding box center [817, 37] width 65 height 22
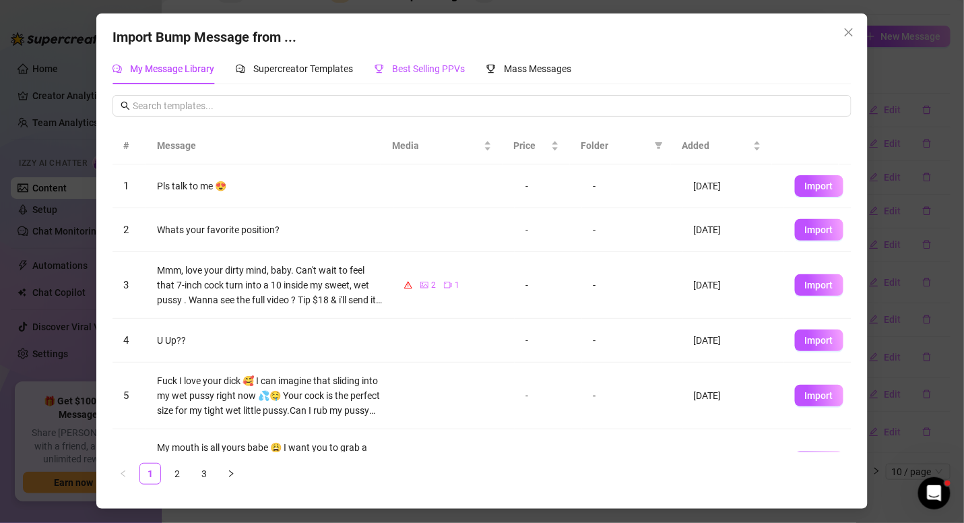
click at [404, 67] on span "Best Selling PPVs" at bounding box center [428, 68] width 73 height 11
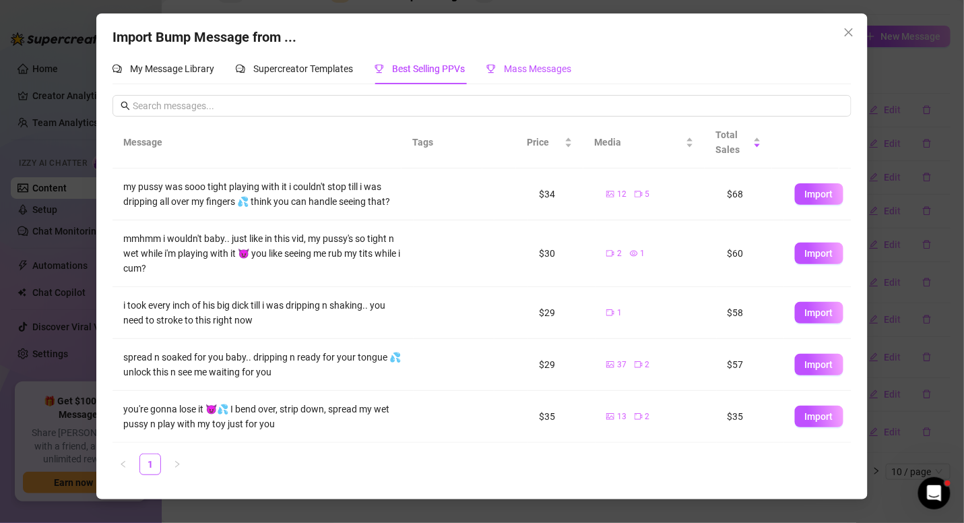
click at [529, 67] on span "Mass Messages" at bounding box center [537, 68] width 67 height 11
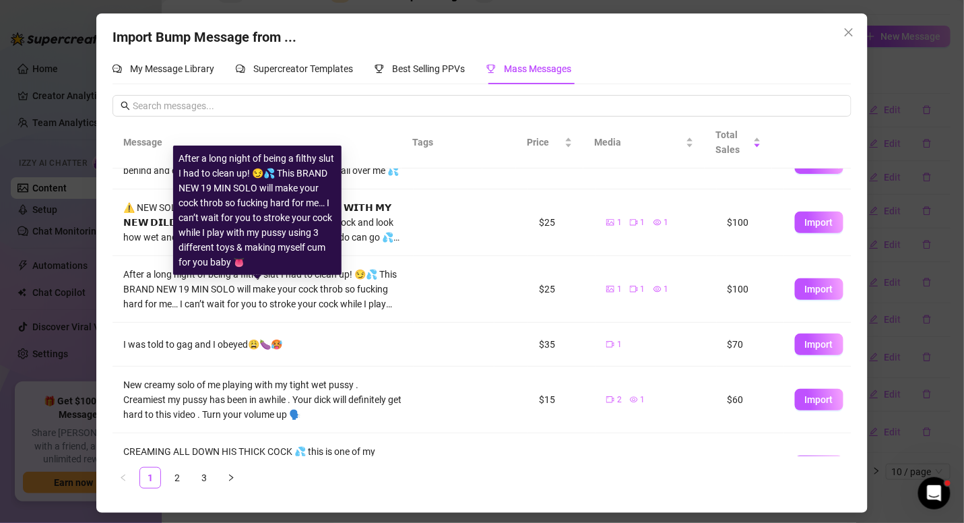
scroll to position [228, 0]
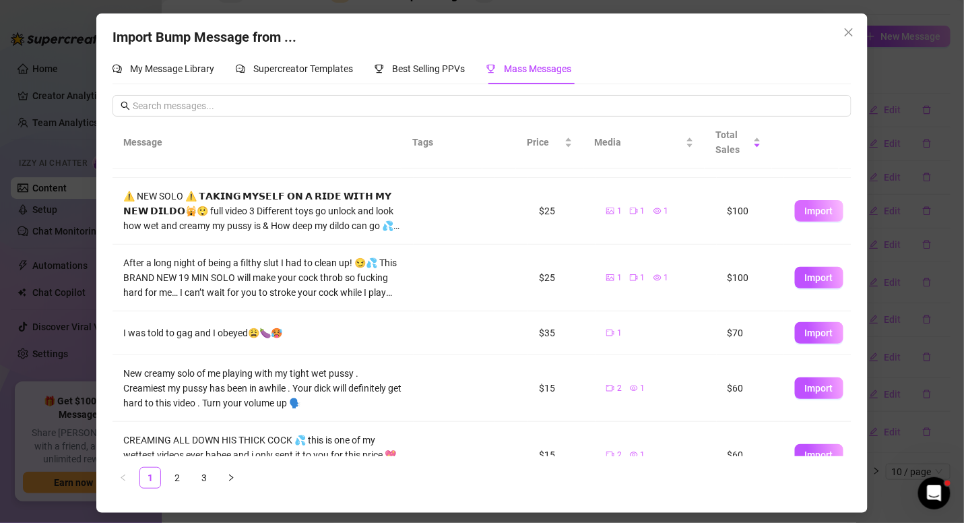
click at [795, 222] on button "Import" at bounding box center [819, 211] width 49 height 22
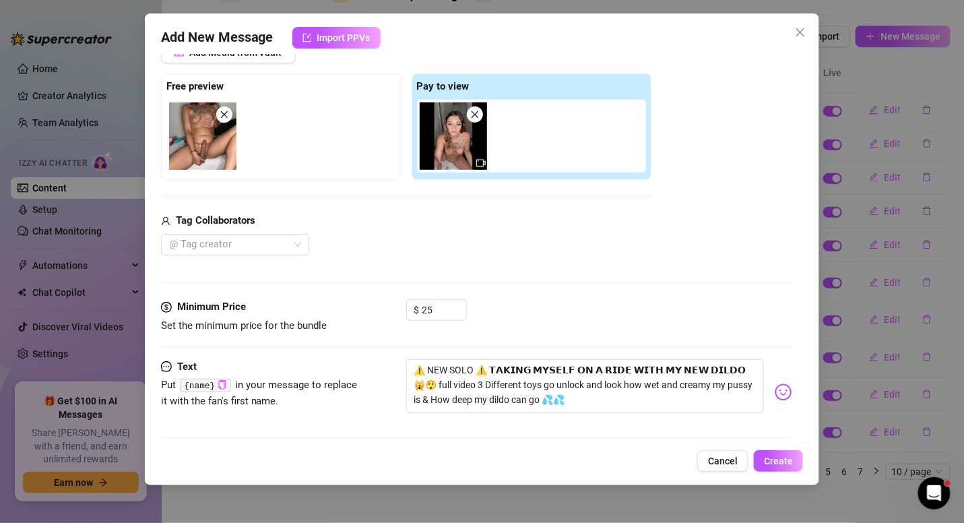
scroll to position [226, 0]
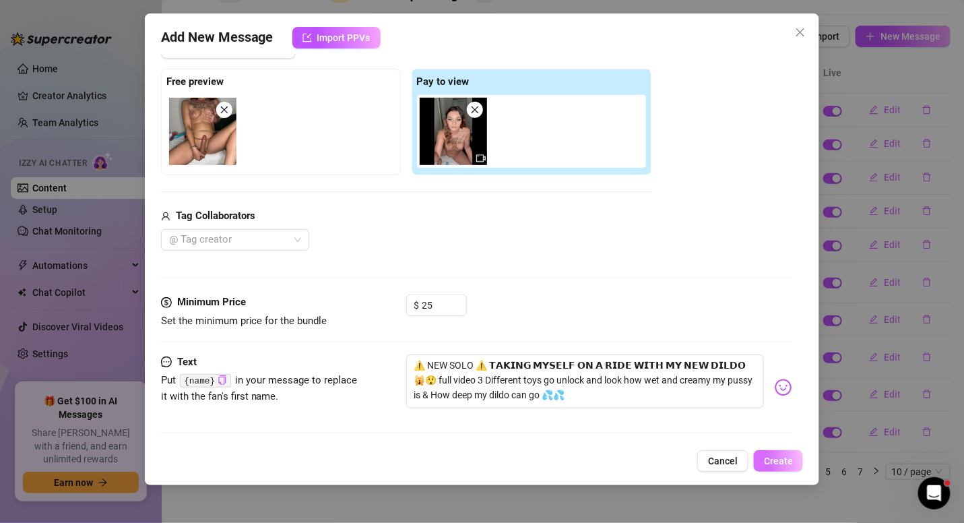
click at [770, 457] on span "Create" at bounding box center [778, 460] width 29 height 11
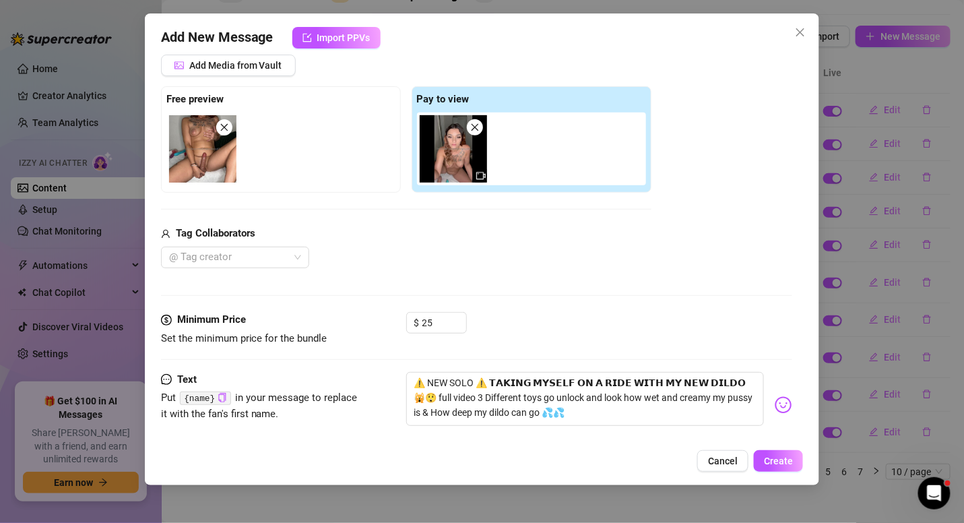
scroll to position [22, 0]
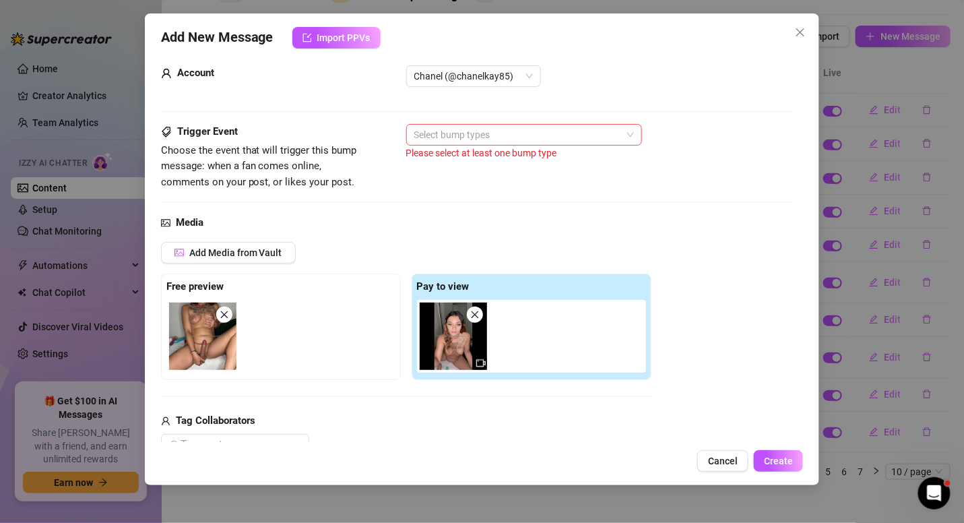
click at [432, 137] on div at bounding box center [517, 134] width 216 height 19
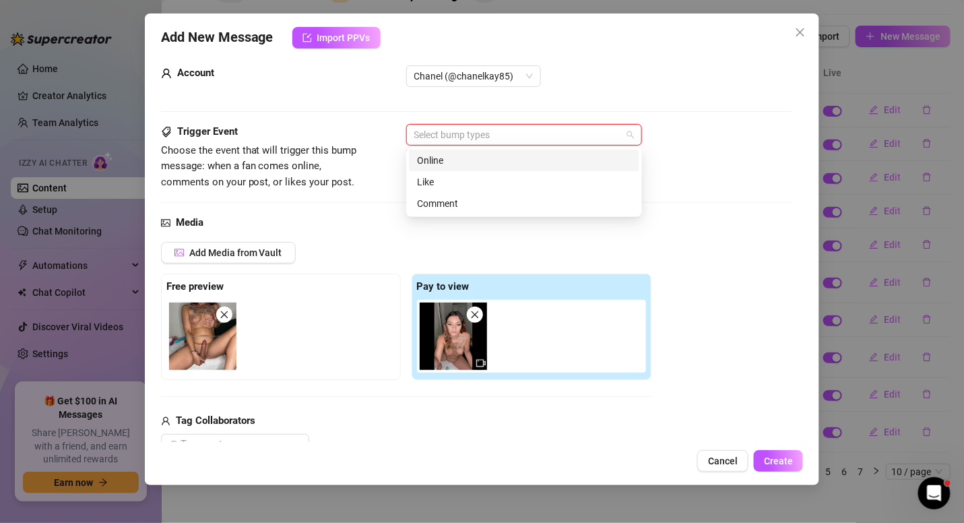
click at [435, 166] on div "Online" at bounding box center [524, 160] width 214 height 15
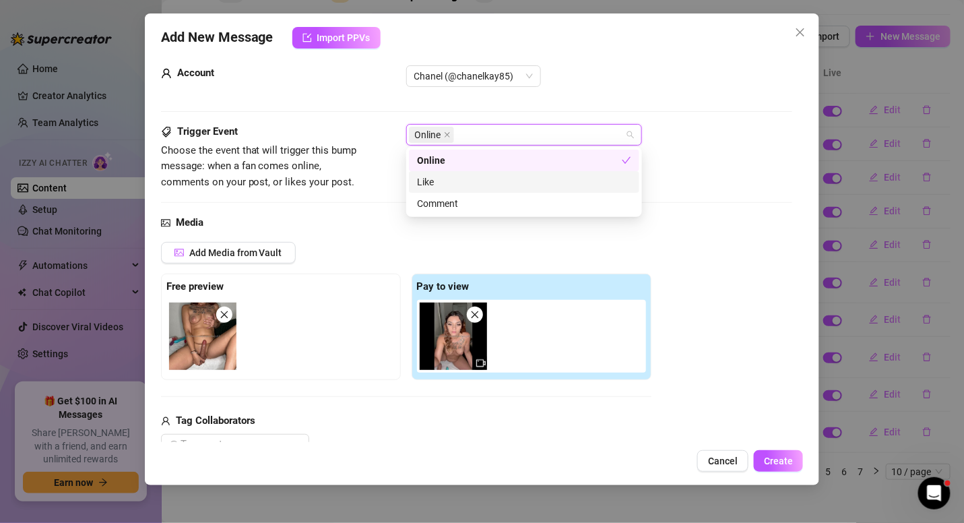
click at [672, 210] on div "Trigger Event Choose the event that will trigger this bump message: when a fan …" at bounding box center [477, 169] width 632 height 91
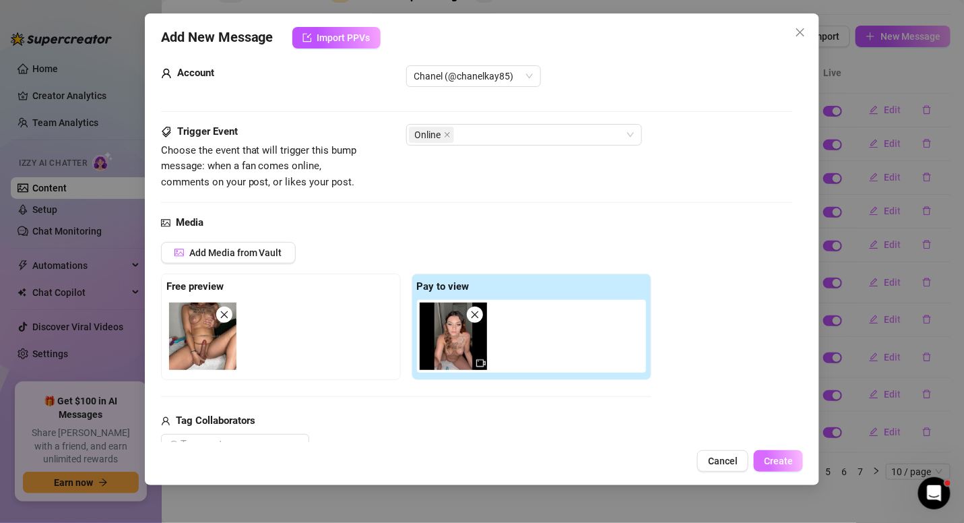
click at [773, 455] on span "Create" at bounding box center [778, 460] width 29 height 11
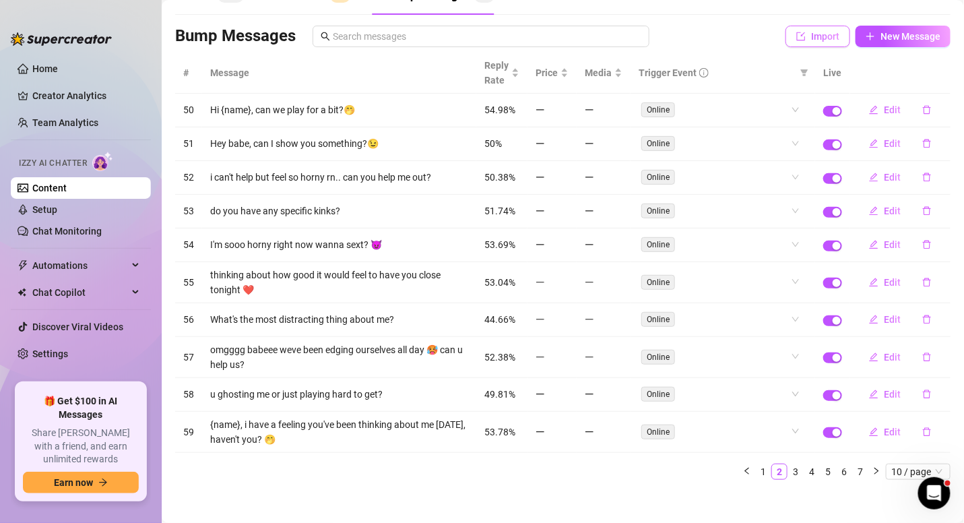
click at [808, 26] on button "Import" at bounding box center [817, 37] width 65 height 22
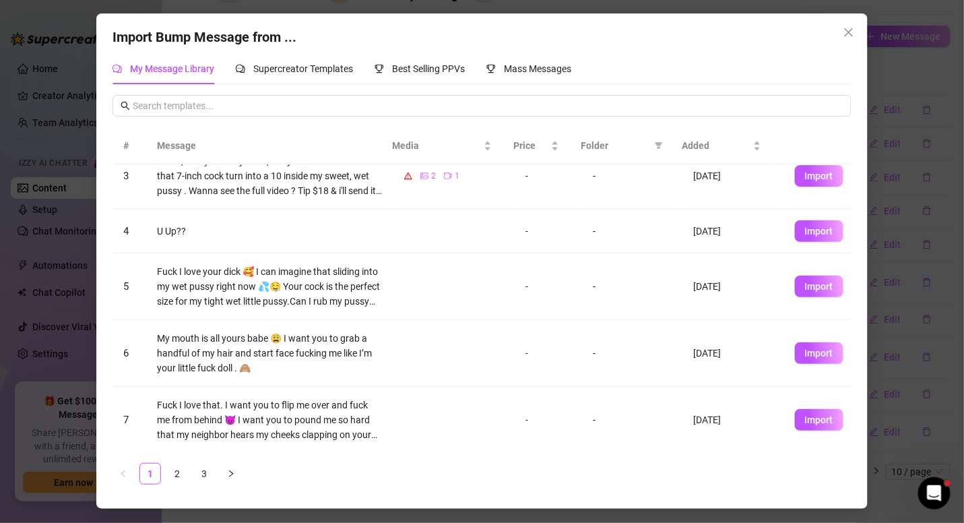
scroll to position [148, 0]
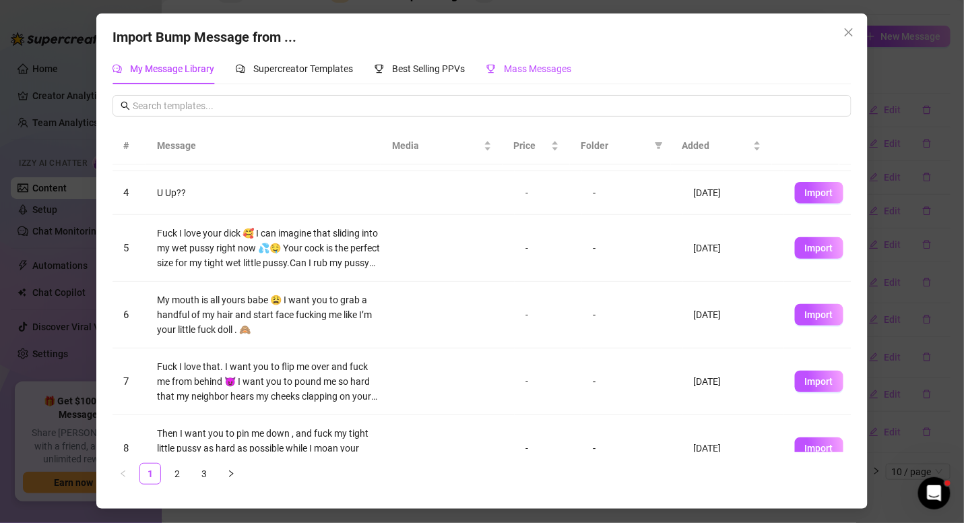
click at [531, 69] on span "Mass Messages" at bounding box center [537, 68] width 67 height 11
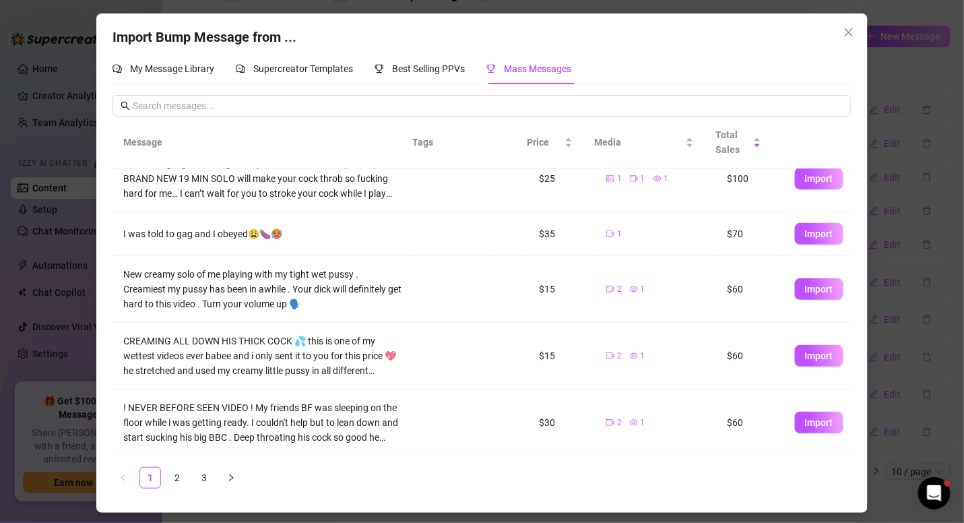
scroll to position [353, 0]
click at [805, 358] on span "Import" at bounding box center [819, 355] width 28 height 11
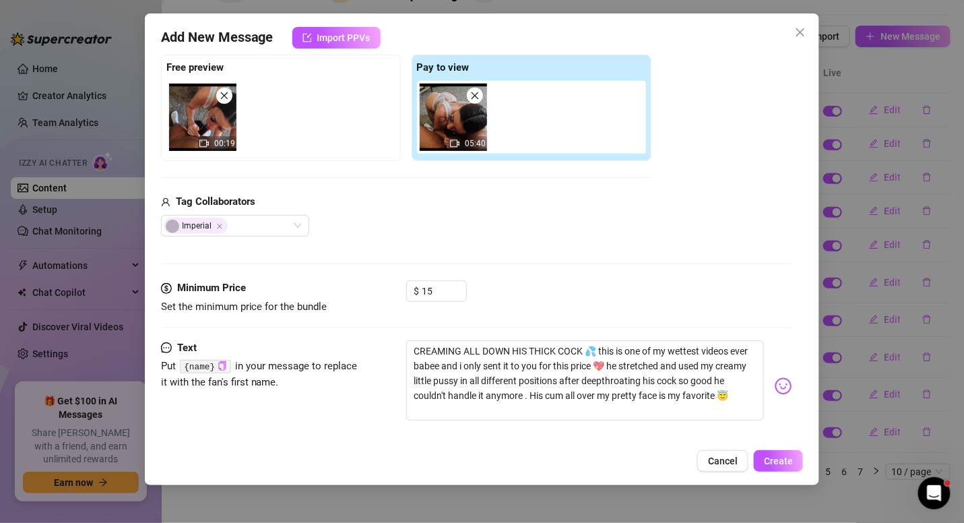
scroll to position [253, 0]
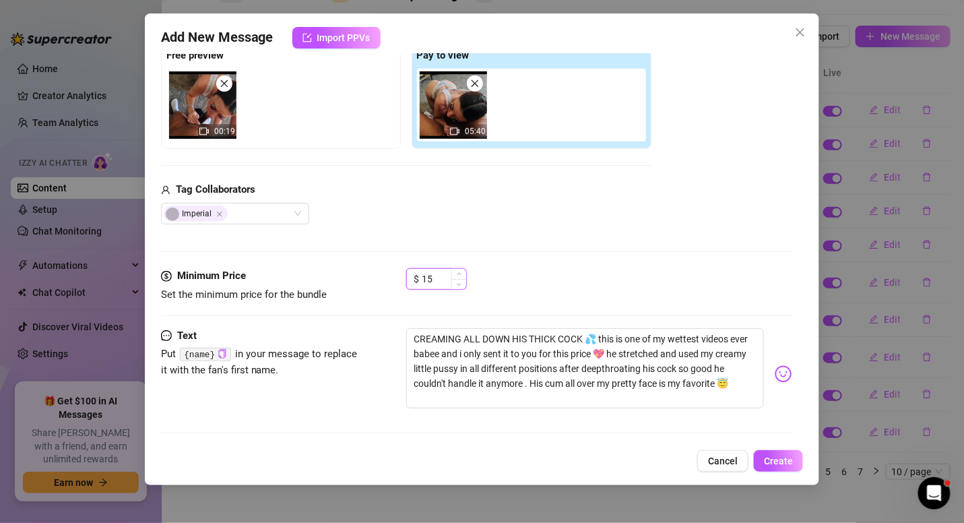
click at [438, 278] on input "15" at bounding box center [444, 279] width 44 height 20
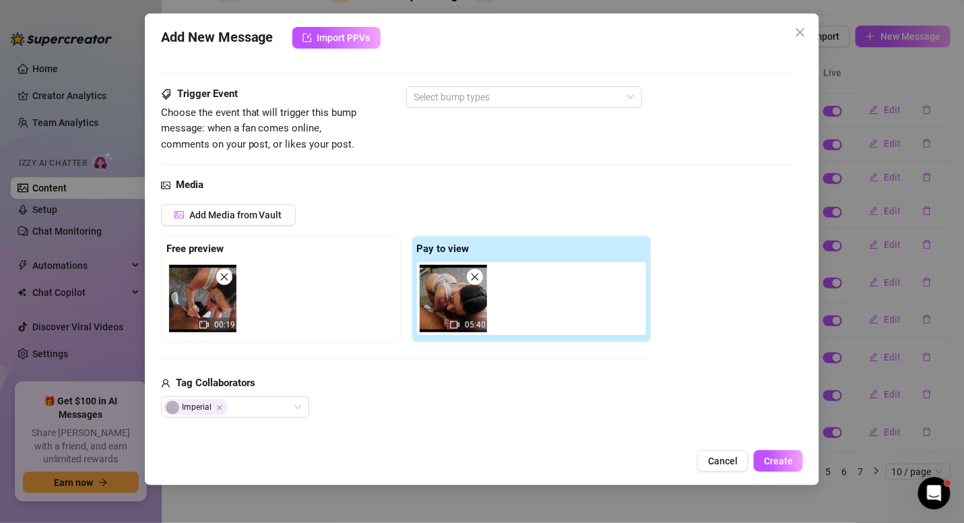
scroll to position [63, 0]
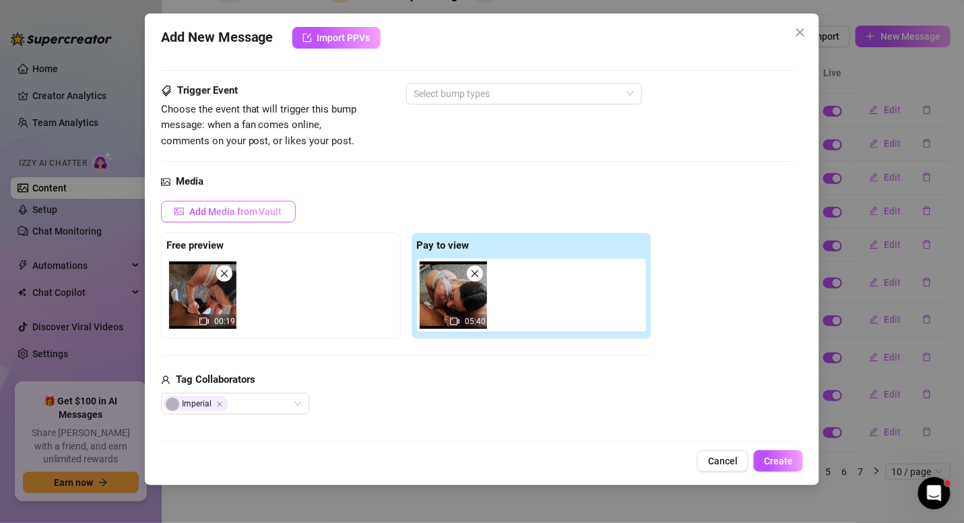
click at [257, 203] on button "Add Media from Vault" at bounding box center [228, 212] width 135 height 22
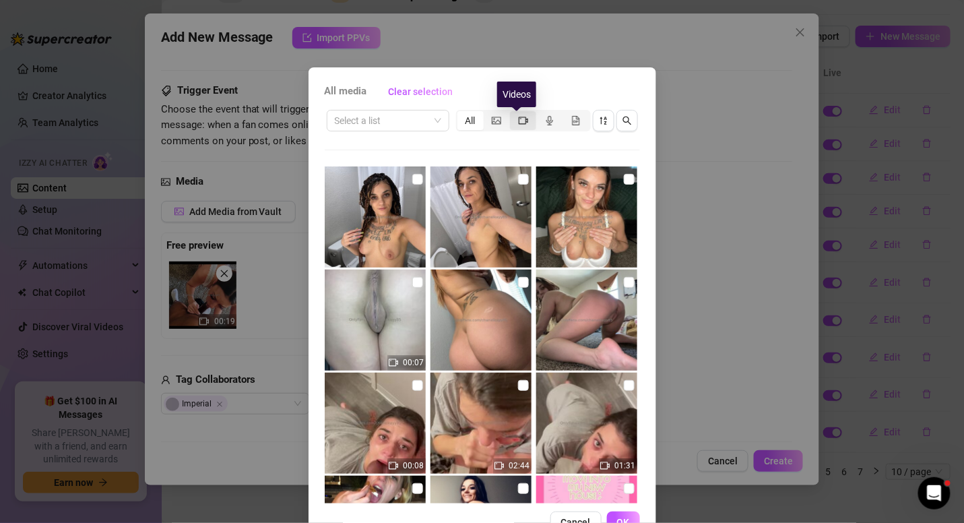
click at [519, 121] on icon "video-camera" at bounding box center [523, 120] width 9 height 9
click at [513, 113] on input "segmented control" at bounding box center [513, 113] width 0 height 0
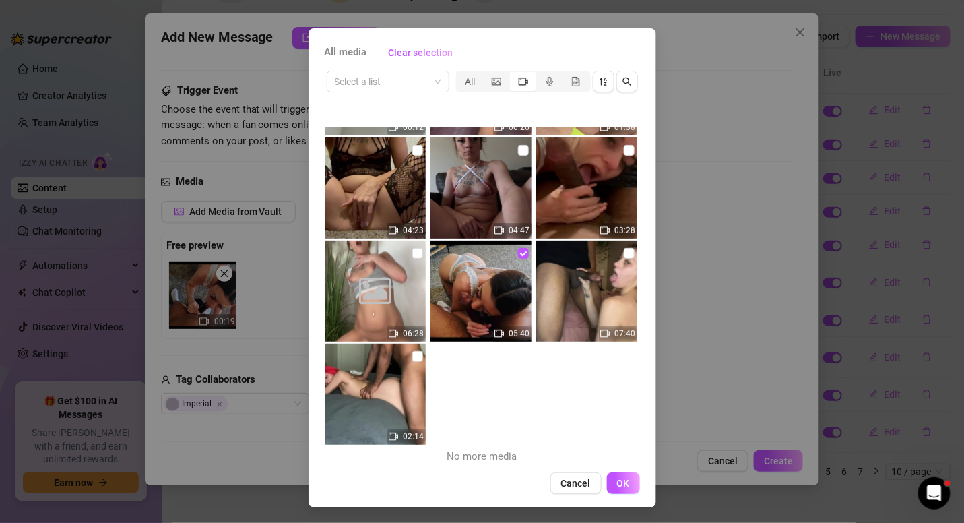
scroll to position [8341, 0]
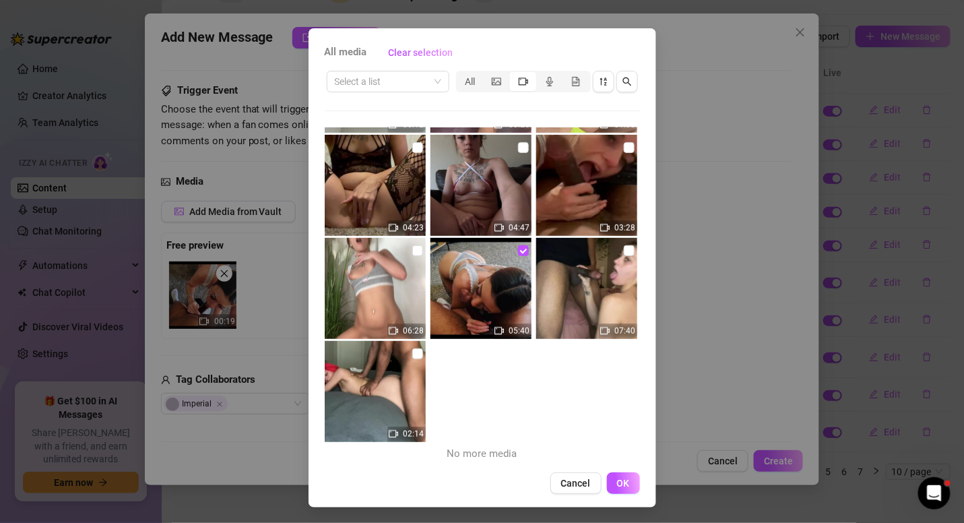
click at [514, 382] on div "00:07 00:08 02:44 01:31 00:21 00:18 00:37 00:13 00:11 00:05 03:29 03:10 00:12 0…" at bounding box center [482, 295] width 315 height 337
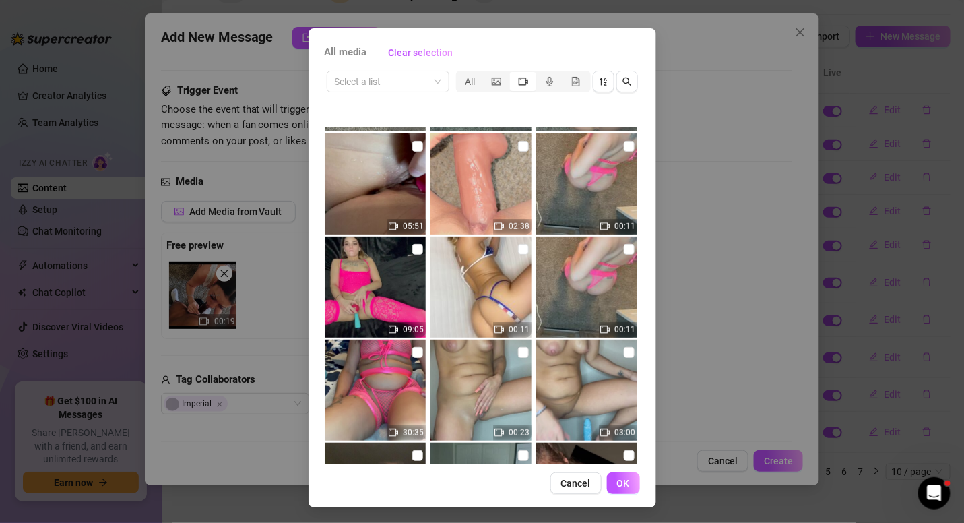
scroll to position [6784, 0]
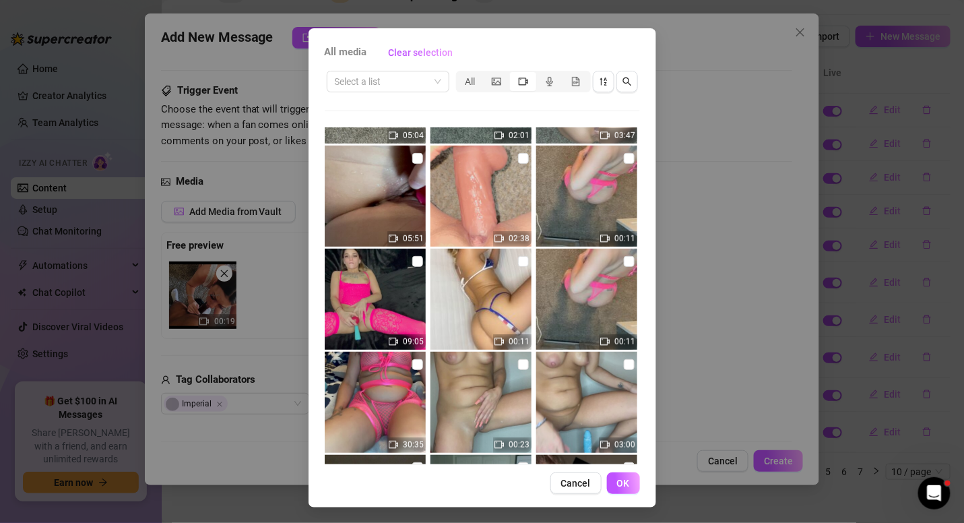
click at [572, 484] on span "Cancel" at bounding box center [576, 483] width 30 height 11
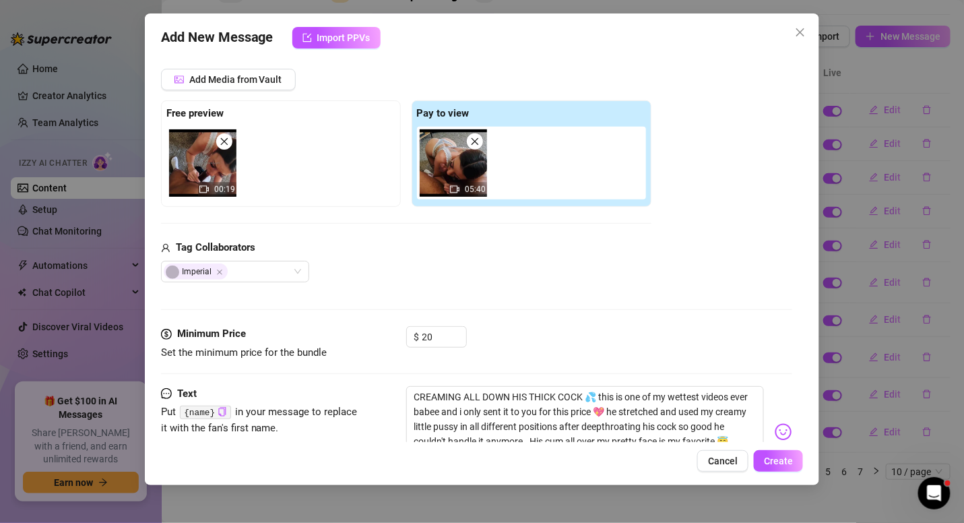
scroll to position [253, 0]
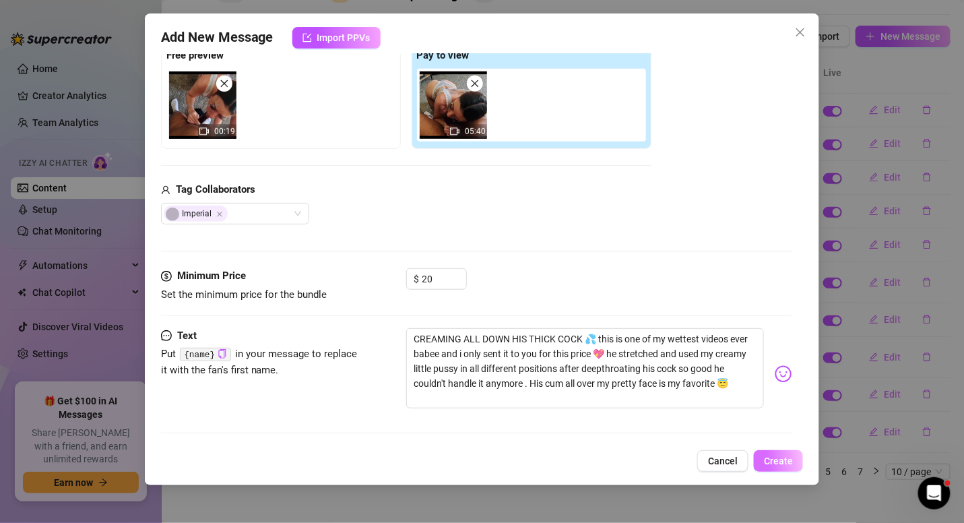
click at [767, 454] on button "Create" at bounding box center [778, 461] width 49 height 22
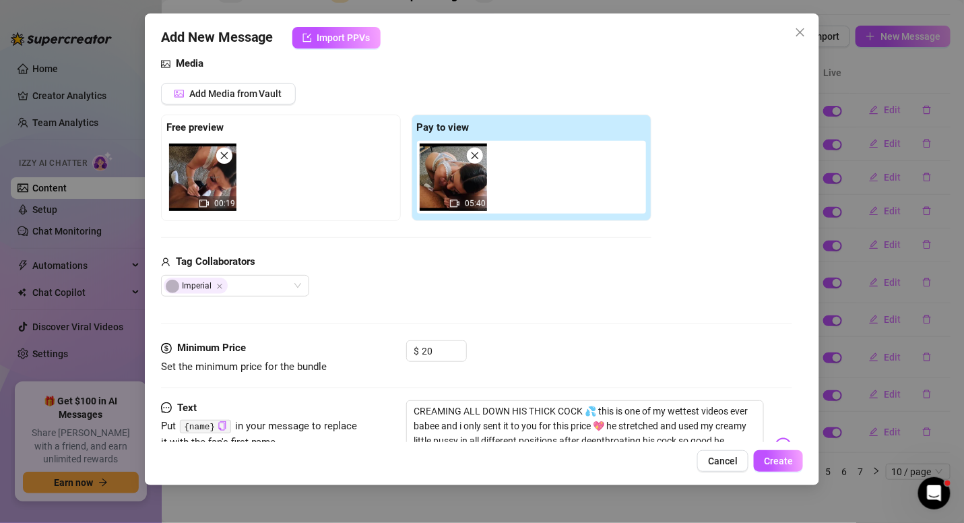
scroll to position [0, 0]
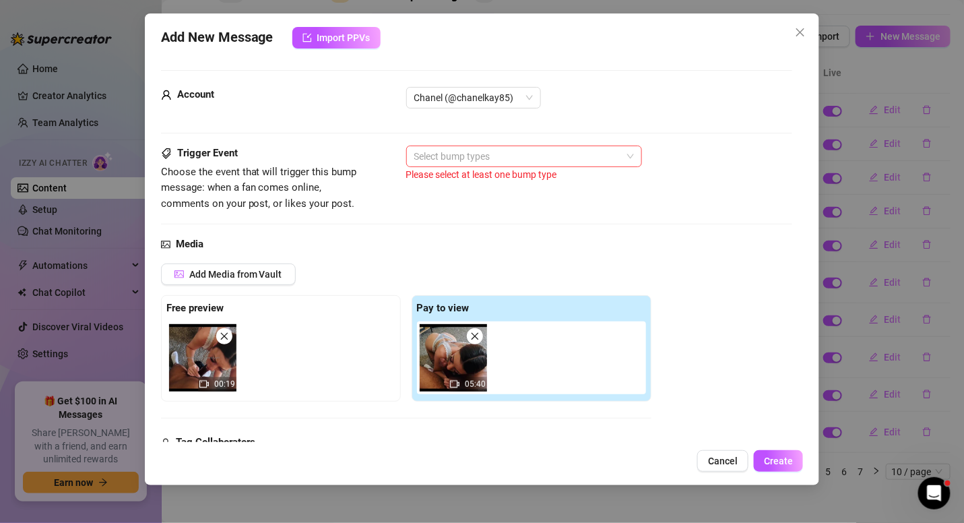
click at [470, 155] on div at bounding box center [517, 156] width 216 height 19
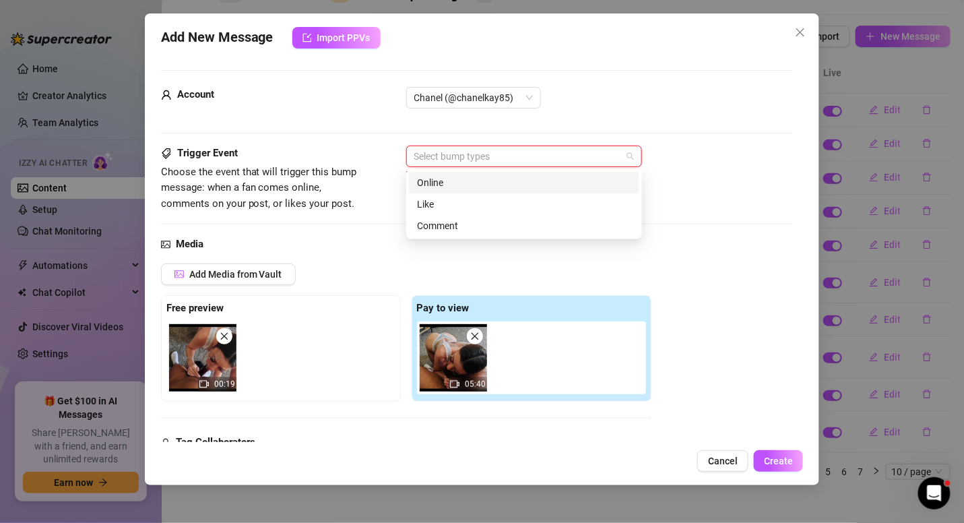
click at [461, 183] on div "Online" at bounding box center [524, 182] width 214 height 15
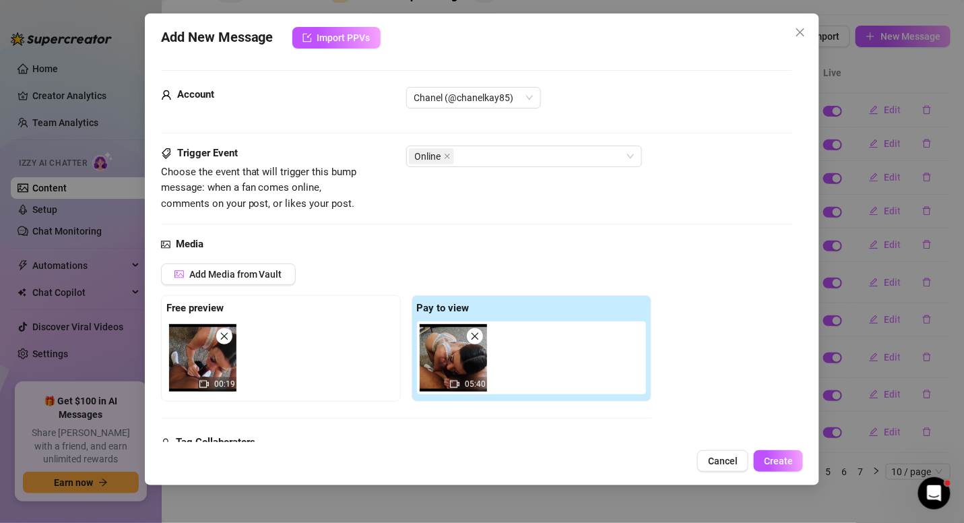
click at [507, 119] on div "Account Chanel (@chanelkay85)" at bounding box center [477, 104] width 632 height 34
click at [529, 94] on span "Chanel (@chanelkay85)" at bounding box center [473, 98] width 119 height 20
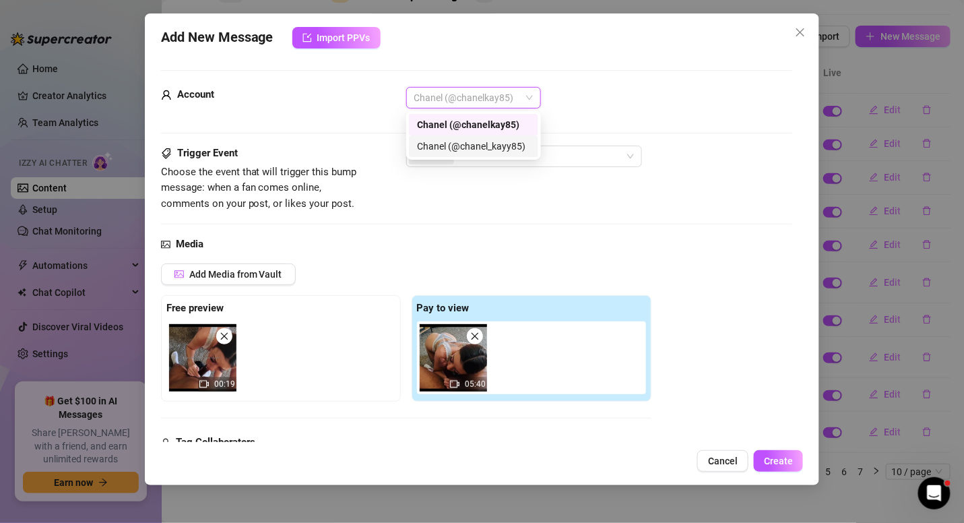
click at [484, 144] on div "Chanel (@chanel_kayy85)" at bounding box center [473, 146] width 113 height 15
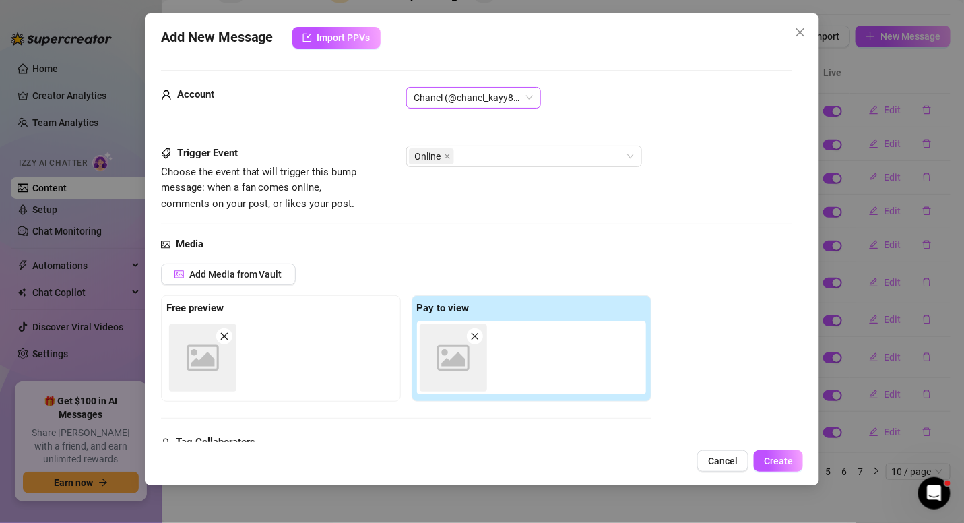
click at [499, 91] on span "Chanel (@chanel_kayy85)" at bounding box center [473, 98] width 119 height 20
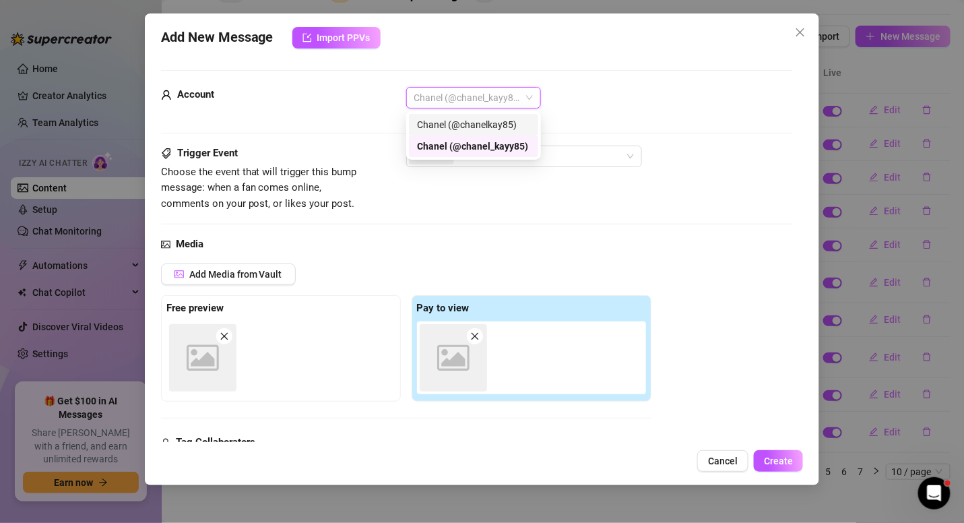
click at [484, 119] on div "Chanel (@chanelkay85)" at bounding box center [473, 124] width 113 height 15
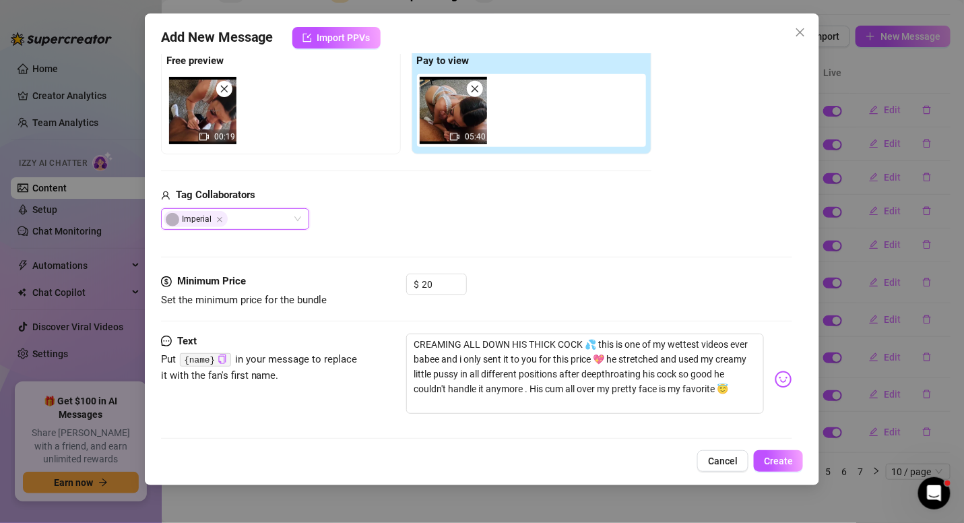
scroll to position [253, 0]
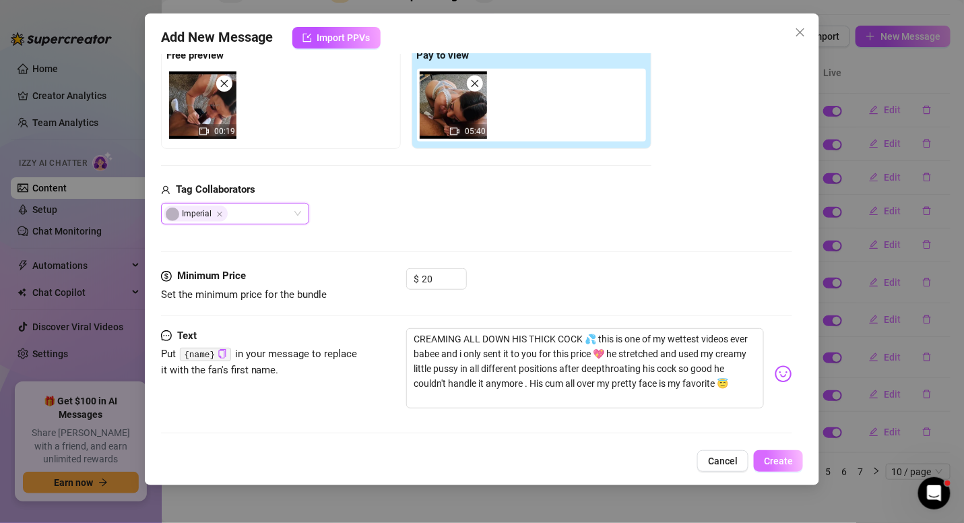
click at [774, 465] on span "Create" at bounding box center [778, 460] width 29 height 11
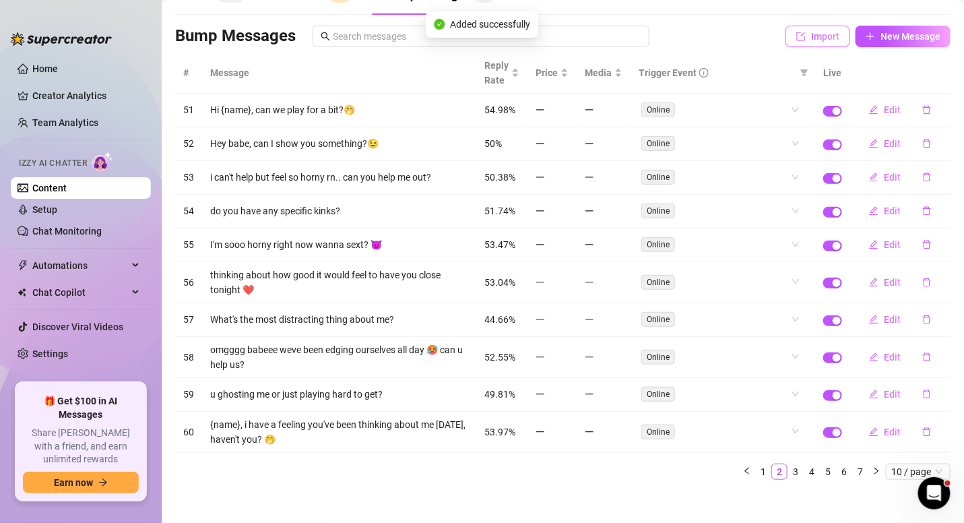
click at [811, 36] on span "Import" at bounding box center [825, 36] width 28 height 11
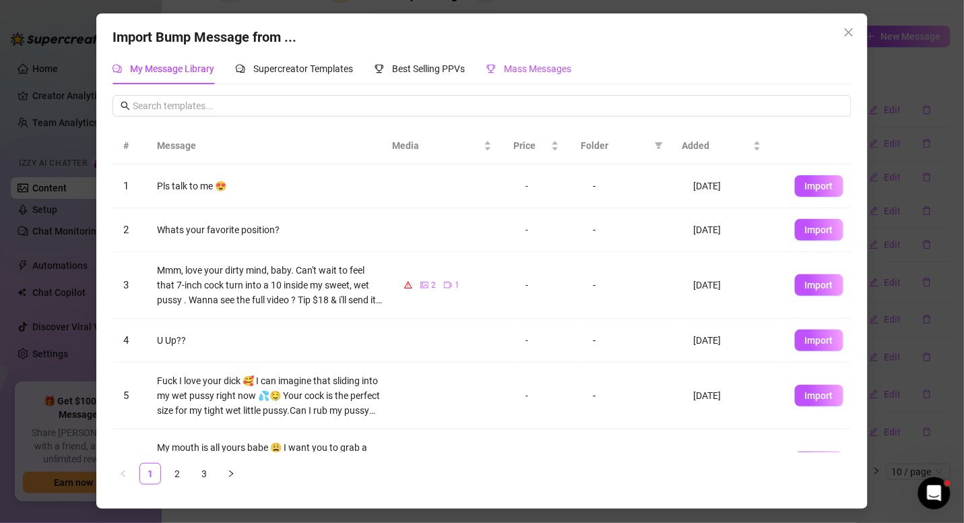
click at [511, 61] on div "Mass Messages" at bounding box center [528, 68] width 85 height 15
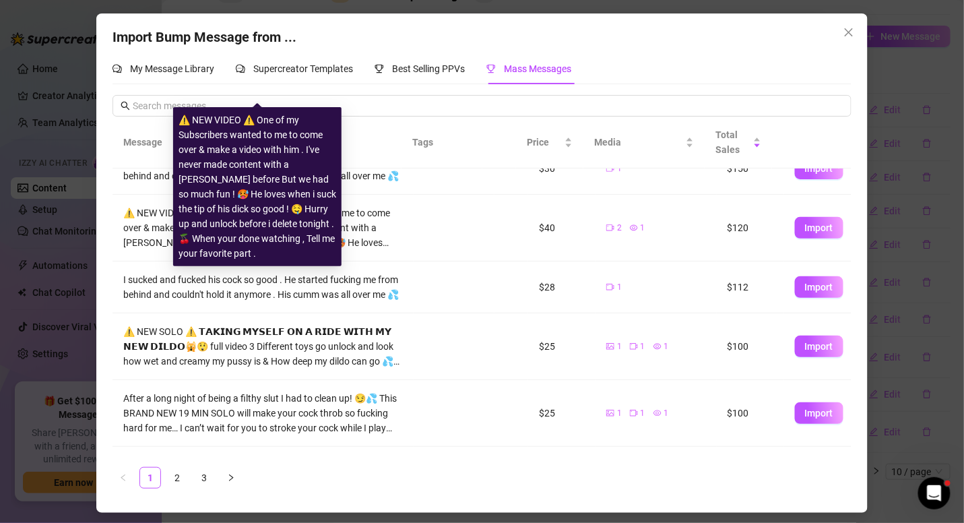
scroll to position [257, 0]
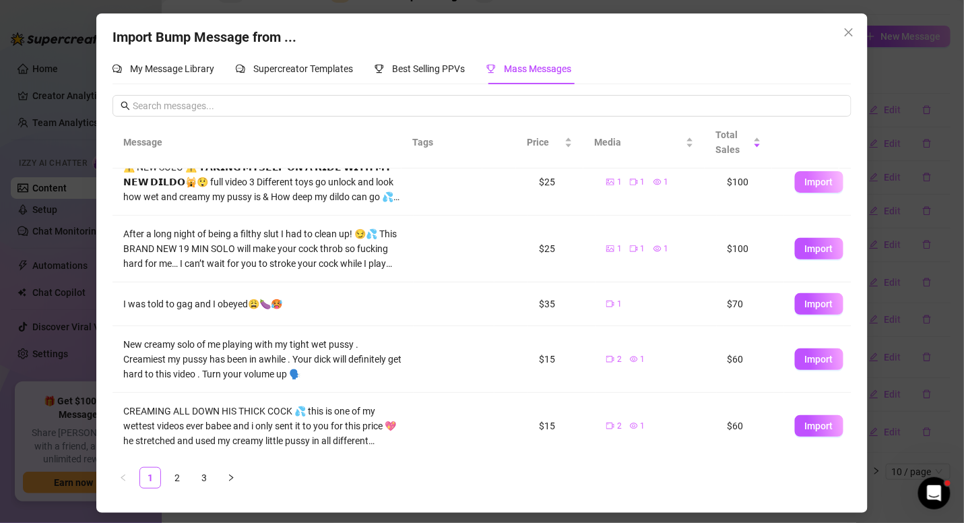
click at [821, 187] on span "Import" at bounding box center [819, 181] width 28 height 11
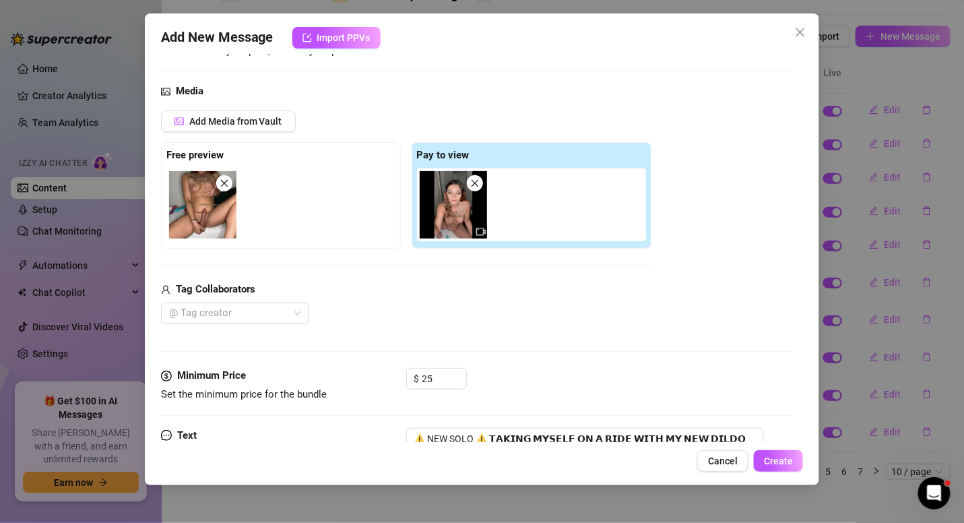
scroll to position [0, 0]
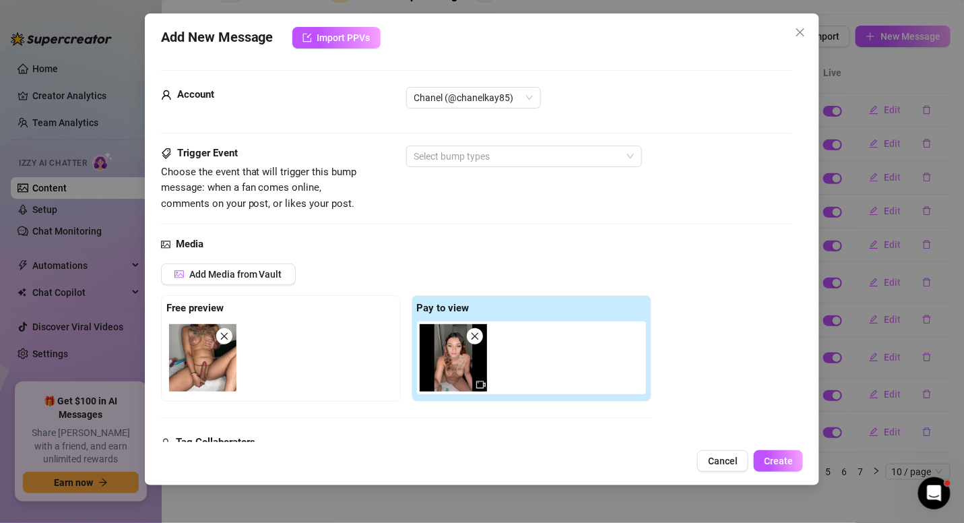
click at [465, 86] on form "Account Chanel (@chanelkay85) Trigger Event Choose the event that will trigger …" at bounding box center [477, 371] width 632 height 602
click at [463, 96] on span "Chanel (@chanelkay85)" at bounding box center [473, 98] width 119 height 20
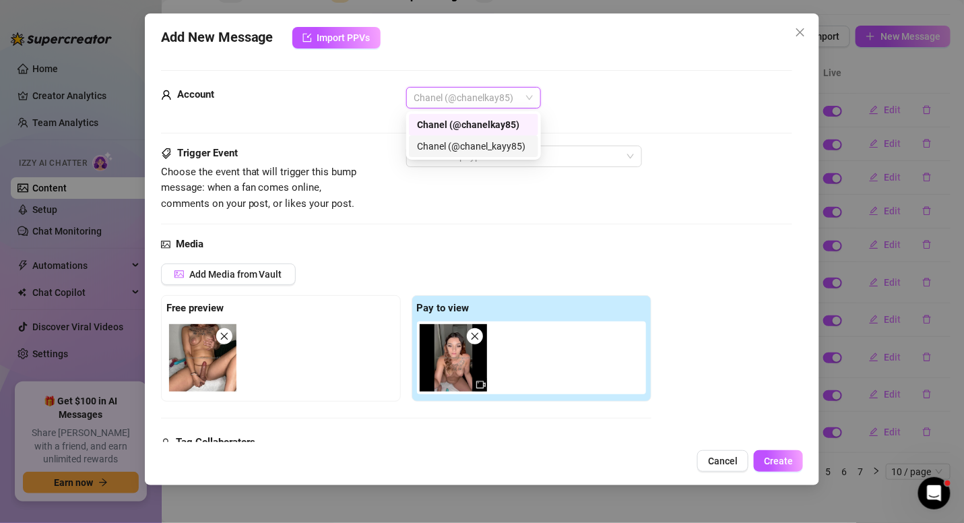
click at [475, 148] on div "Chanel (@chanel_kayy85)" at bounding box center [473, 146] width 113 height 15
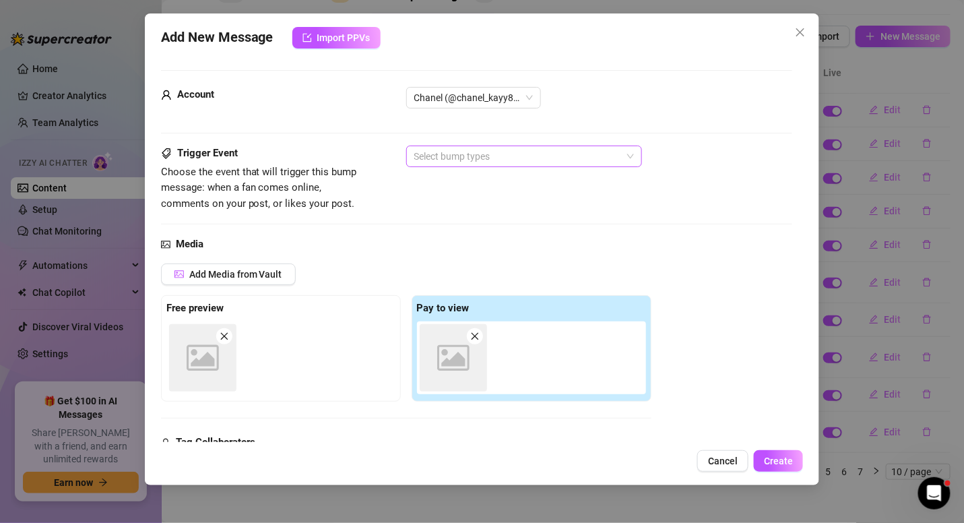
click at [453, 154] on div at bounding box center [517, 156] width 216 height 19
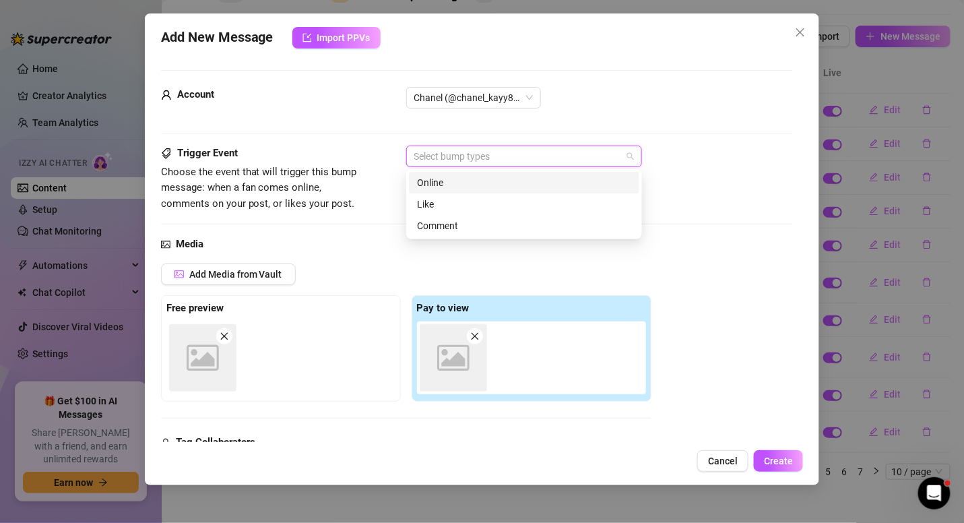
click at [449, 183] on div "Online" at bounding box center [524, 182] width 214 height 15
click at [389, 226] on div "Trigger Event Choose the event that will trigger this bump message: when a fan …" at bounding box center [477, 191] width 632 height 91
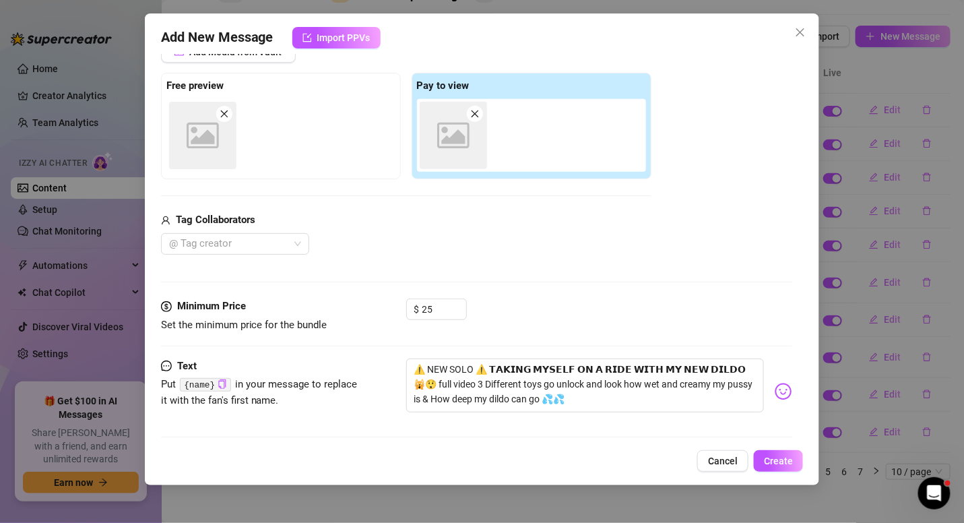
scroll to position [226, 0]
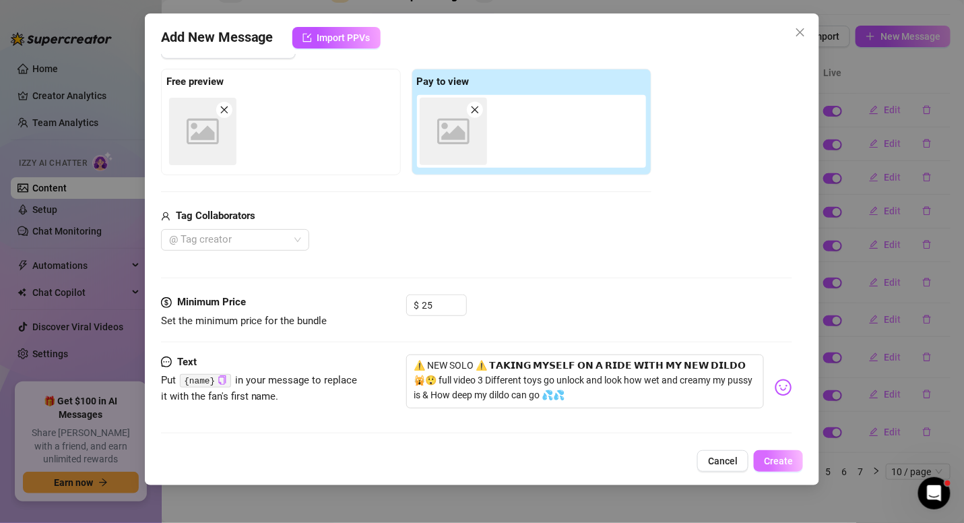
click at [768, 455] on button "Create" at bounding box center [778, 461] width 49 height 22
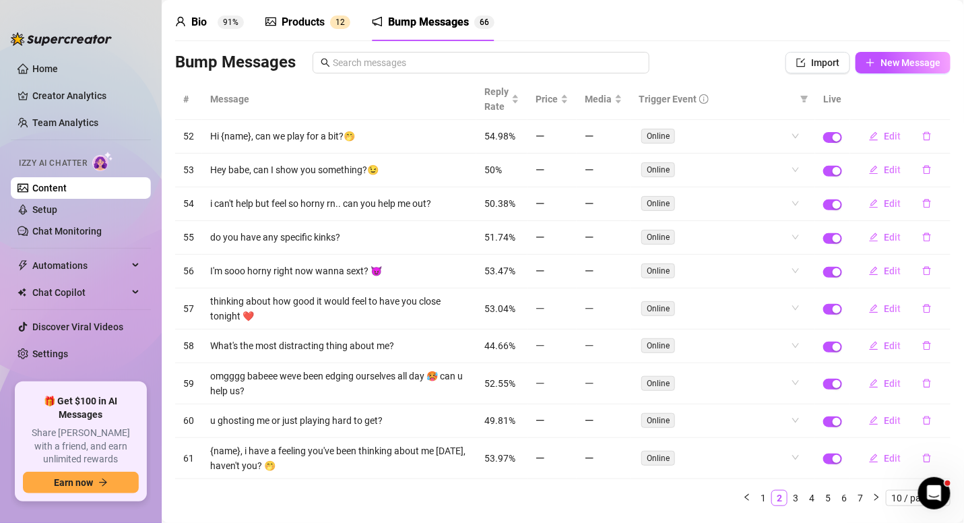
scroll to position [75, 0]
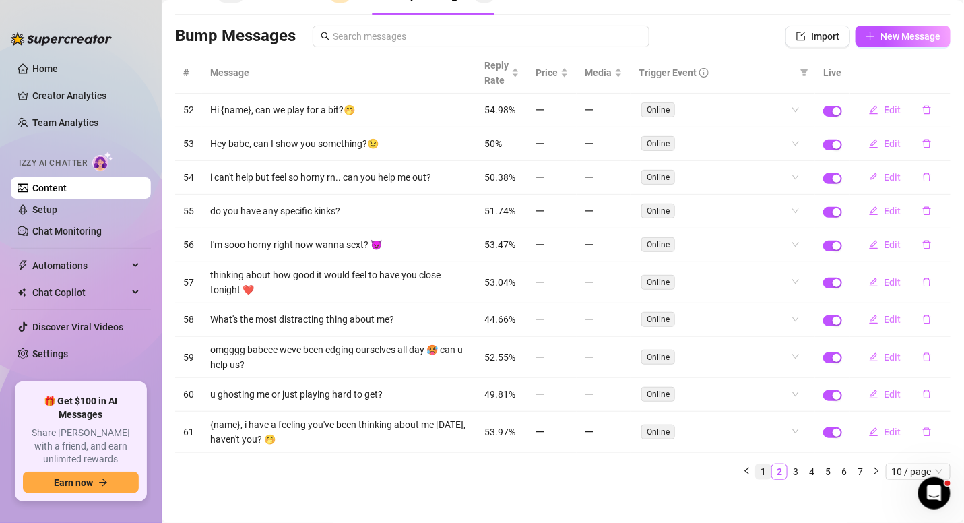
click at [756, 465] on link "1" at bounding box center [763, 471] width 15 height 15
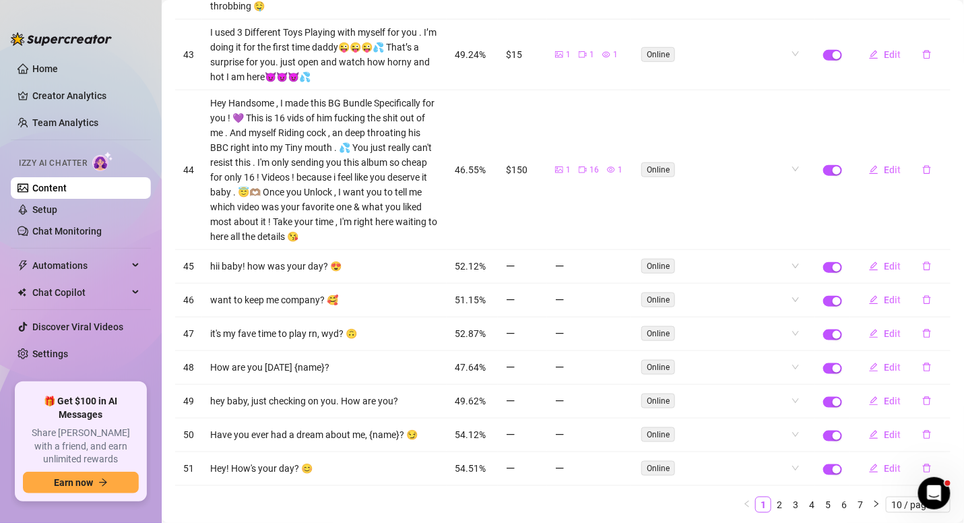
scroll to position [312, 0]
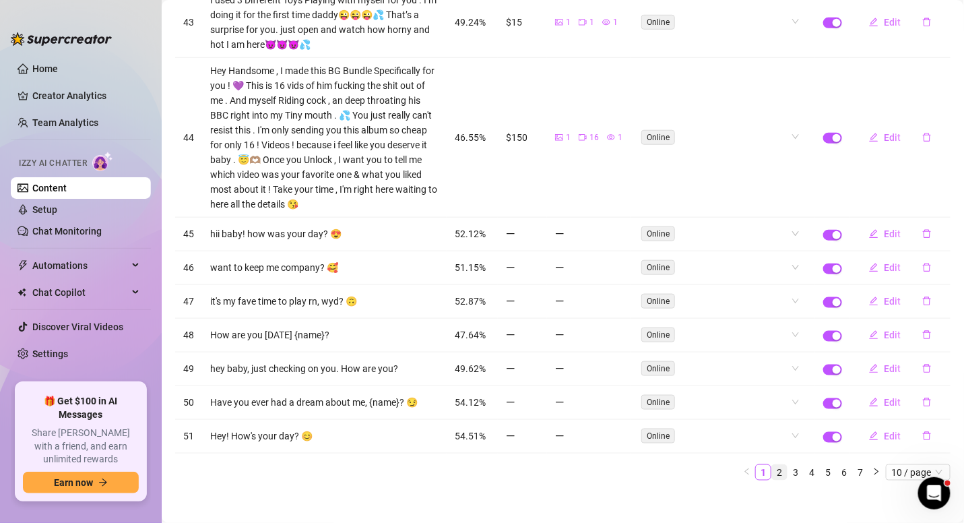
click at [772, 465] on link "2" at bounding box center [779, 472] width 15 height 15
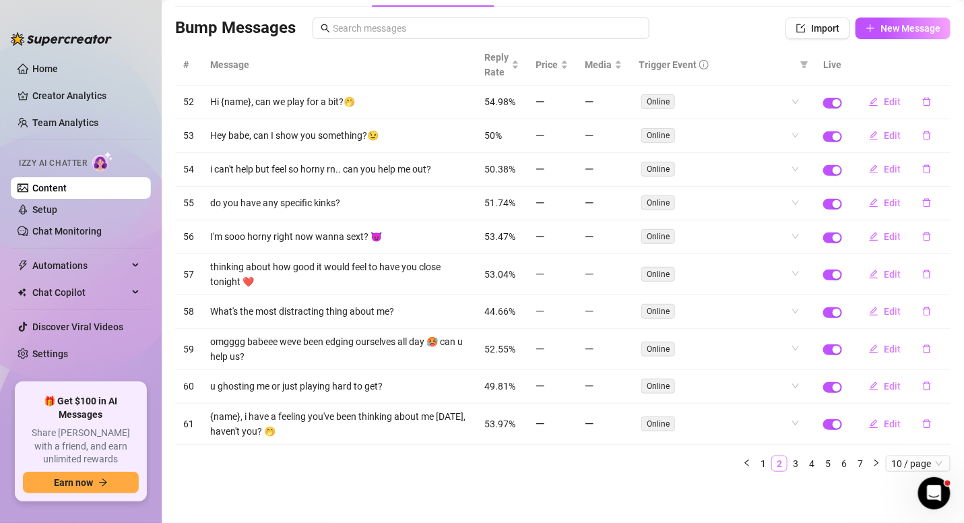
scroll to position [75, 0]
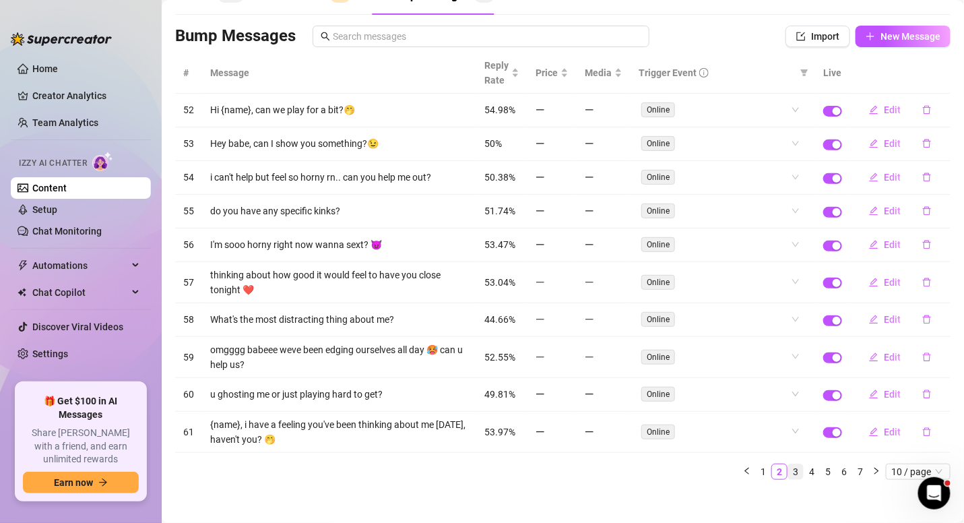
click at [788, 464] on link "3" at bounding box center [795, 471] width 15 height 15
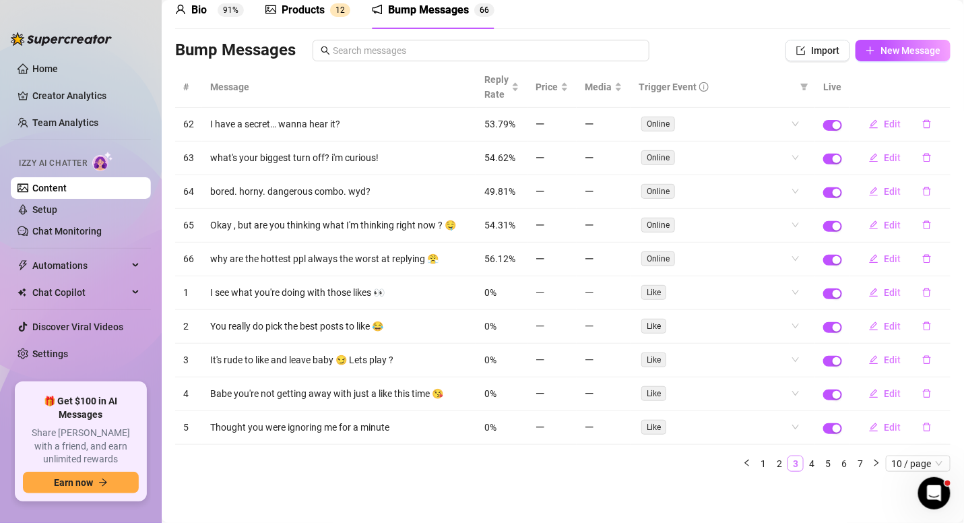
scroll to position [51, 0]
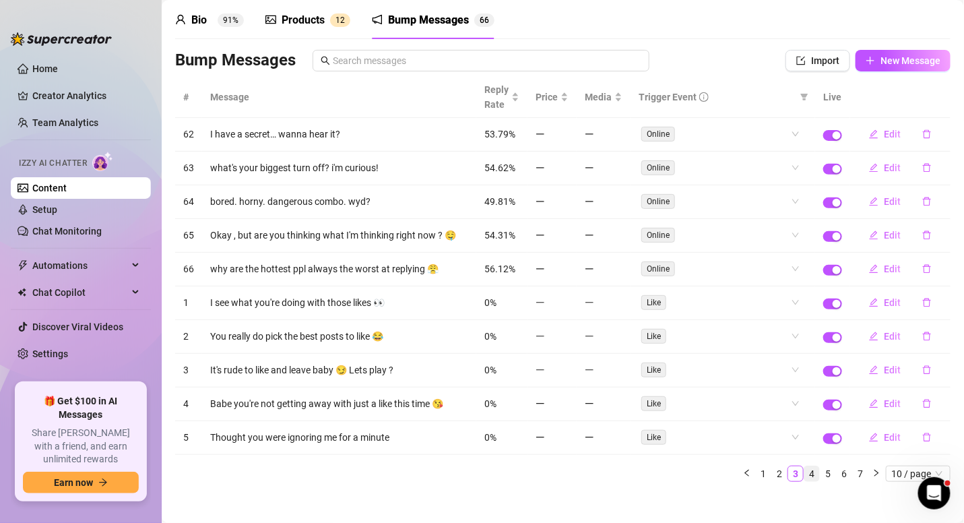
click at [804, 466] on link "4" at bounding box center [811, 473] width 15 height 15
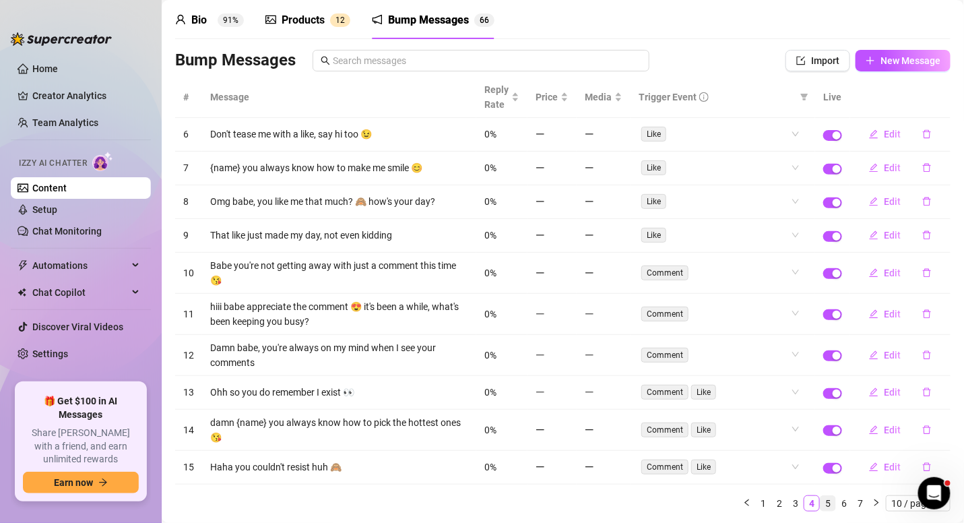
click at [821, 496] on link "5" at bounding box center [828, 503] width 15 height 15
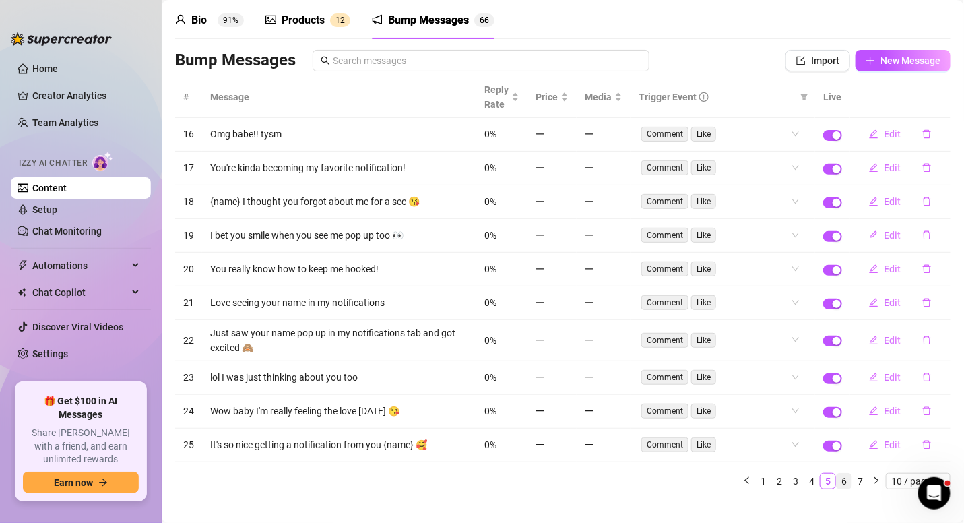
click at [837, 474] on link "6" at bounding box center [844, 481] width 15 height 15
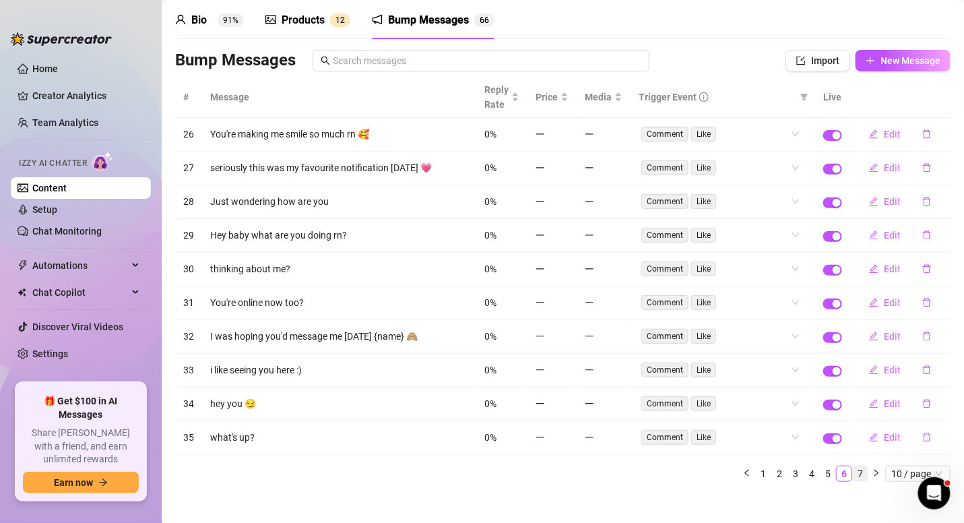
click at [853, 466] on link "7" at bounding box center [860, 473] width 15 height 15
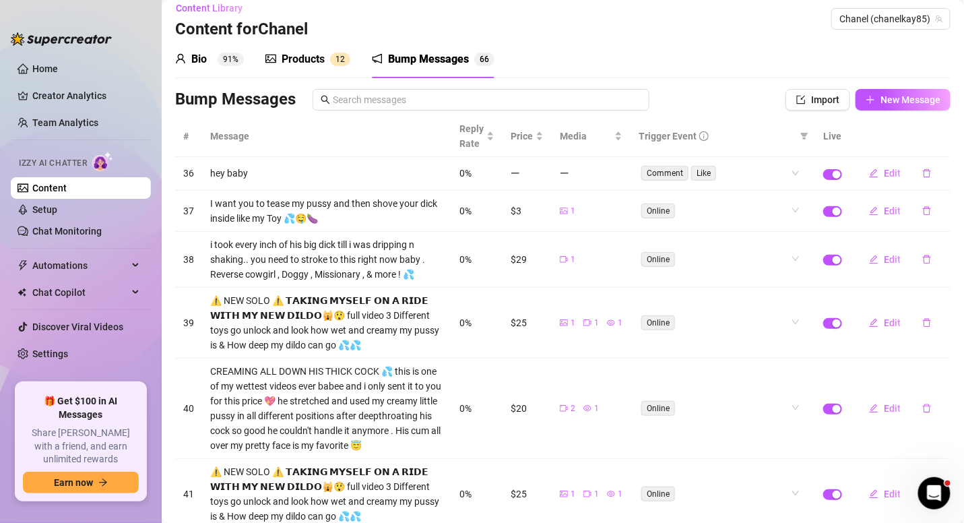
scroll to position [0, 0]
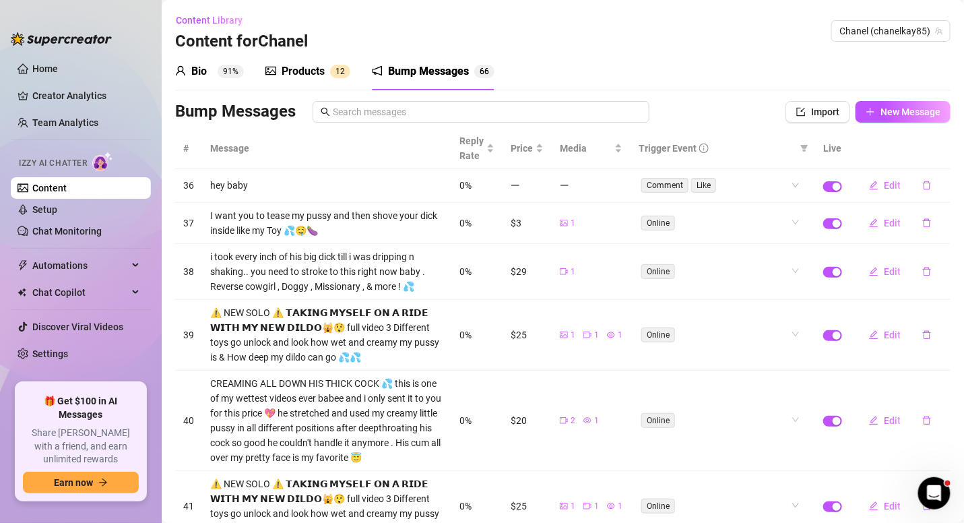
click at [283, 80] on div "Products 1 2" at bounding box center [307, 72] width 85 height 38
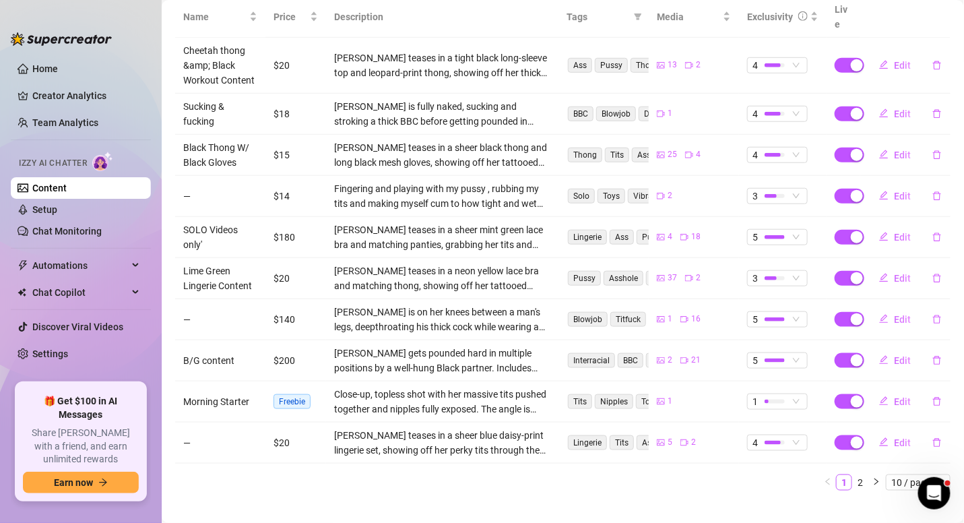
scroll to position [281, 0]
click at [853, 475] on link "2" at bounding box center [860, 482] width 15 height 15
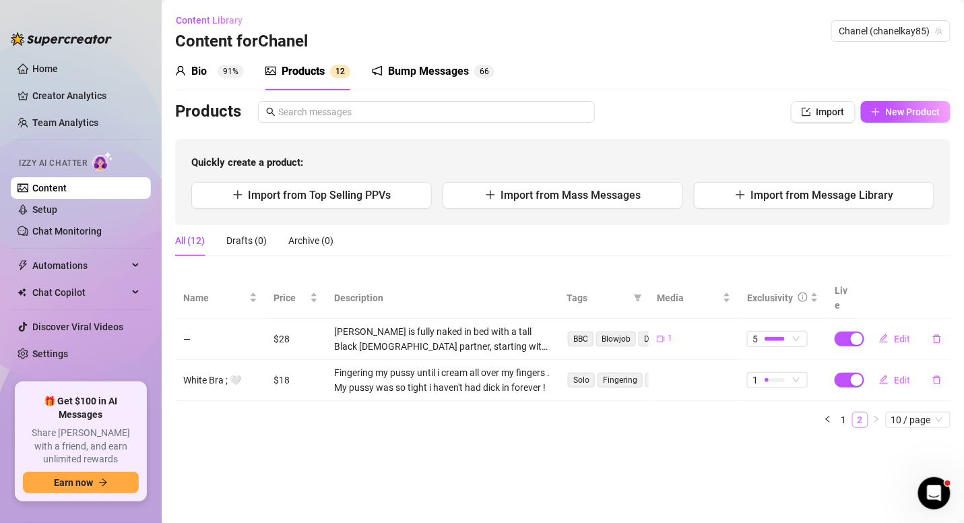
scroll to position [0, 0]
click at [848, 412] on link "1" at bounding box center [844, 419] width 15 height 15
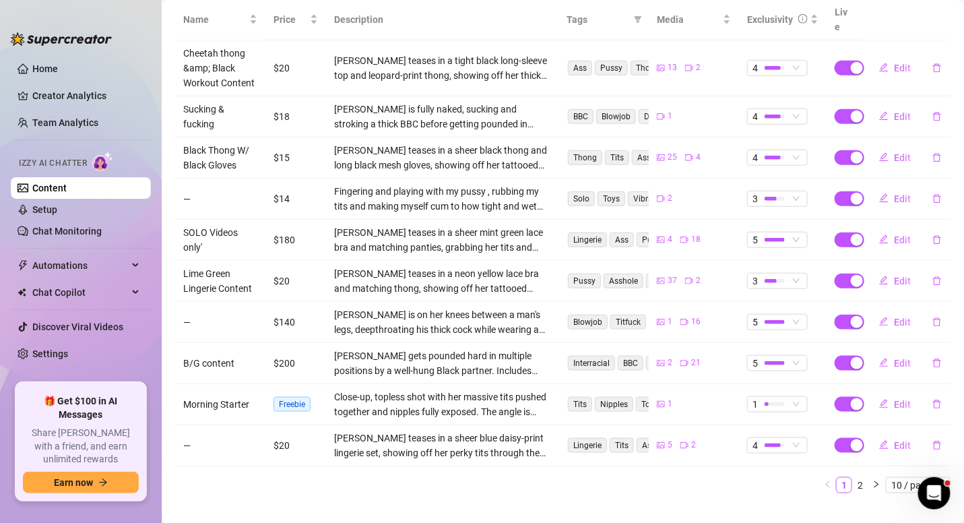
scroll to position [281, 0]
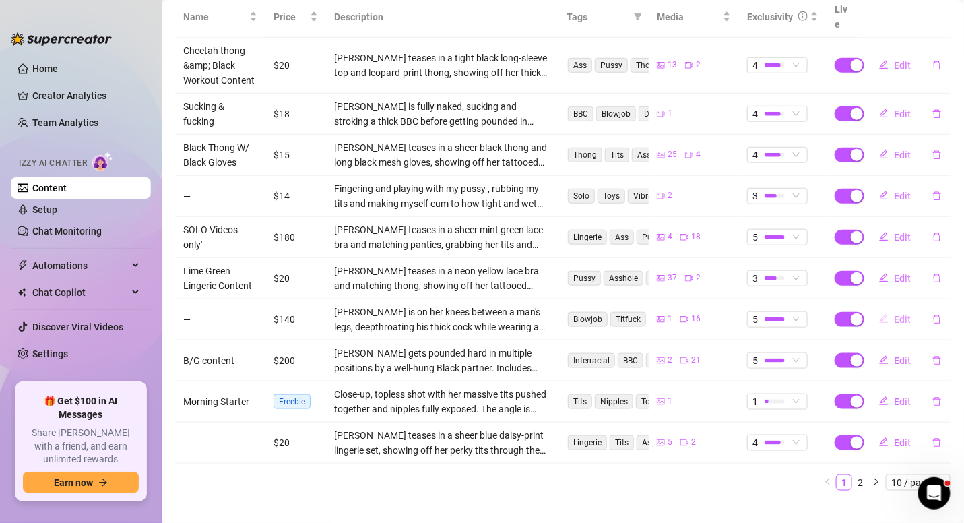
click at [894, 314] on span "Edit" at bounding box center [902, 319] width 17 height 11
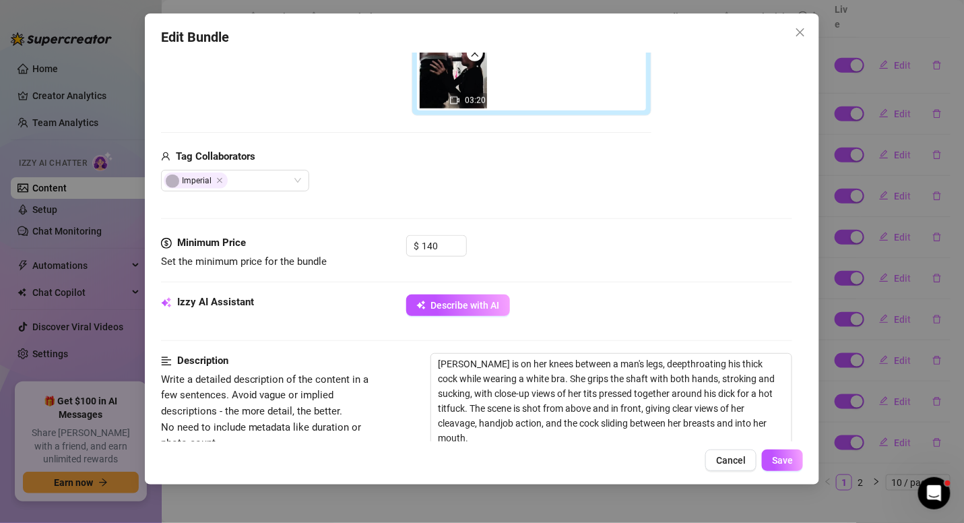
scroll to position [431, 0]
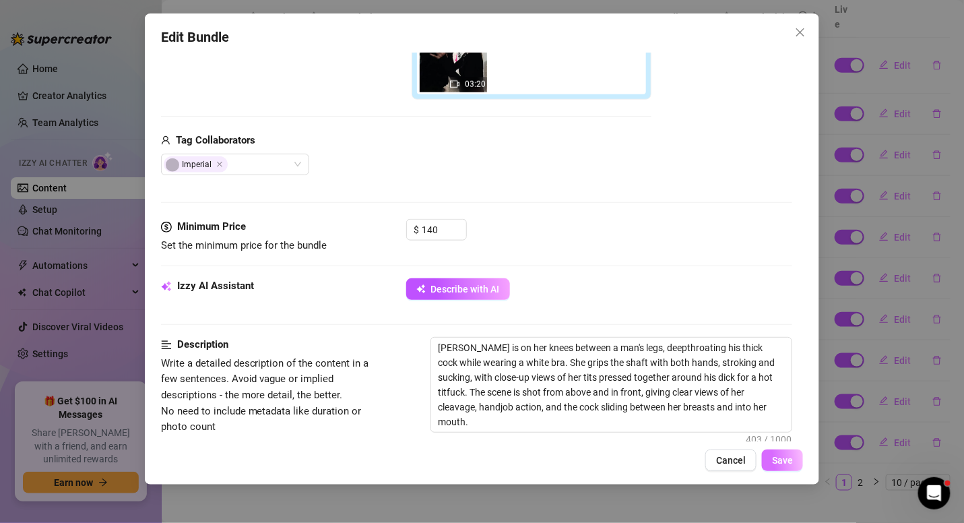
click at [773, 458] on span "Save" at bounding box center [782, 460] width 21 height 11
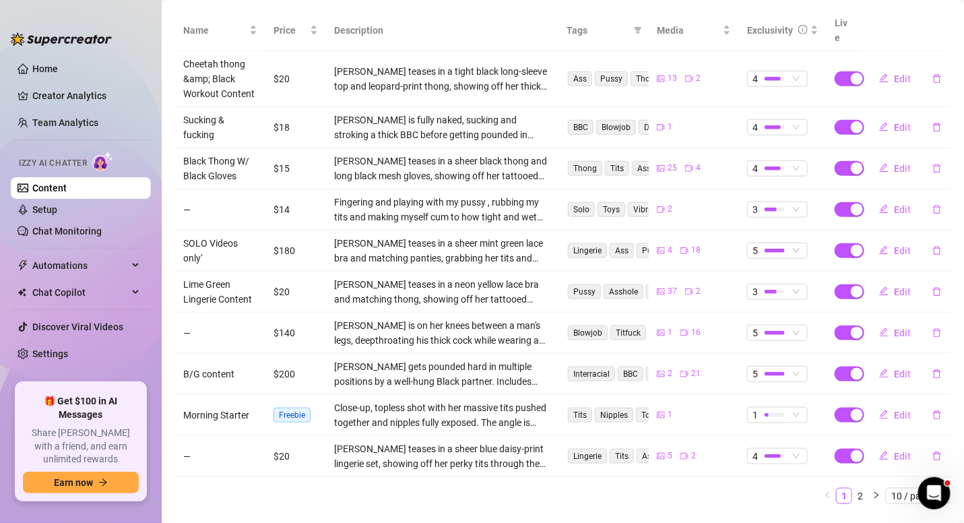
scroll to position [268, 0]
click at [853, 488] on link "2" at bounding box center [860, 495] width 15 height 15
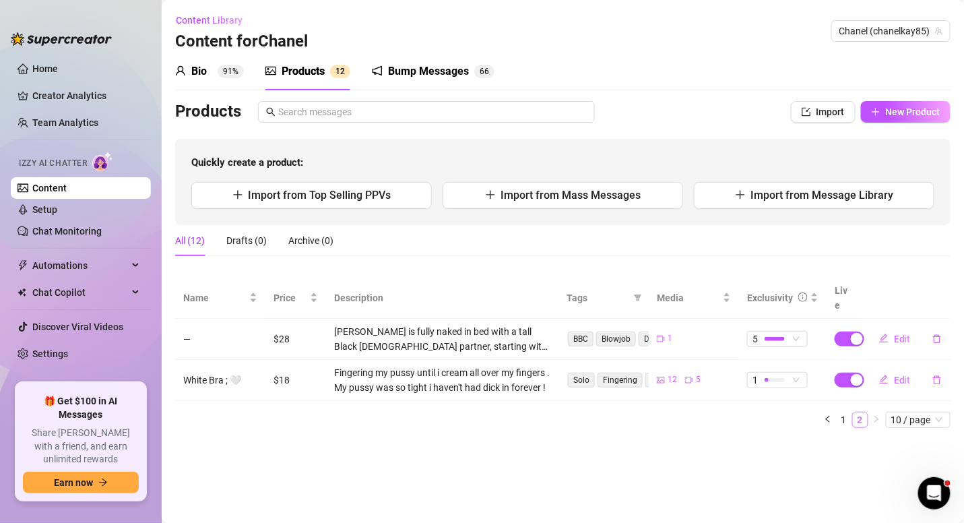
scroll to position [0, 0]
click at [222, 74] on sup "91%" at bounding box center [231, 71] width 26 height 13
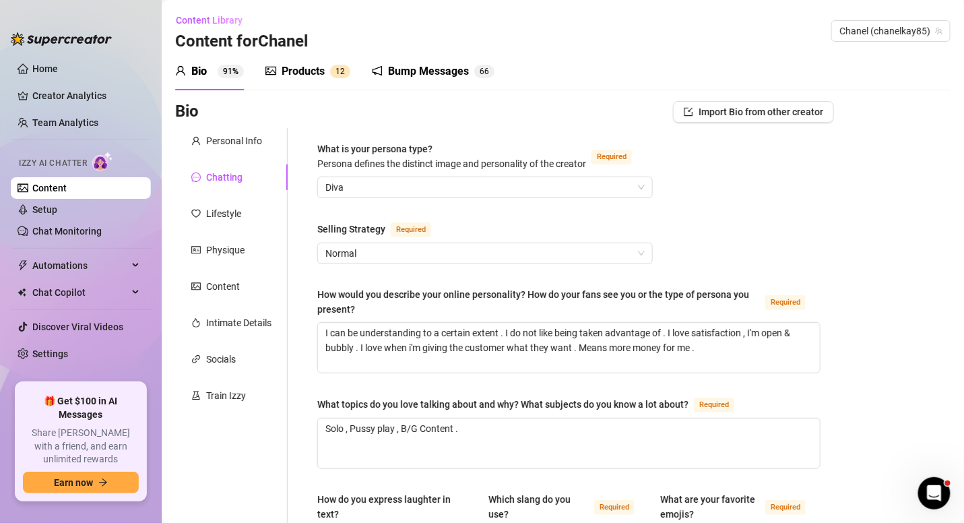
click at [424, 61] on div "Bump Messages 6 6" at bounding box center [433, 72] width 123 height 38
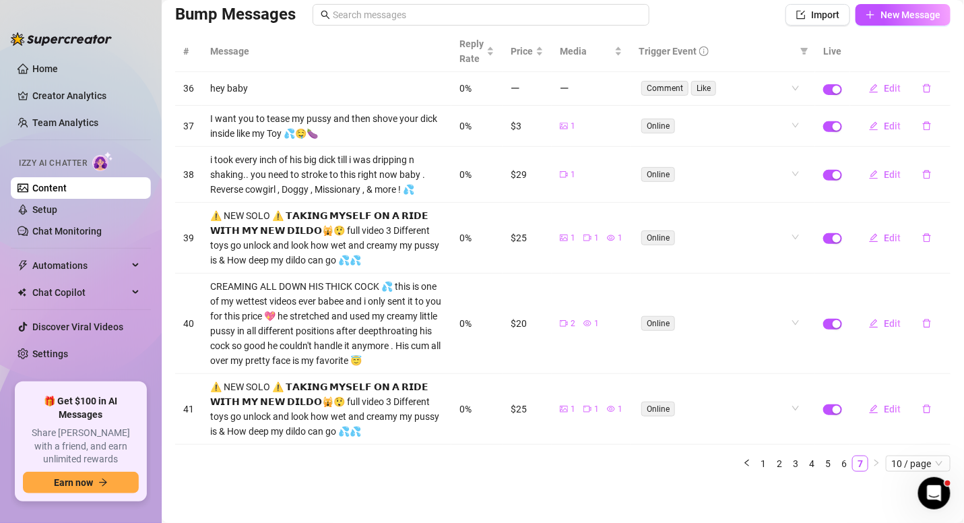
scroll to position [105, 0]
click at [756, 471] on link "1" at bounding box center [763, 463] width 15 height 15
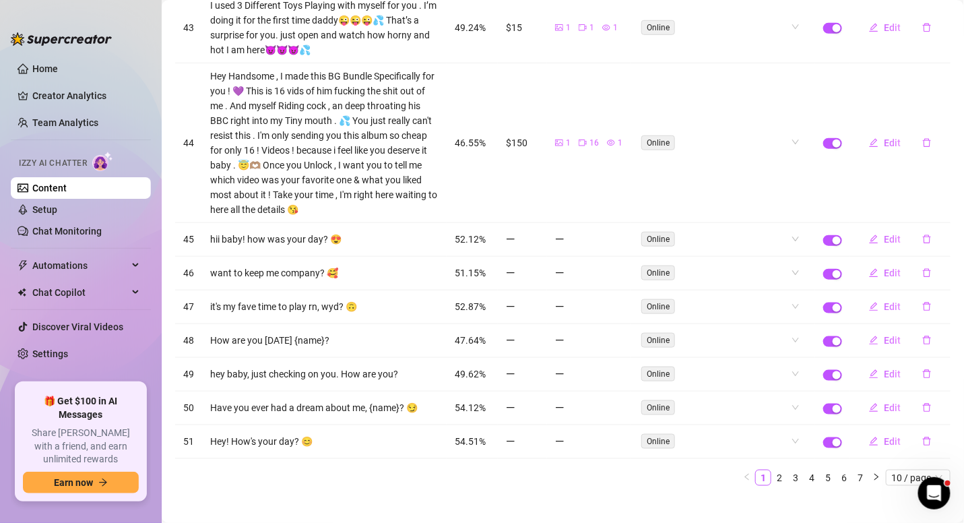
scroll to position [312, 0]
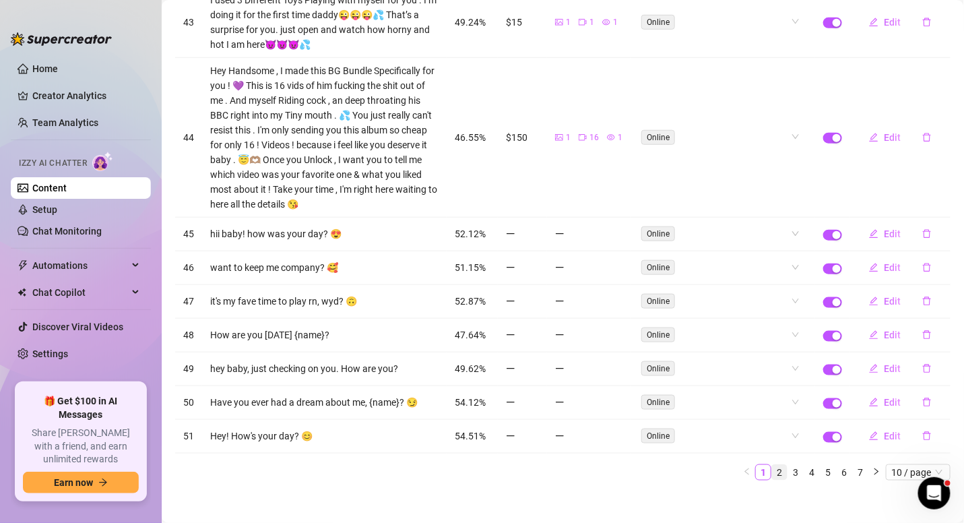
click at [772, 465] on link "2" at bounding box center [779, 472] width 15 height 15
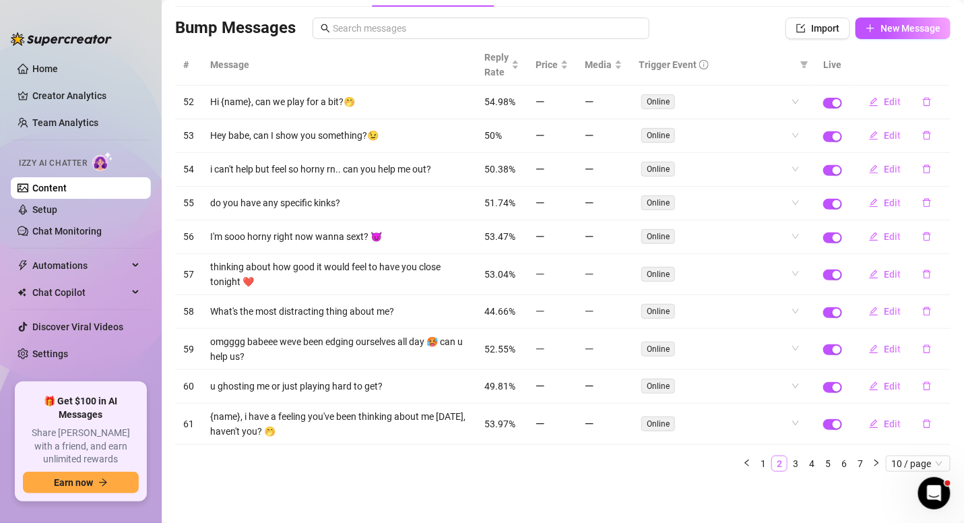
scroll to position [75, 0]
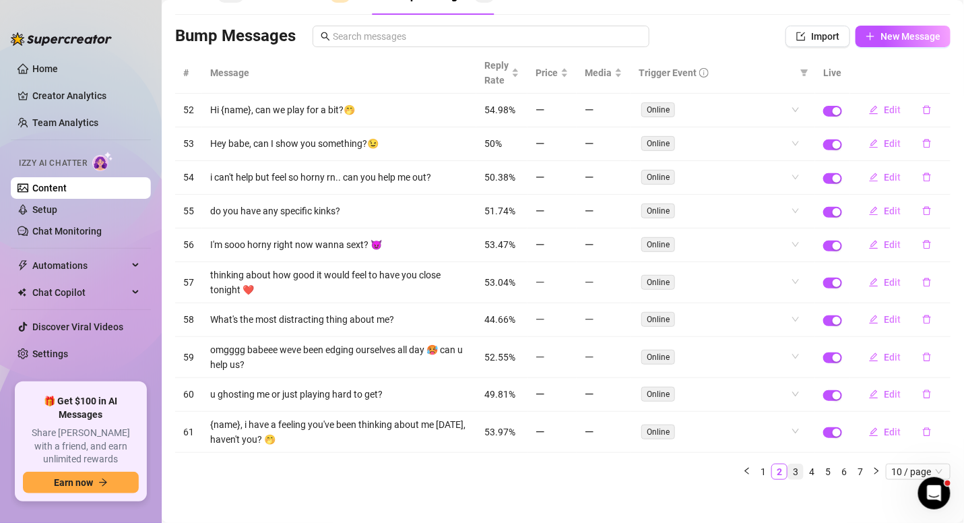
click at [788, 464] on link "3" at bounding box center [795, 471] width 15 height 15
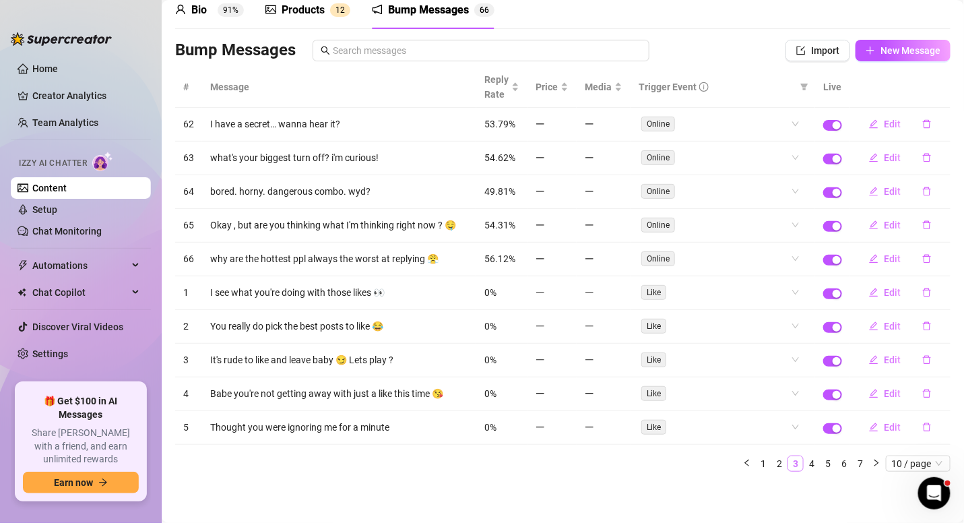
scroll to position [51, 0]
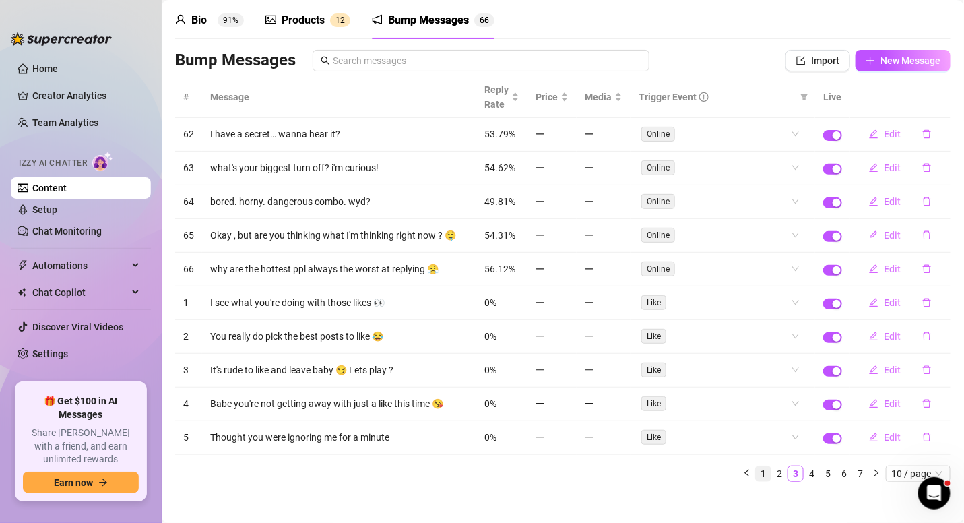
click at [756, 466] on link "1" at bounding box center [763, 473] width 15 height 15
